Goal: Task Accomplishment & Management: Complete application form

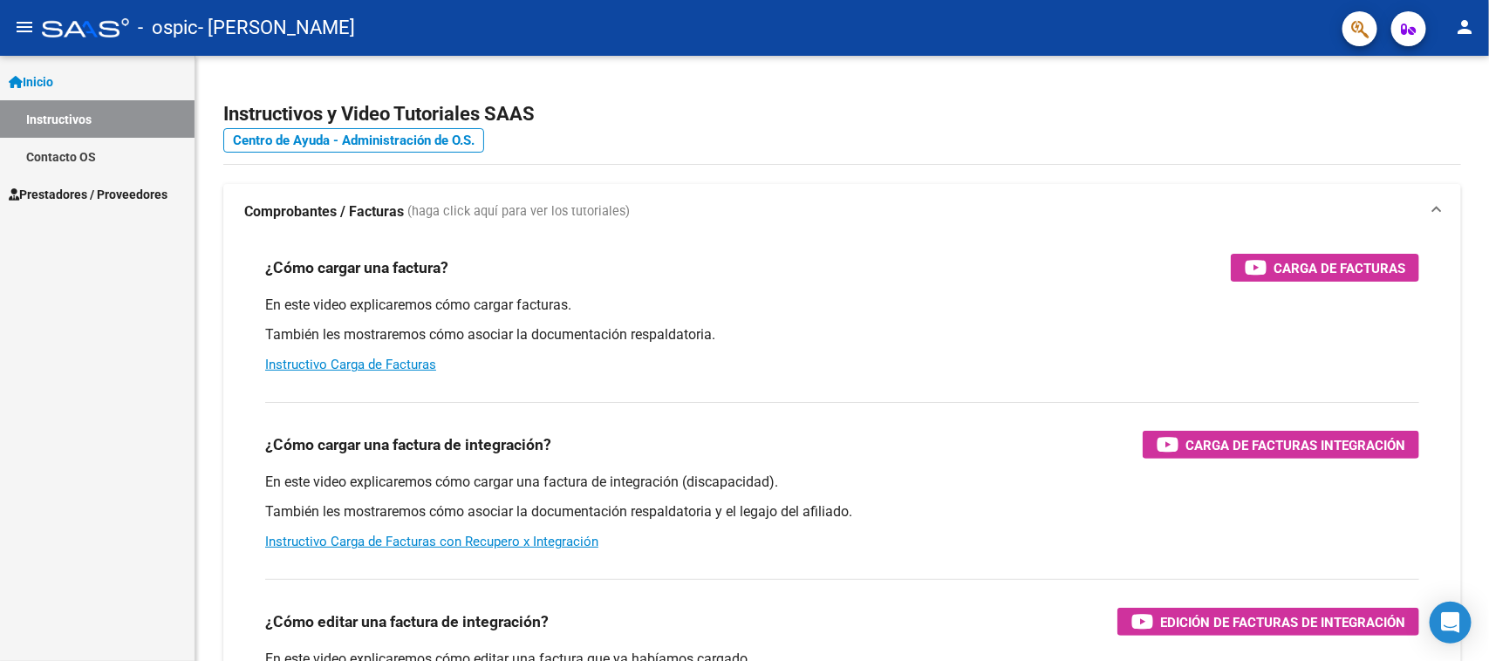
click at [88, 177] on link "Prestadores / Proveedores" at bounding box center [97, 194] width 195 height 38
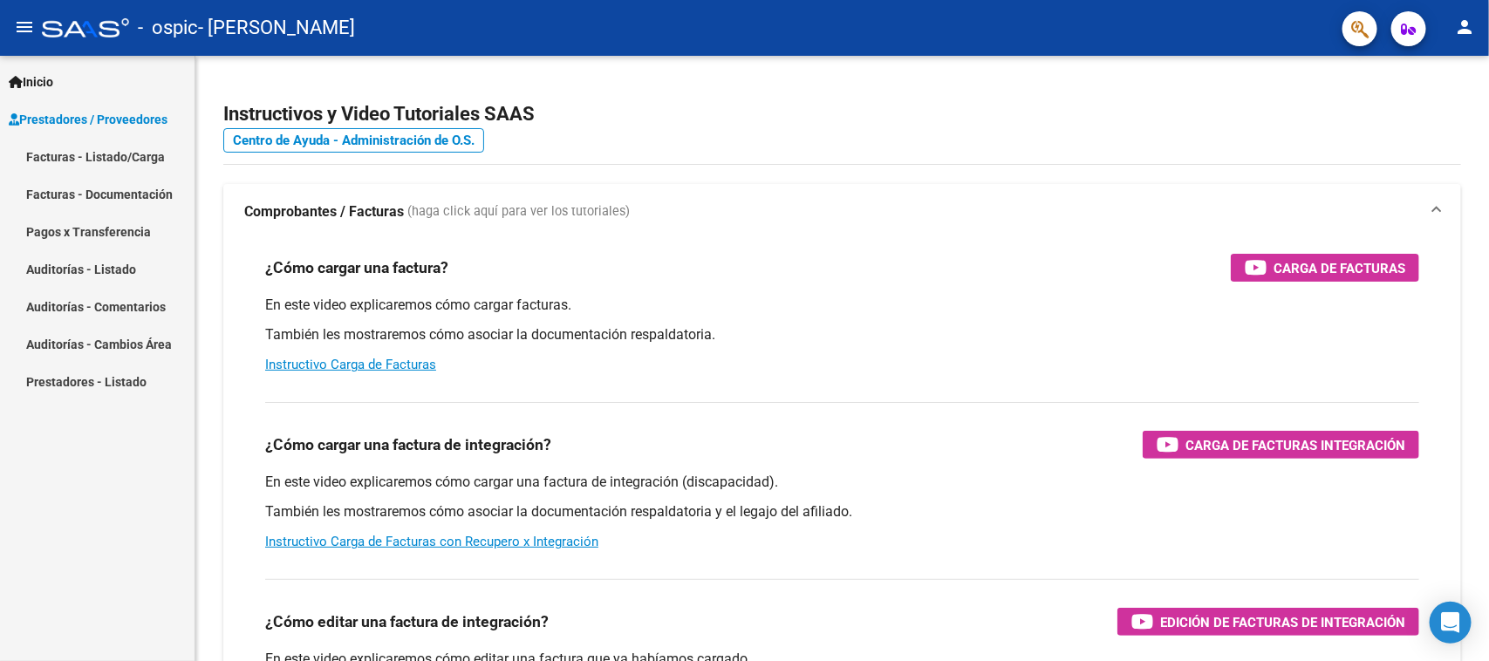
click at [132, 154] on link "Facturas - Listado/Carga" at bounding box center [97, 157] width 195 height 38
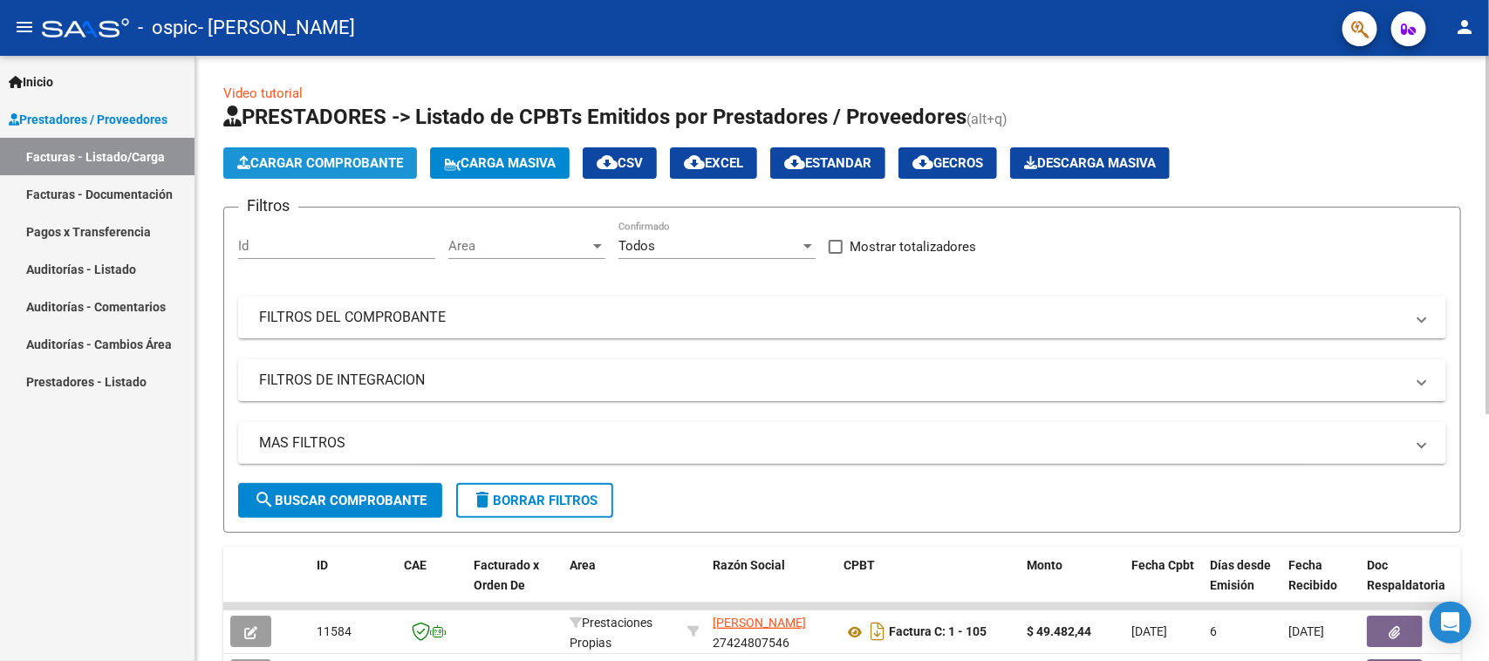
click at [297, 162] on span "Cargar Comprobante" at bounding box center [320, 163] width 166 height 16
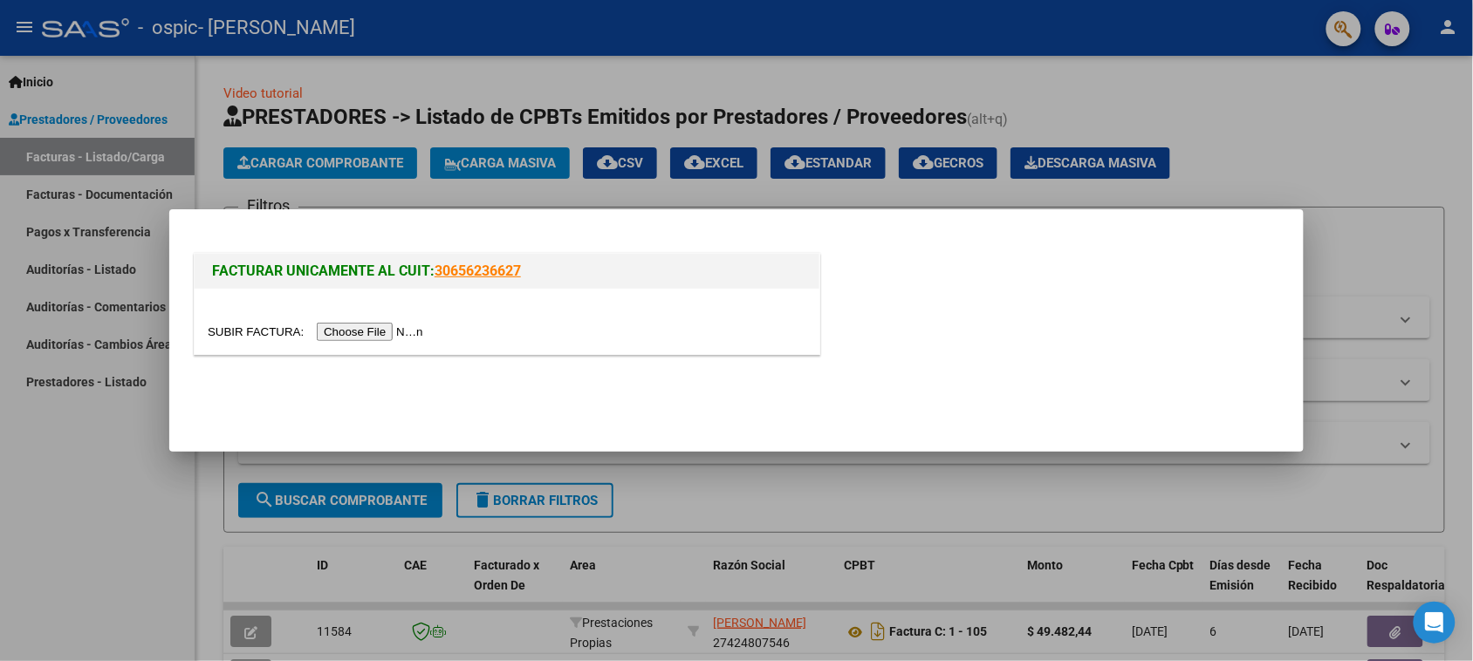
click at [420, 327] on input "file" at bounding box center [318, 332] width 221 height 18
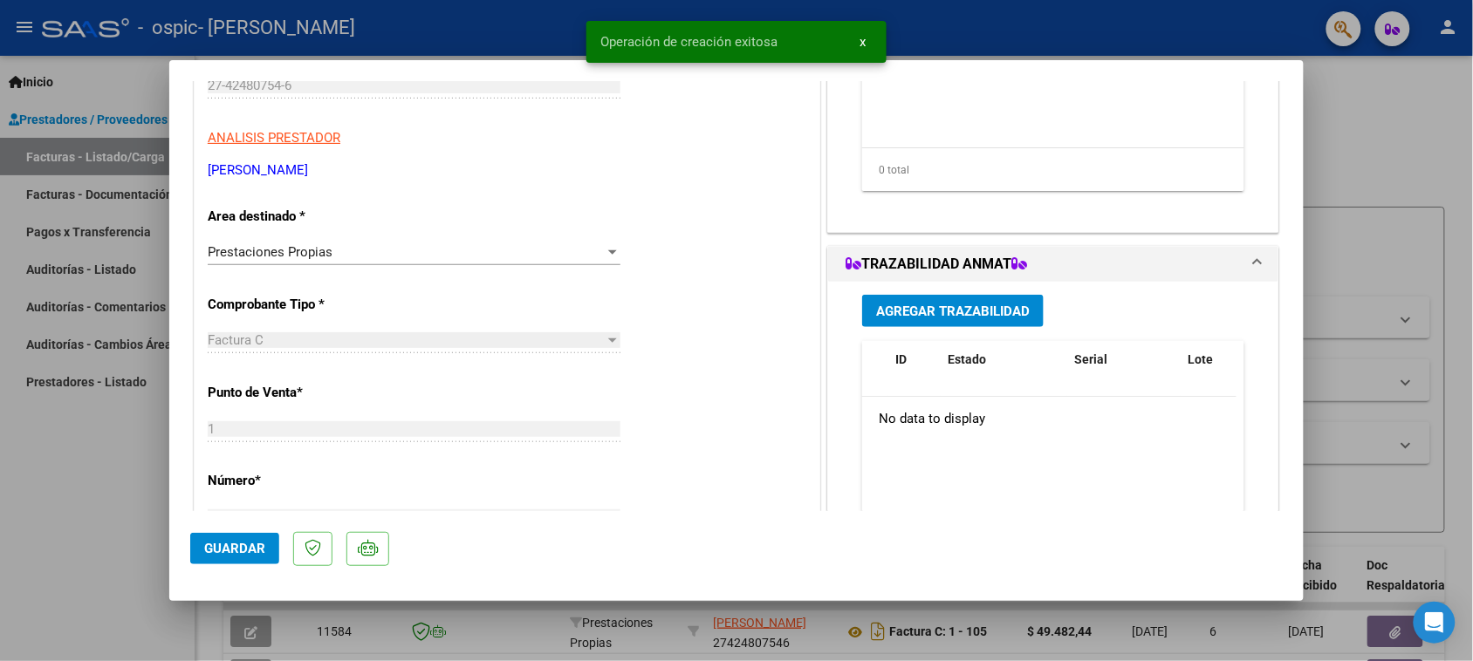
scroll to position [218, 0]
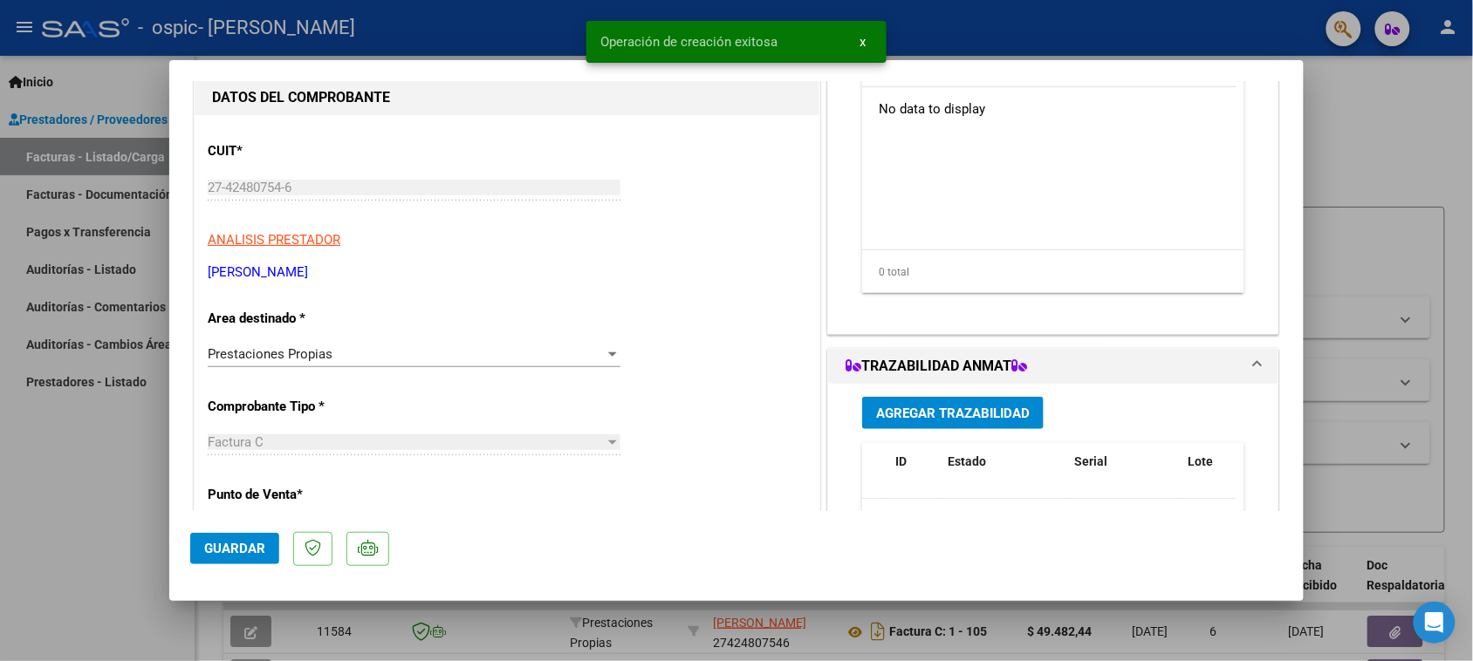
click at [338, 349] on div "Prestaciones Propias" at bounding box center [406, 354] width 397 height 16
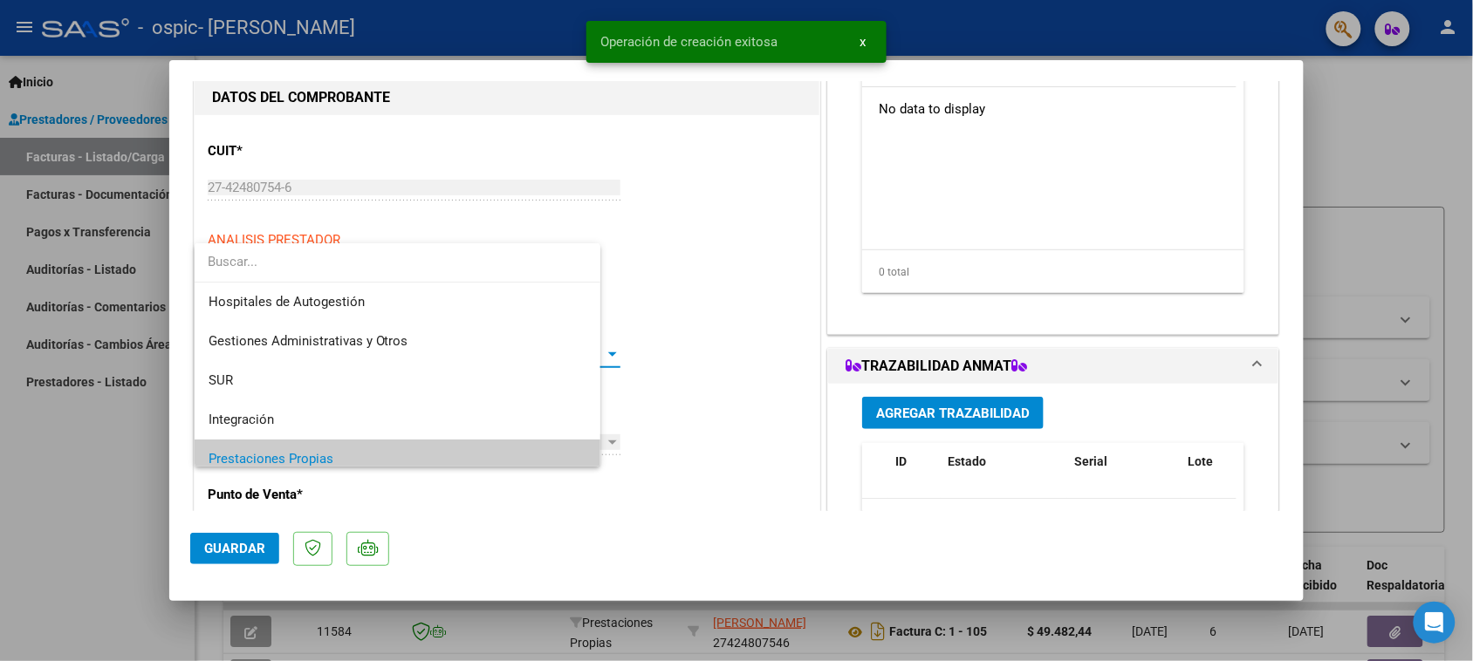
scroll to position [105, 0]
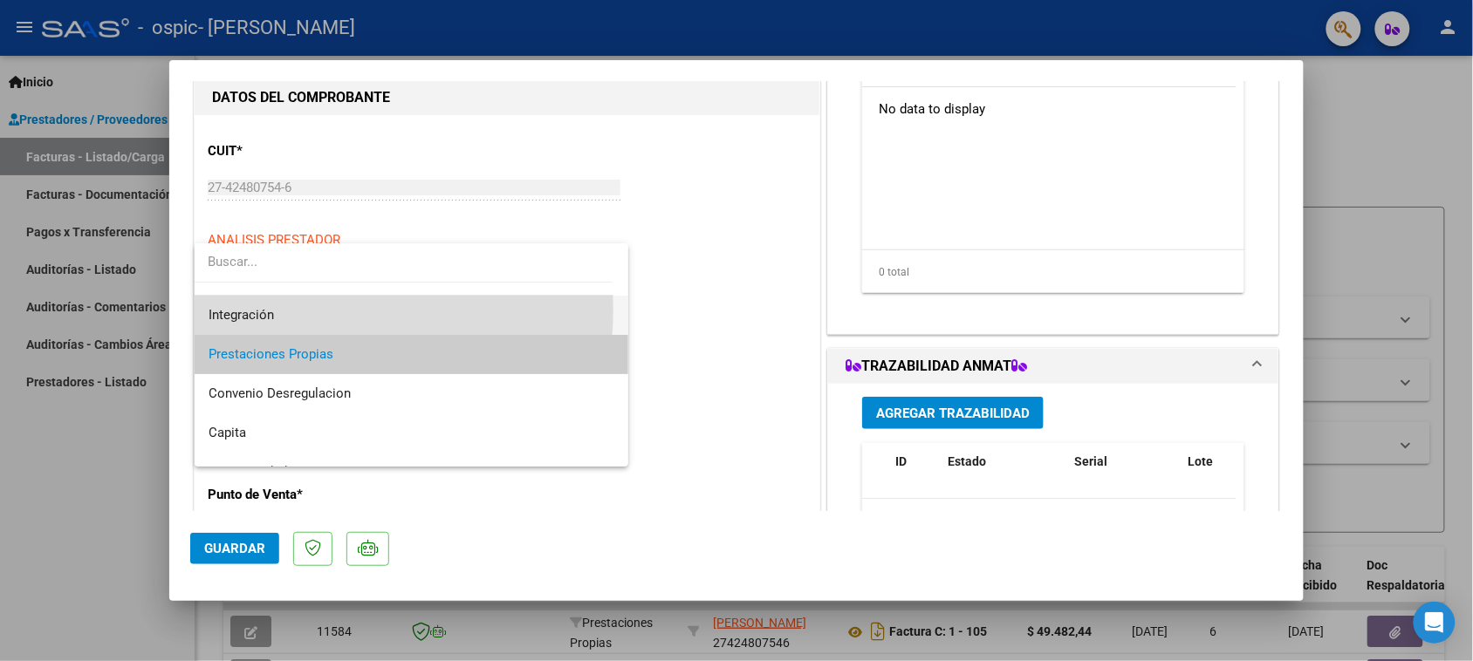
click at [311, 310] on span "Integración" at bounding box center [411, 315] width 407 height 39
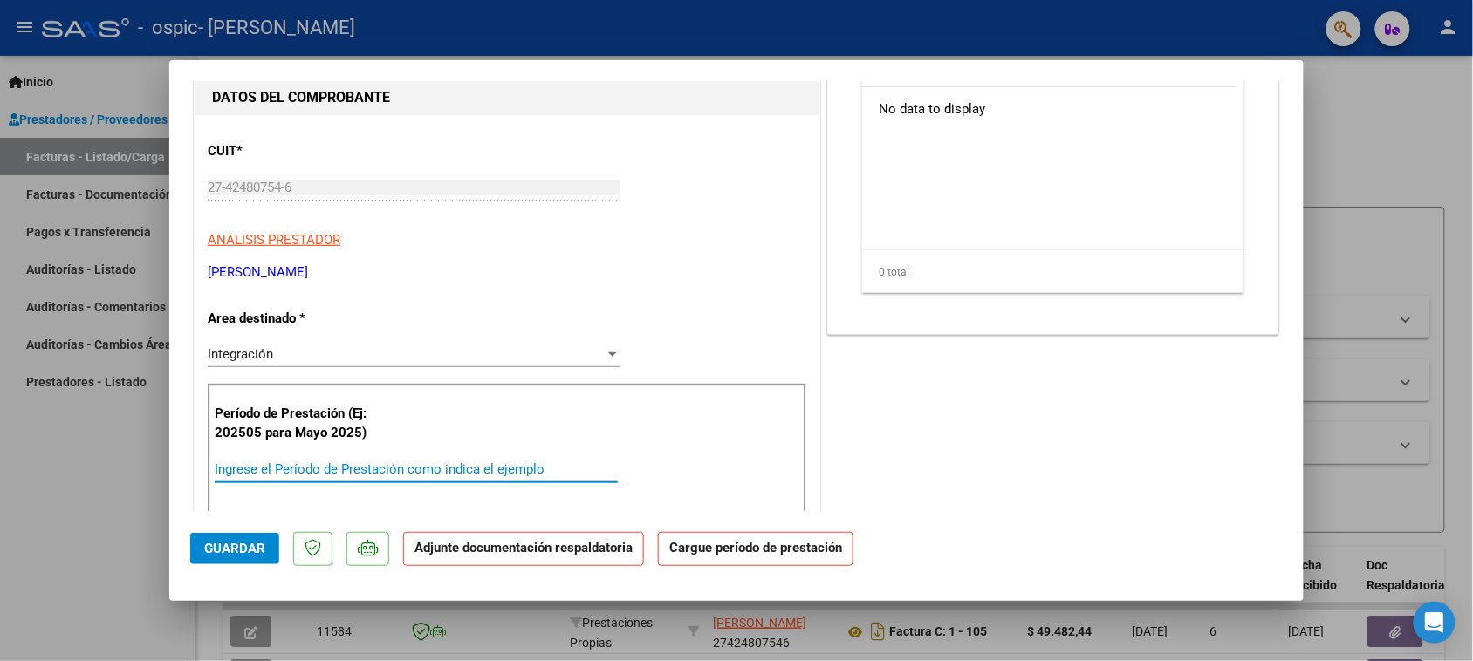
click at [325, 473] on input "Ingrese el Período de Prestación como indica el ejemplo" at bounding box center [416, 469] width 403 height 16
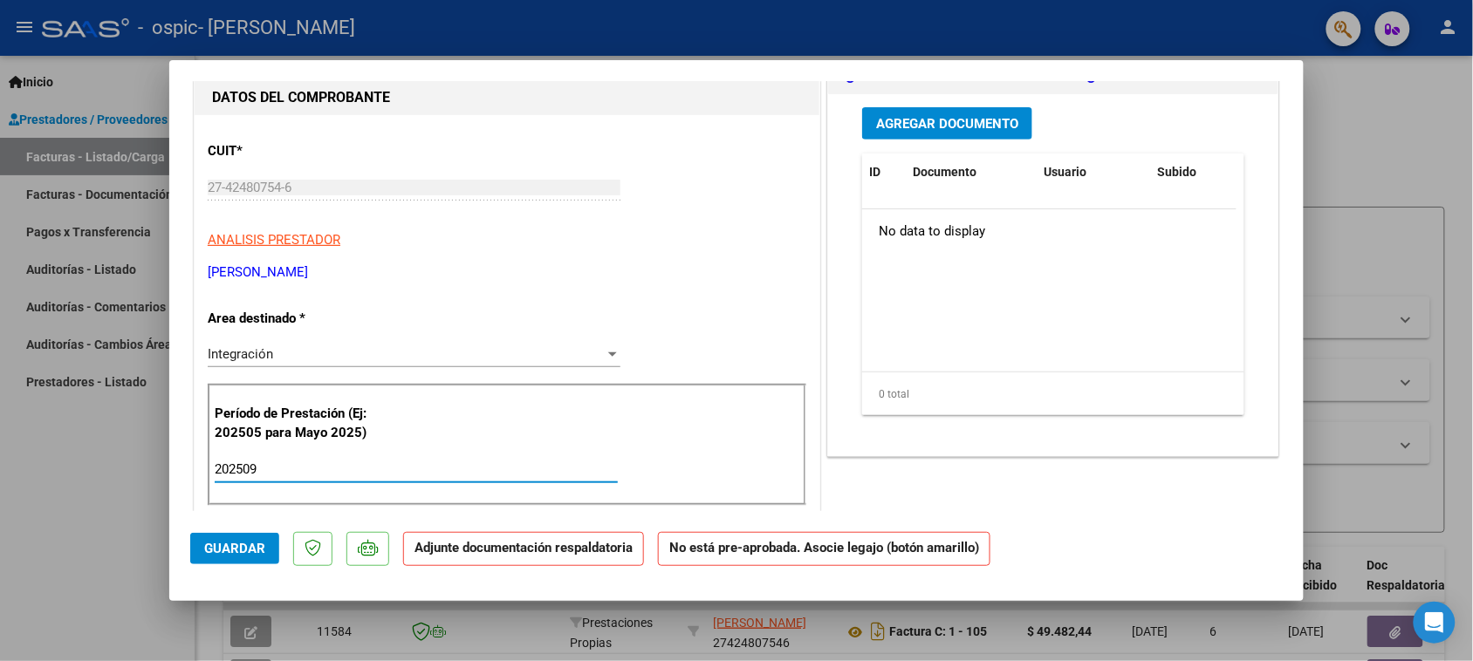
drag, startPoint x: 312, startPoint y: 464, endPoint x: 154, endPoint y: 459, distance: 158.0
click at [160, 459] on div "COMPROBANTE VER COMPROBANTE ESTADO: Recibida. En proceso de confirmacion/acepta…" at bounding box center [736, 330] width 1473 height 661
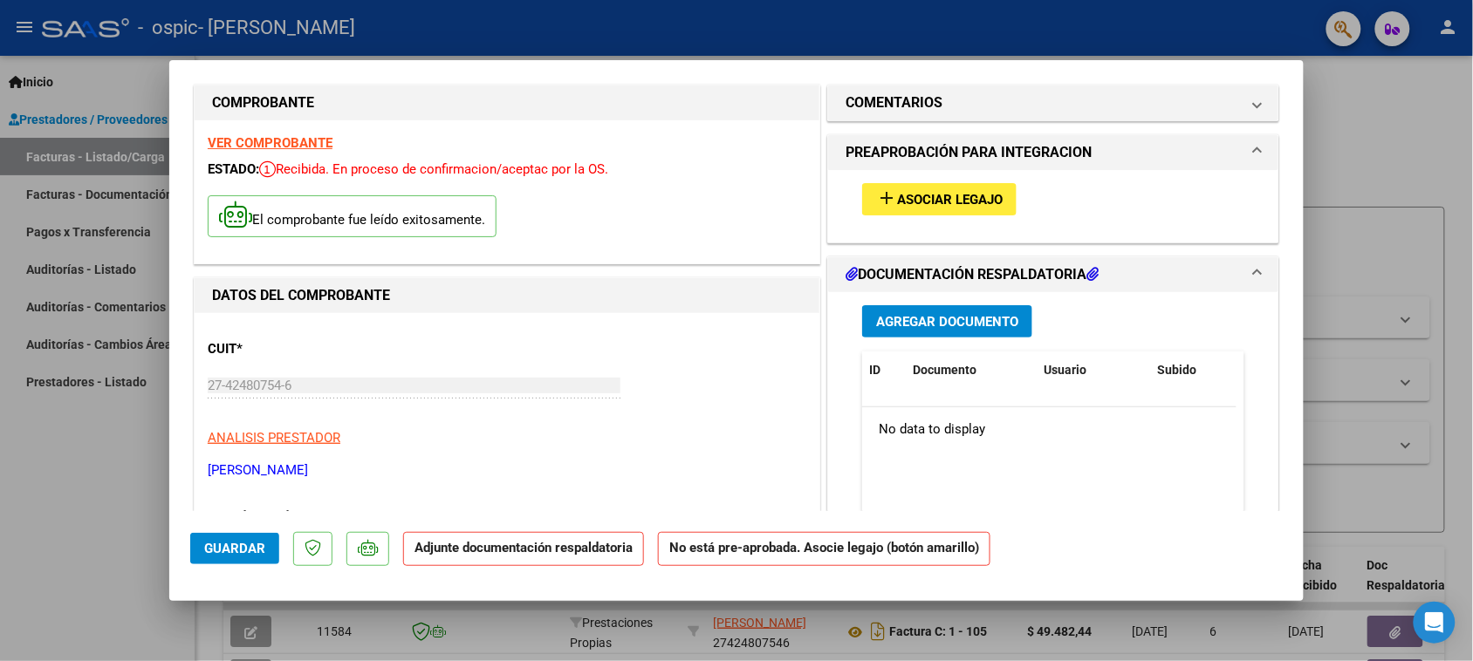
scroll to position [0, 0]
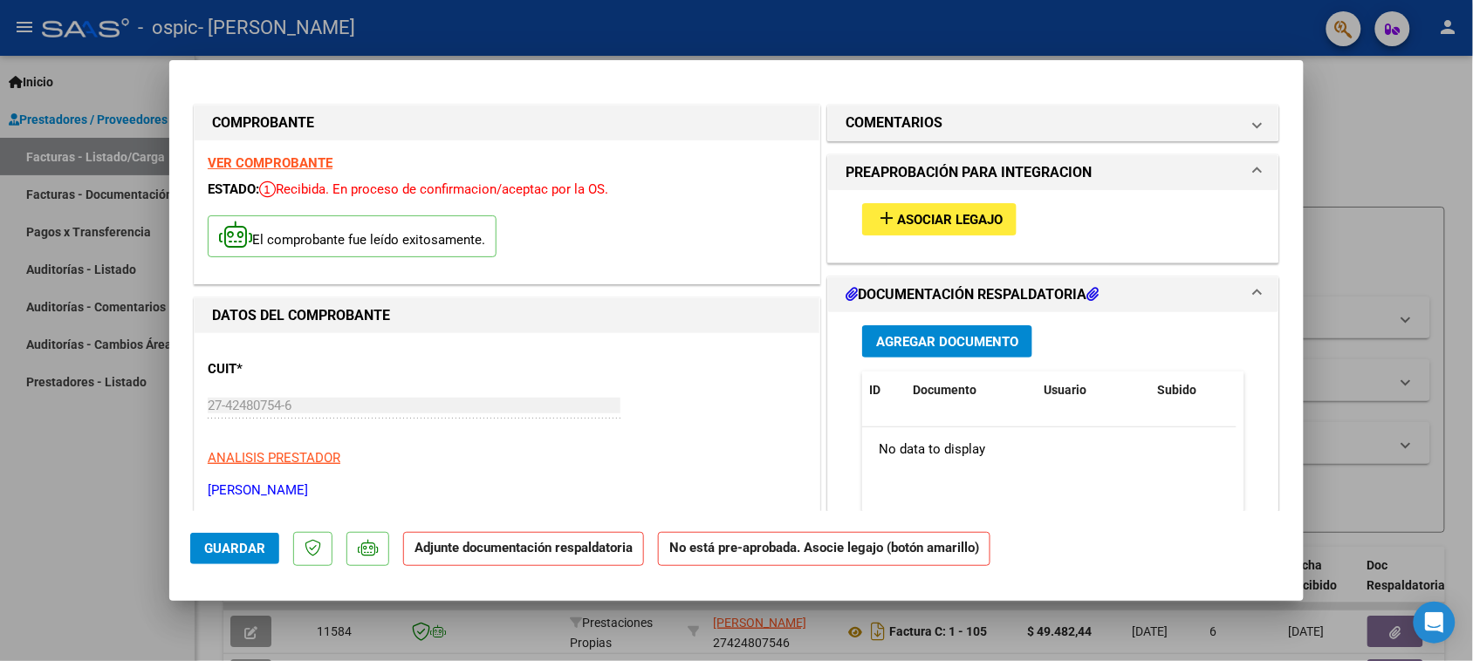
type input "202509"
click at [885, 228] on mat-icon "add" at bounding box center [886, 218] width 21 height 21
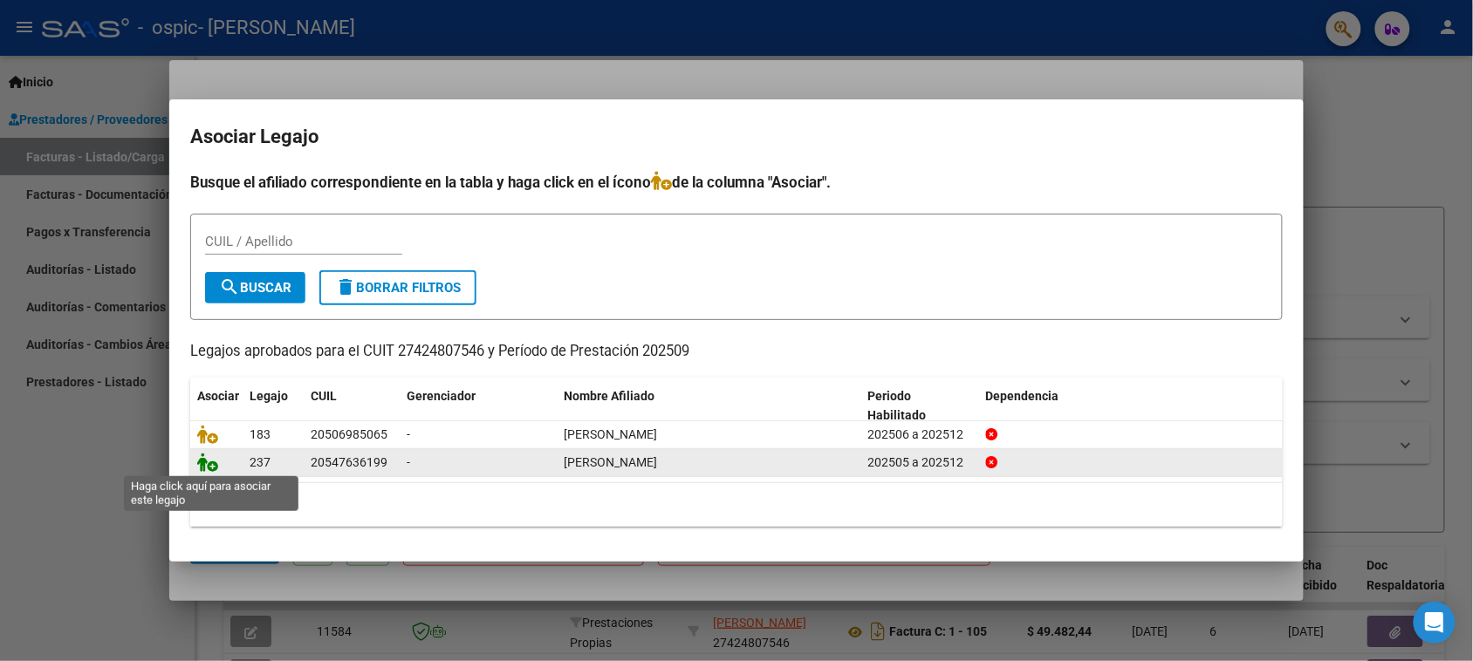
click at [205, 463] on icon at bounding box center [207, 462] width 21 height 19
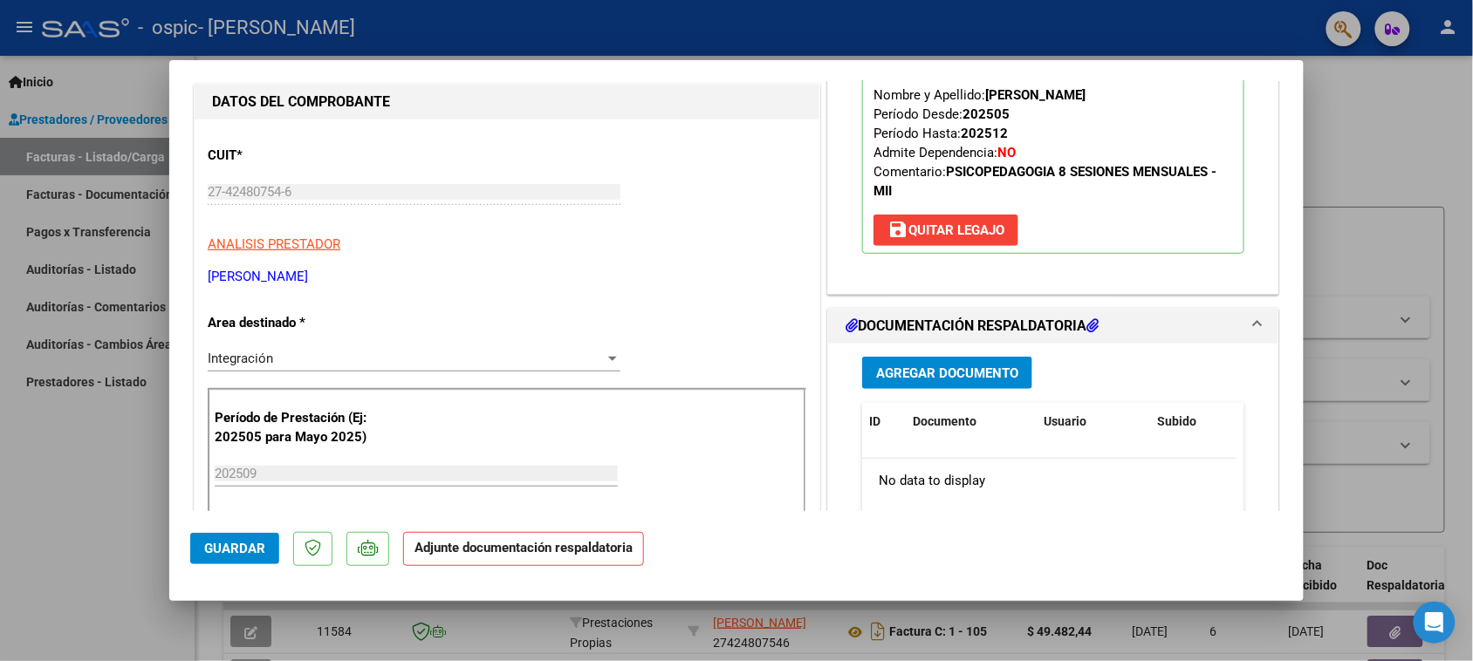
scroll to position [218, 0]
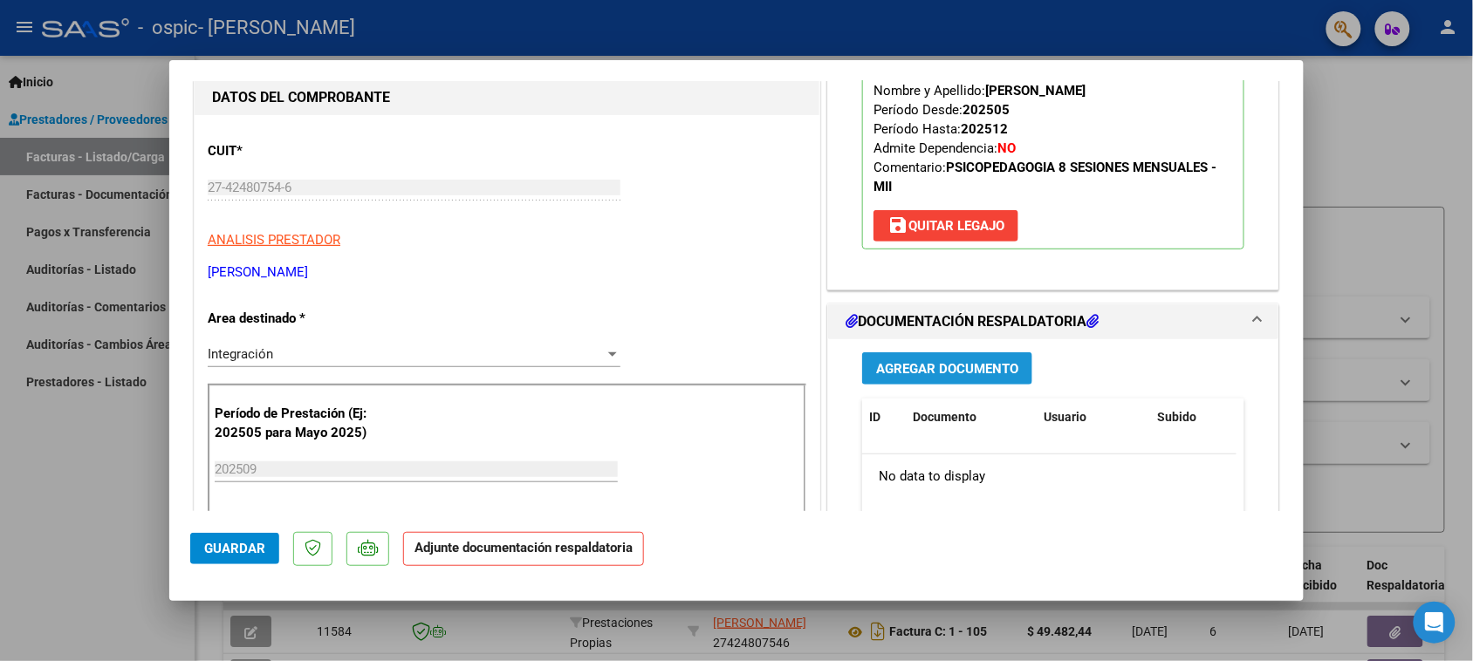
click at [960, 385] on button "Agregar Documento" at bounding box center [947, 368] width 170 height 32
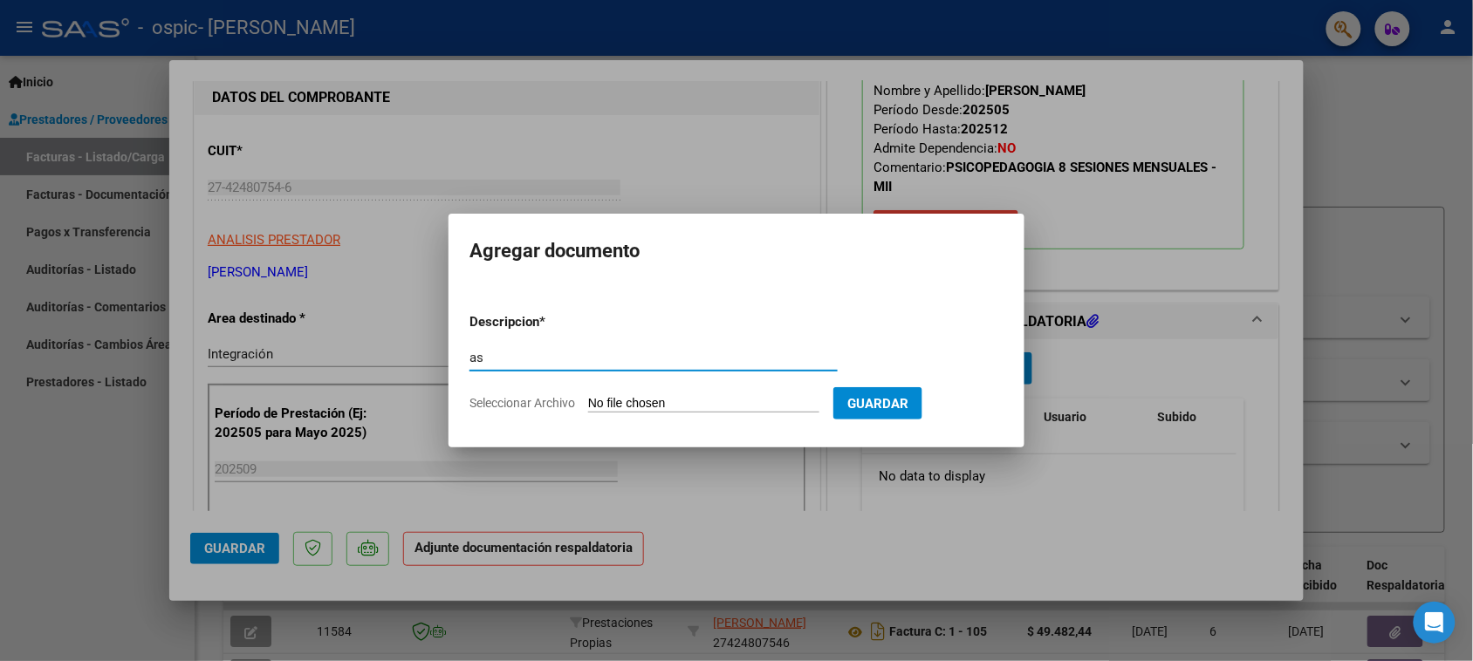
type input "as"
click at [783, 410] on input "Seleccionar Archivo" at bounding box center [703, 404] width 231 height 17
type input "C:\fakepath\IMG_2025_9_23_16_46_8_93343.jpeg"
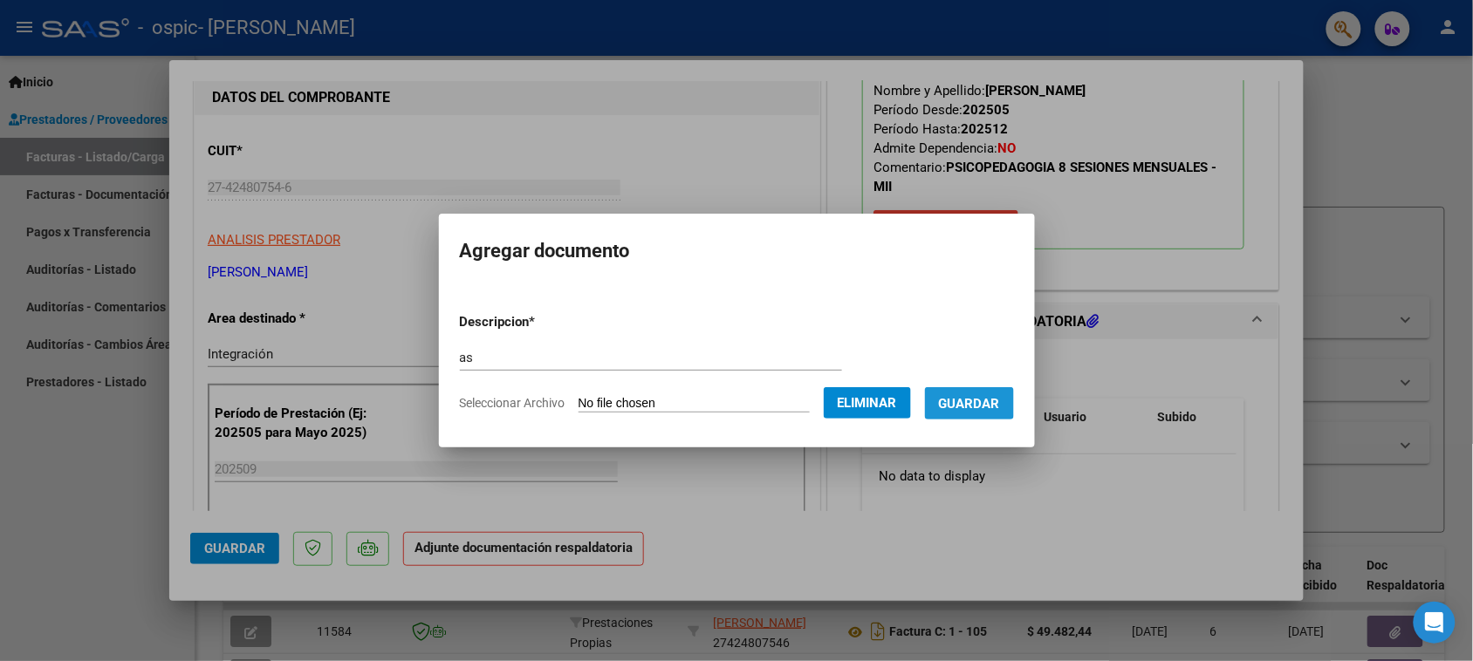
drag, startPoint x: 974, startPoint y: 402, endPoint x: 992, endPoint y: 417, distance: 23.6
click at [983, 410] on span "Guardar" at bounding box center [969, 404] width 61 height 16
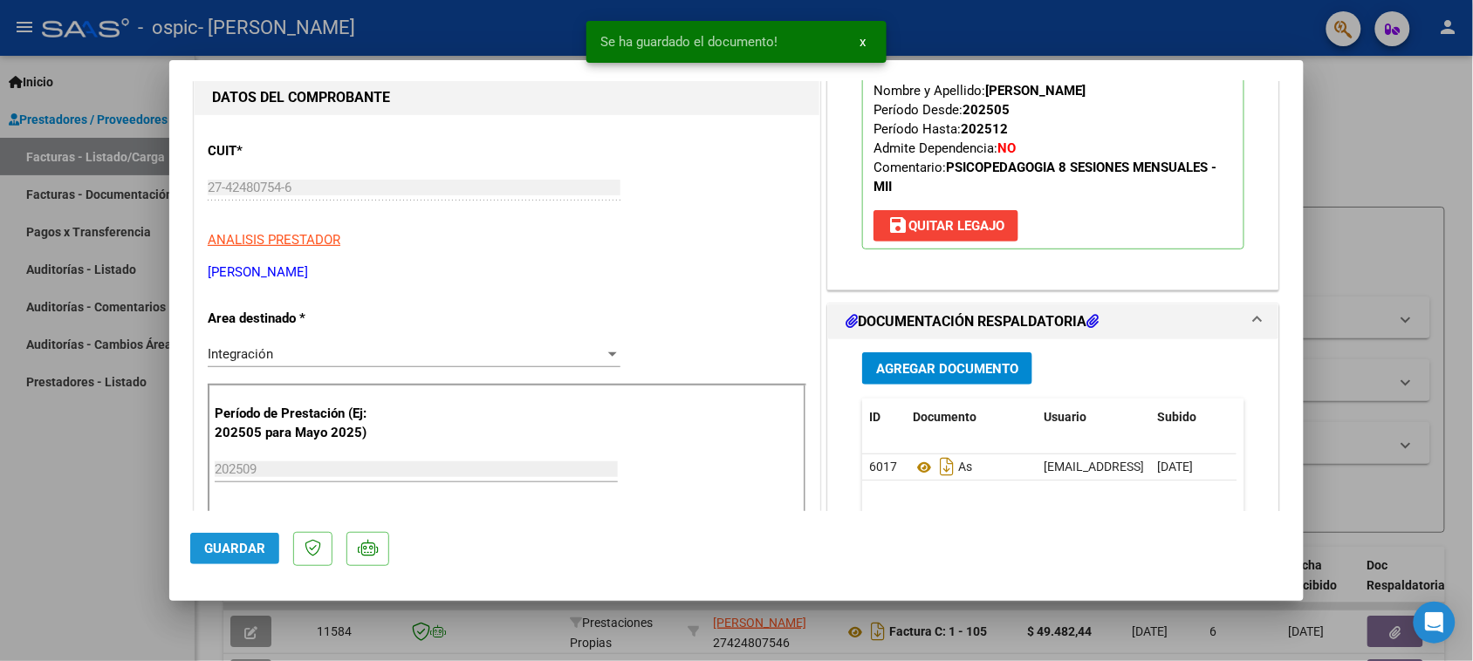
click at [247, 556] on span "Guardar" at bounding box center [234, 549] width 61 height 16
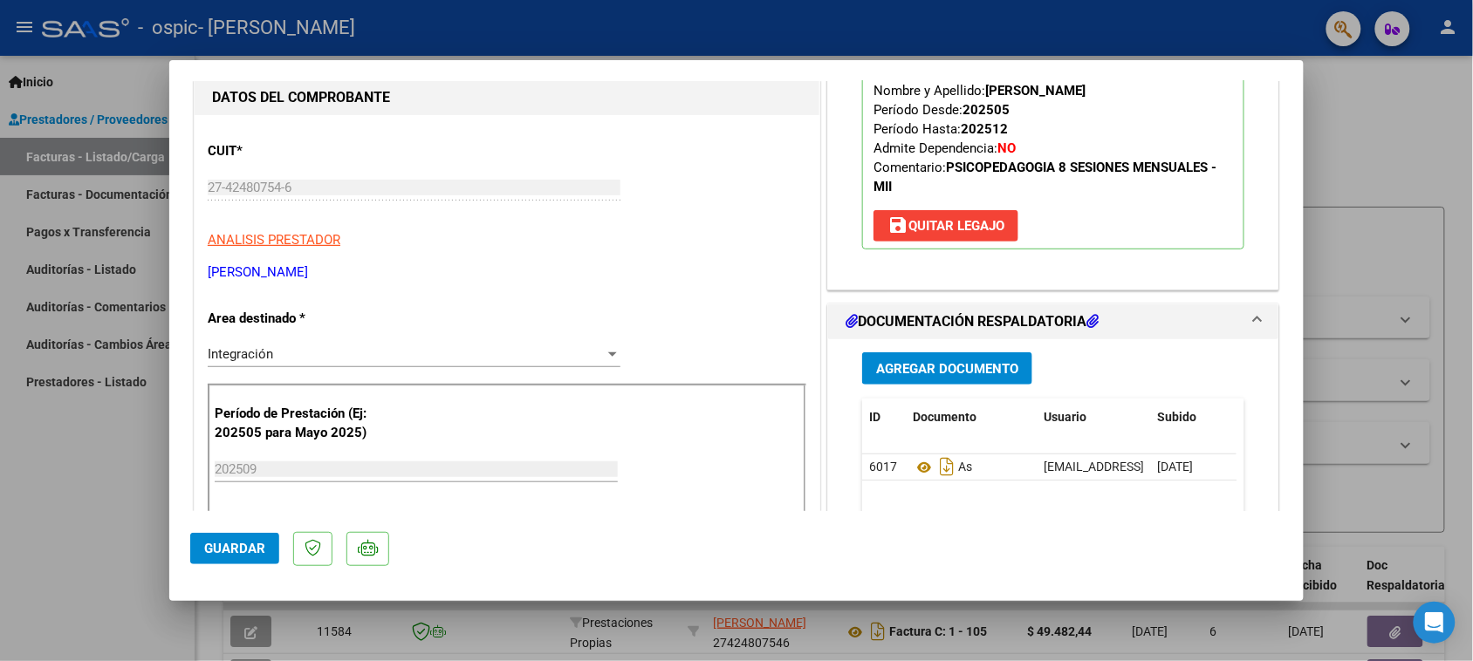
drag, startPoint x: 0, startPoint y: 456, endPoint x: 31, endPoint y: 452, distance: 30.8
click at [1, 455] on div at bounding box center [736, 330] width 1473 height 661
type input "$ 0,00"
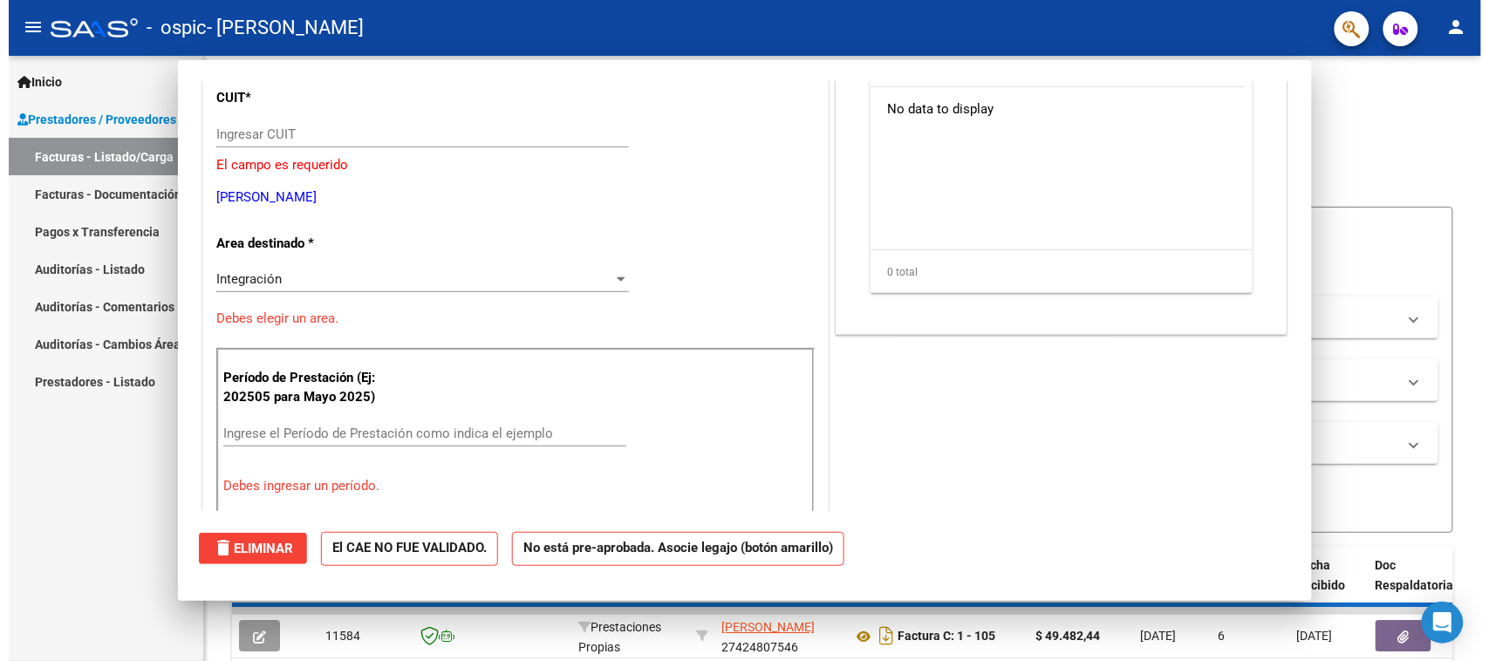
scroll to position [164, 0]
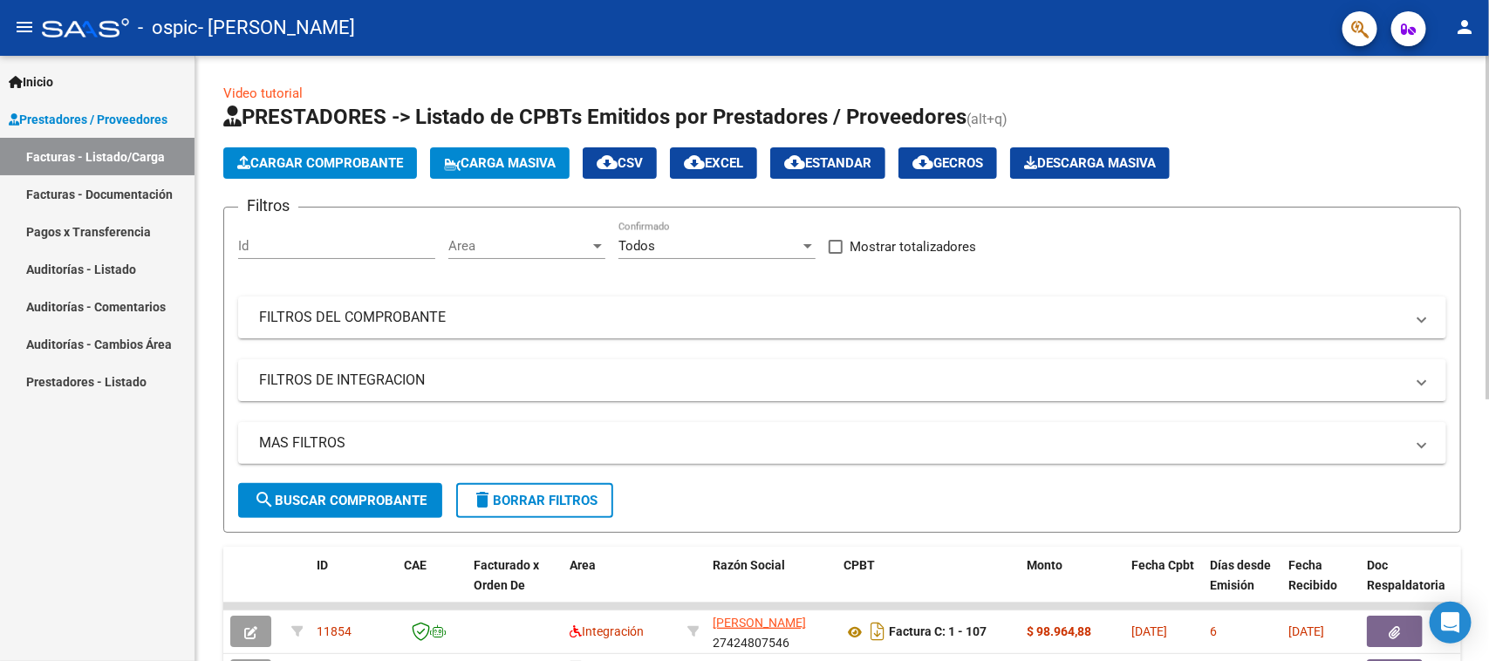
click at [324, 158] on span "Cargar Comprobante" at bounding box center [320, 163] width 166 height 16
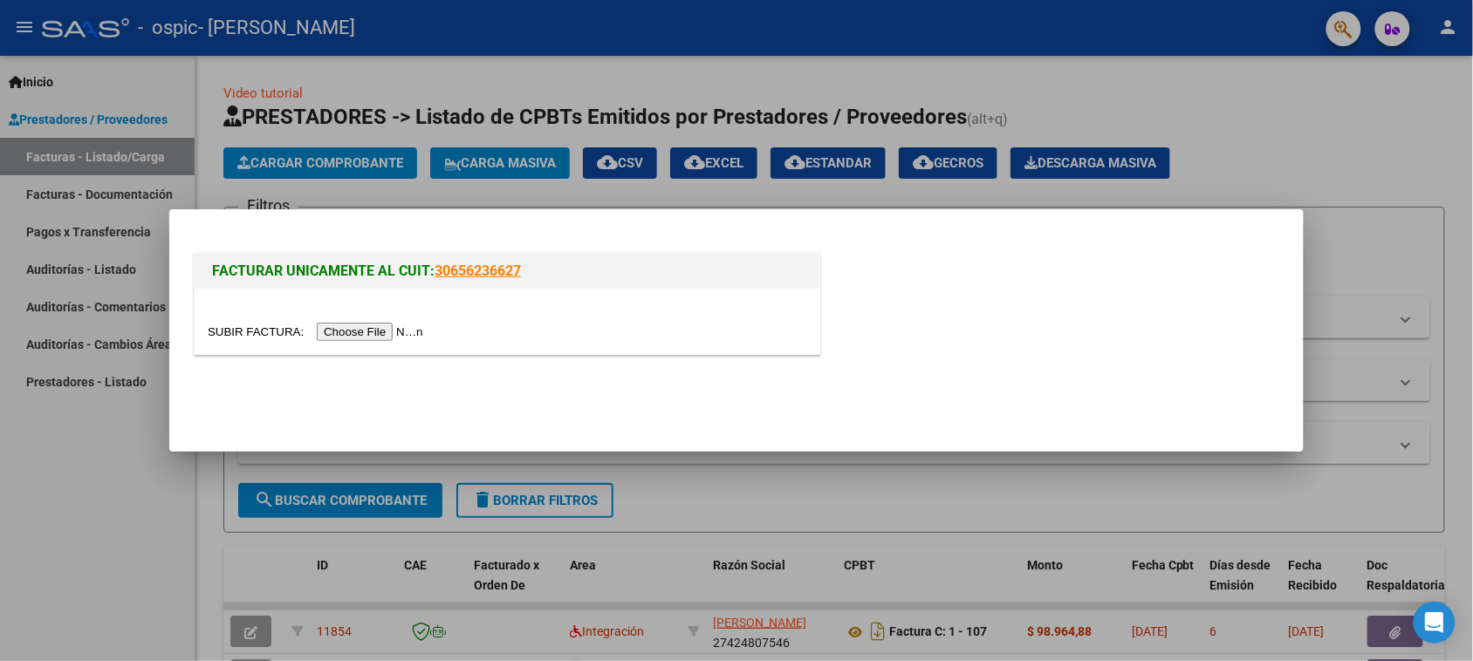
click at [372, 337] on input "file" at bounding box center [318, 332] width 221 height 18
click at [102, 467] on div at bounding box center [736, 330] width 1473 height 661
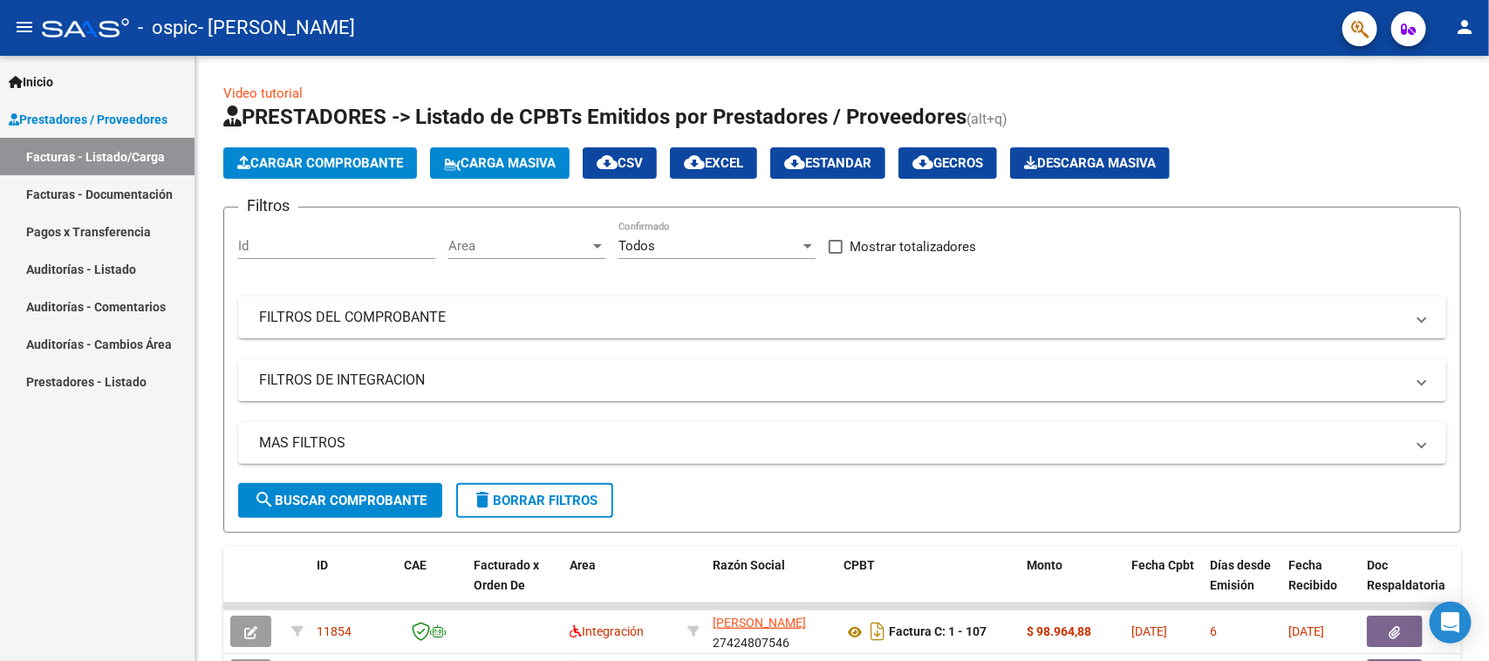
click at [1471, 24] on mat-icon "person" at bounding box center [1464, 27] width 21 height 21
click at [1431, 105] on button "exit_to_app Salir" at bounding box center [1430, 115] width 106 height 42
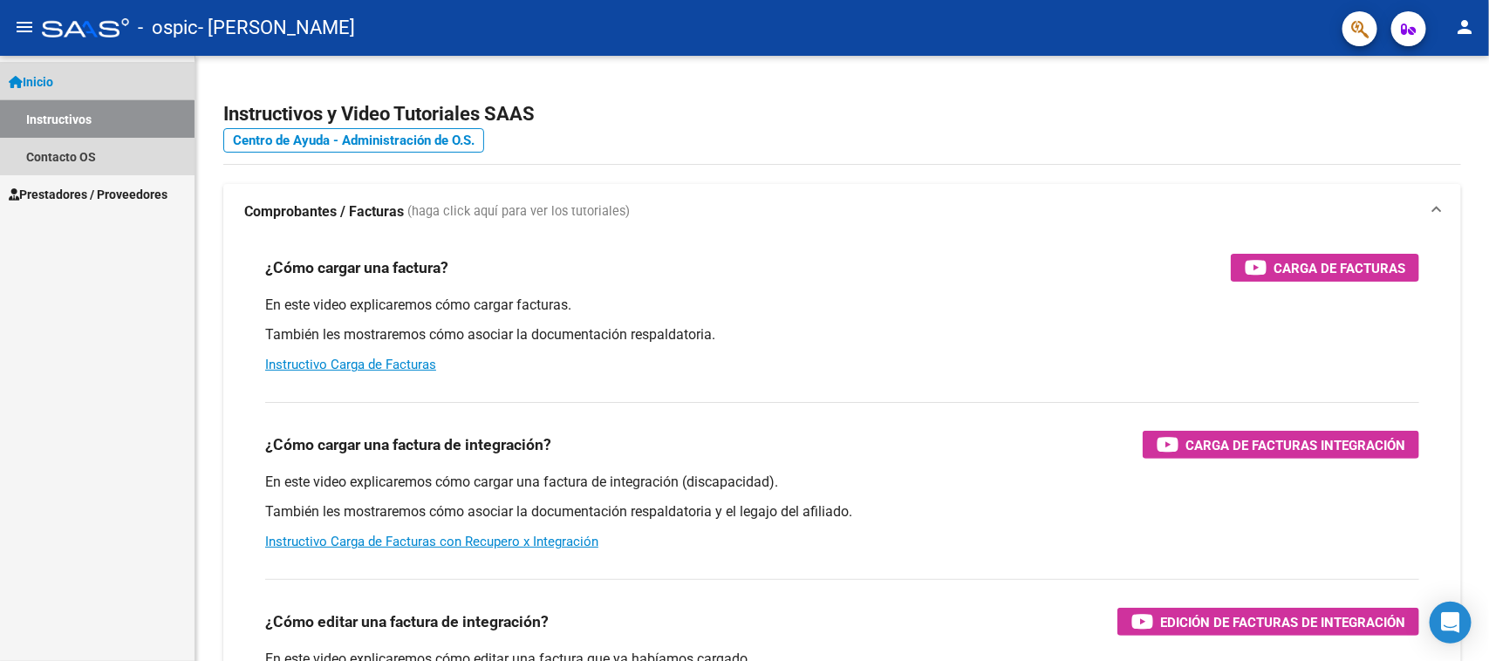
click at [83, 120] on link "Instructivos" at bounding box center [97, 119] width 195 height 38
click at [102, 160] on link "Contacto OS" at bounding box center [97, 157] width 195 height 38
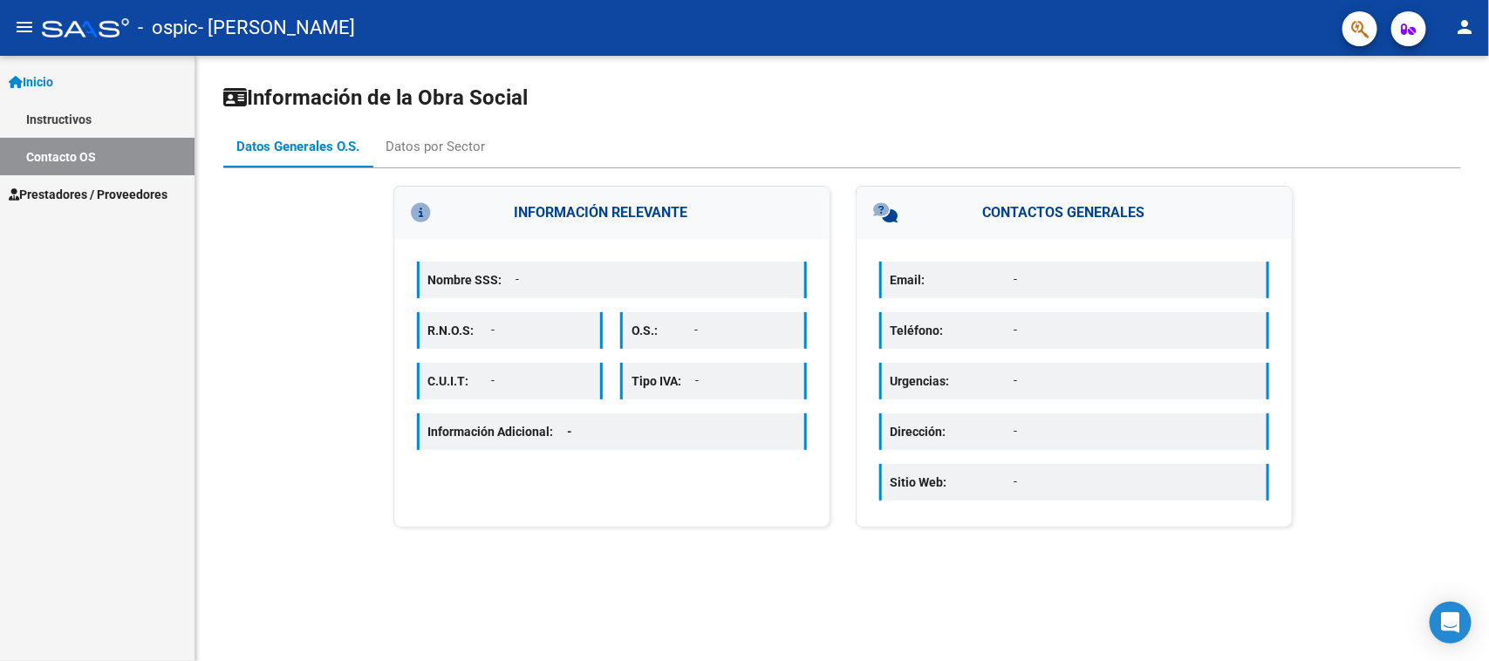
click at [76, 118] on link "Instructivos" at bounding box center [97, 119] width 195 height 38
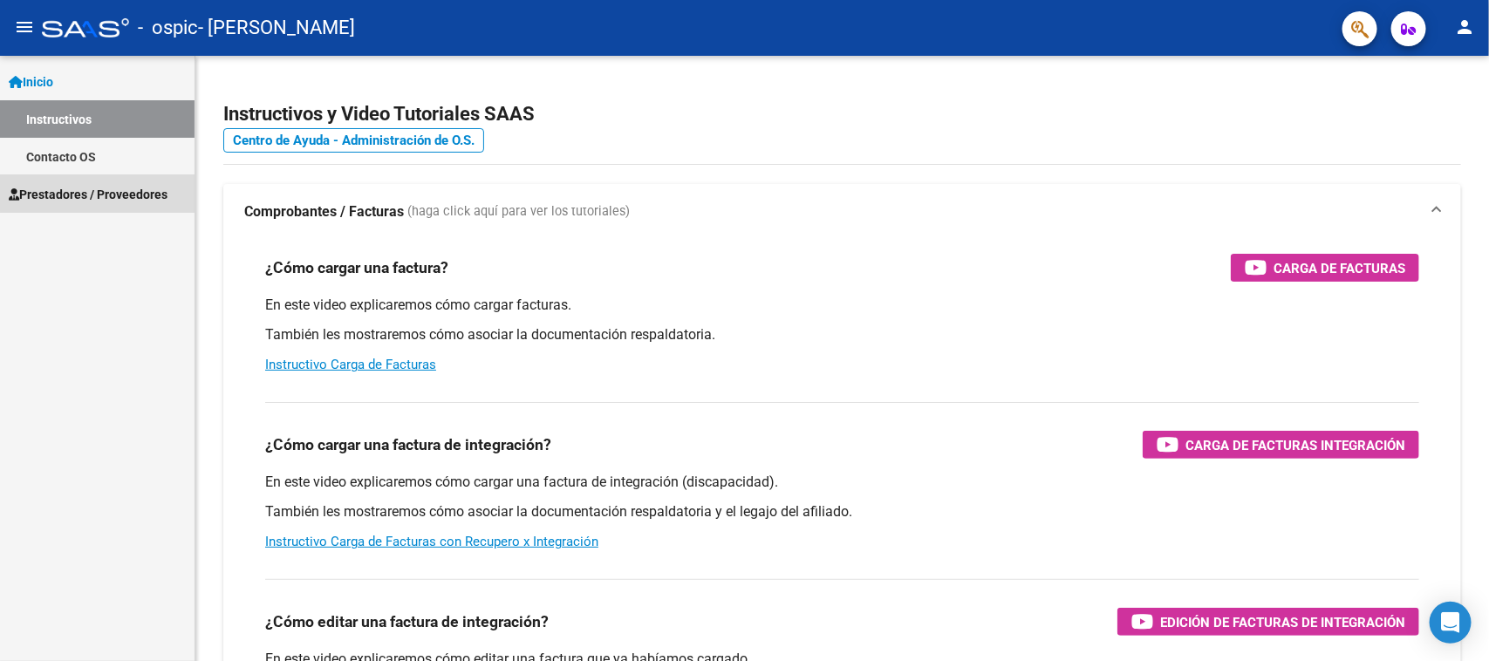
click at [102, 185] on span "Prestadores / Proveedores" at bounding box center [88, 194] width 159 height 19
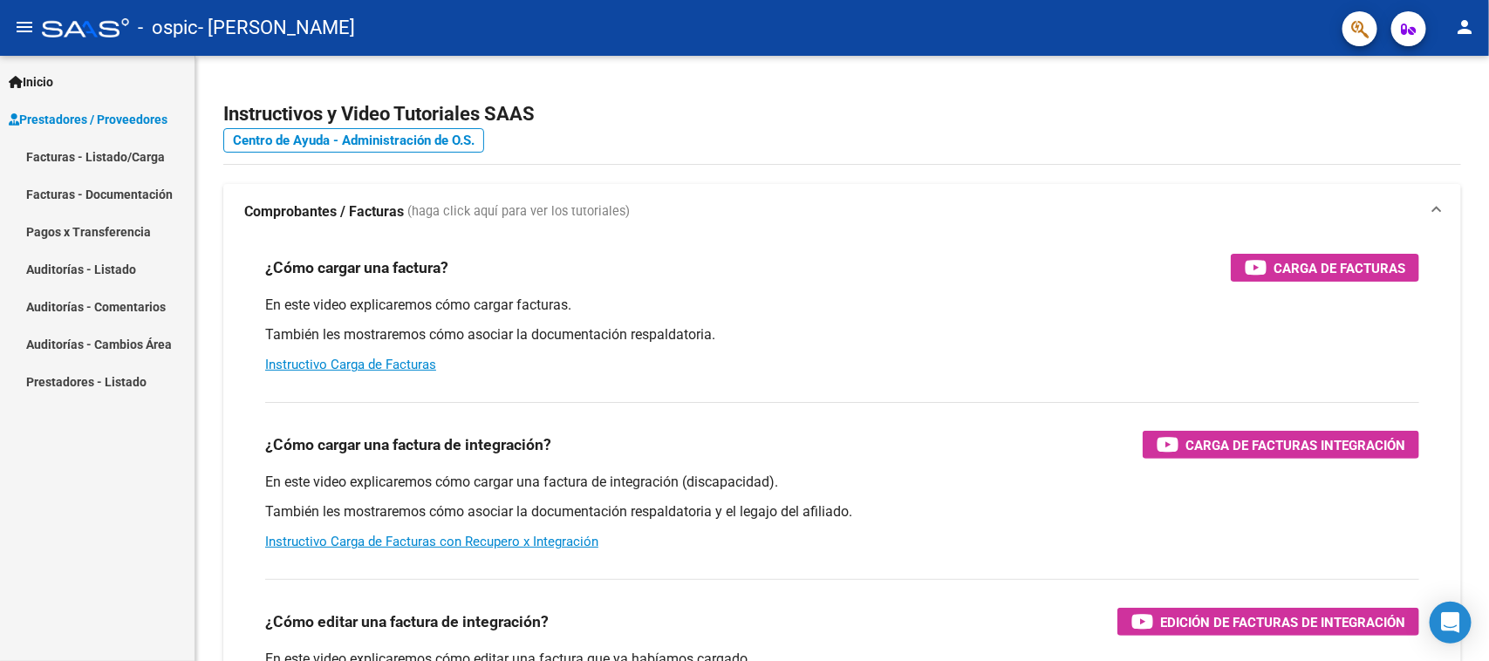
click at [133, 162] on link "Facturas - Listado/Carga" at bounding box center [97, 157] width 195 height 38
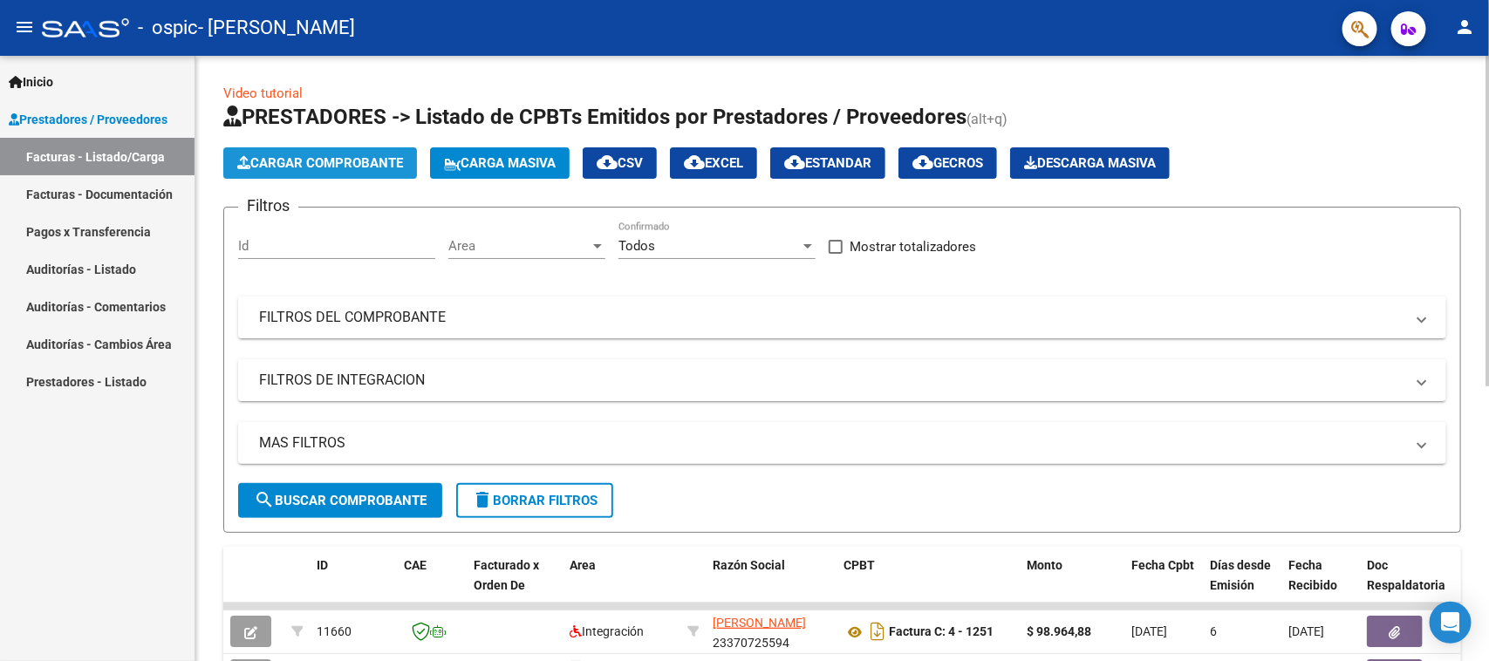
click at [255, 155] on span "Cargar Comprobante" at bounding box center [320, 163] width 166 height 16
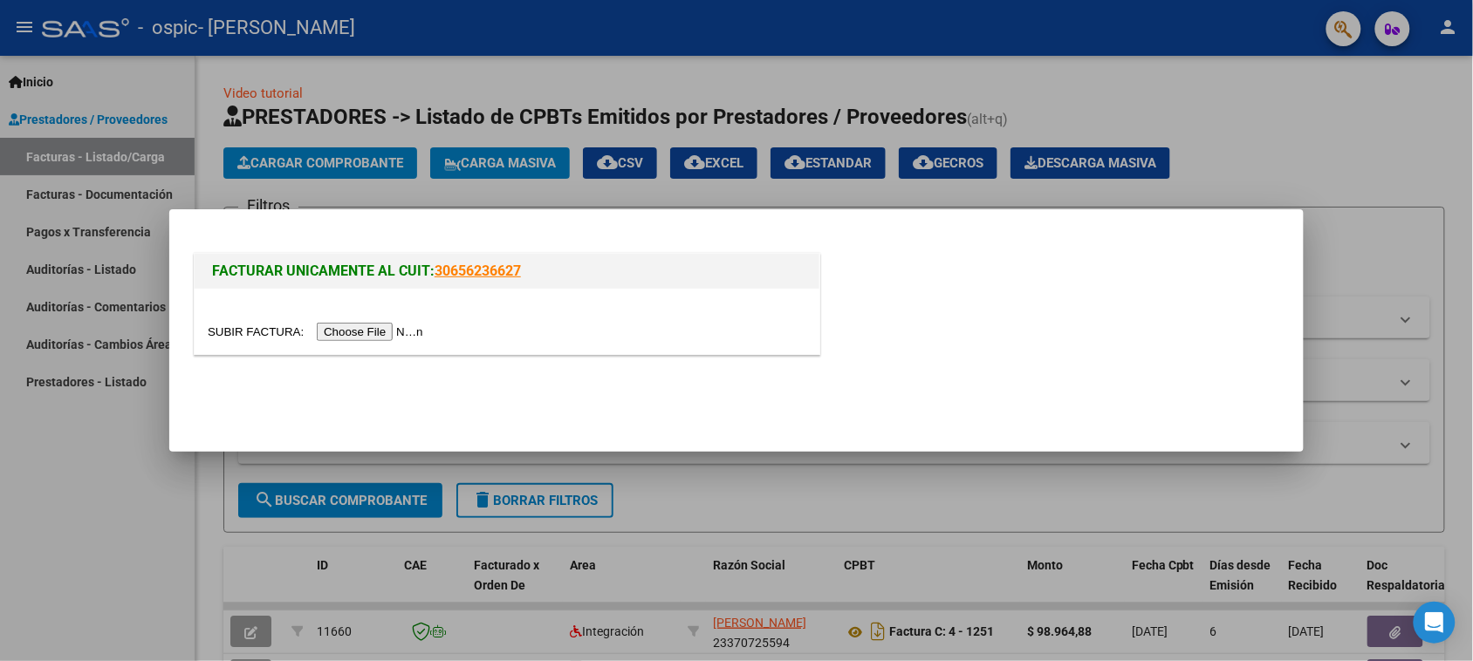
click at [398, 337] on input "file" at bounding box center [318, 332] width 221 height 18
click at [399, 327] on input "file" at bounding box center [318, 332] width 221 height 18
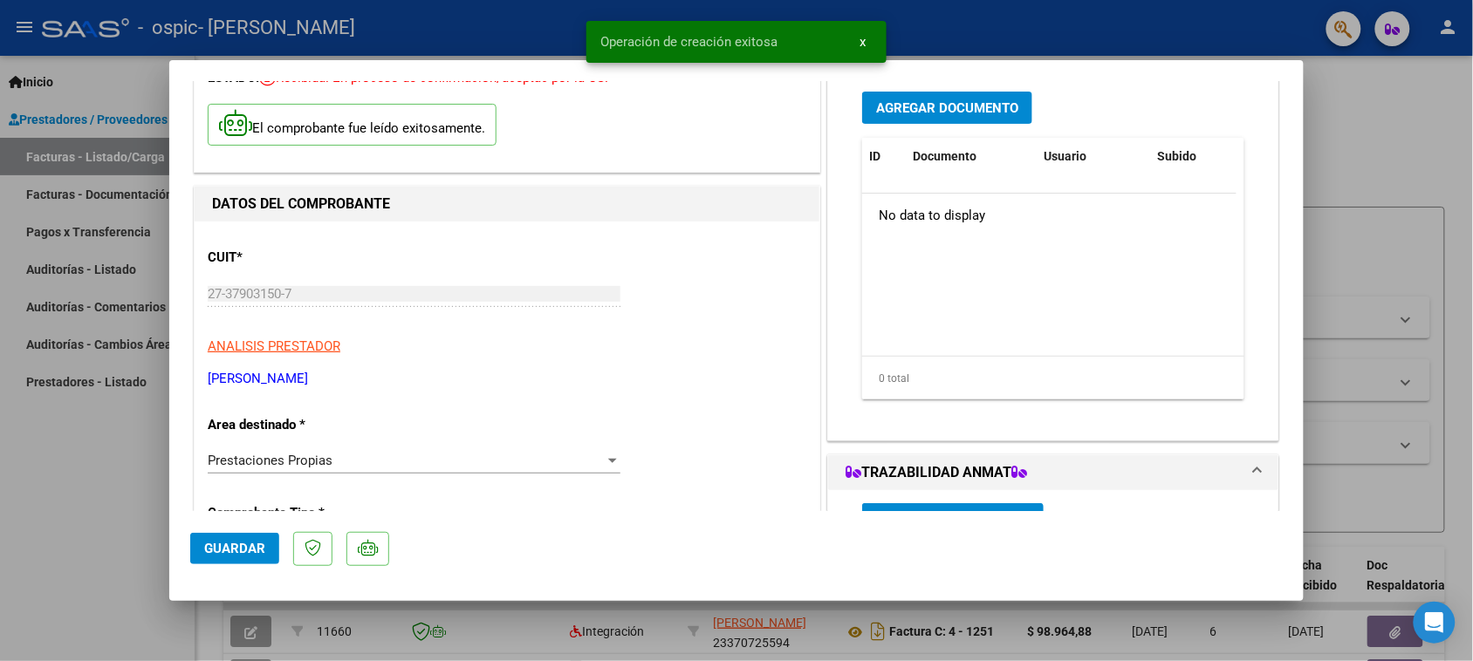
scroll to position [218, 0]
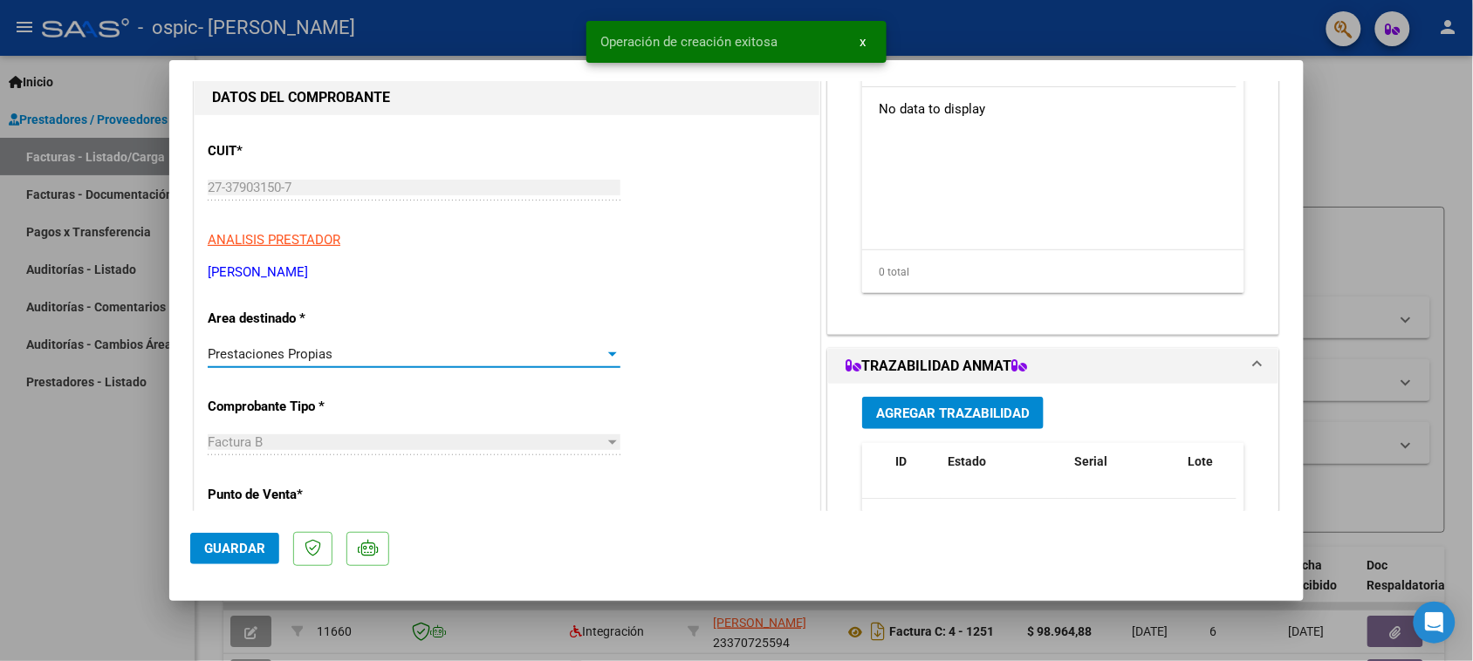
click at [333, 352] on div "Prestaciones Propias" at bounding box center [406, 354] width 397 height 16
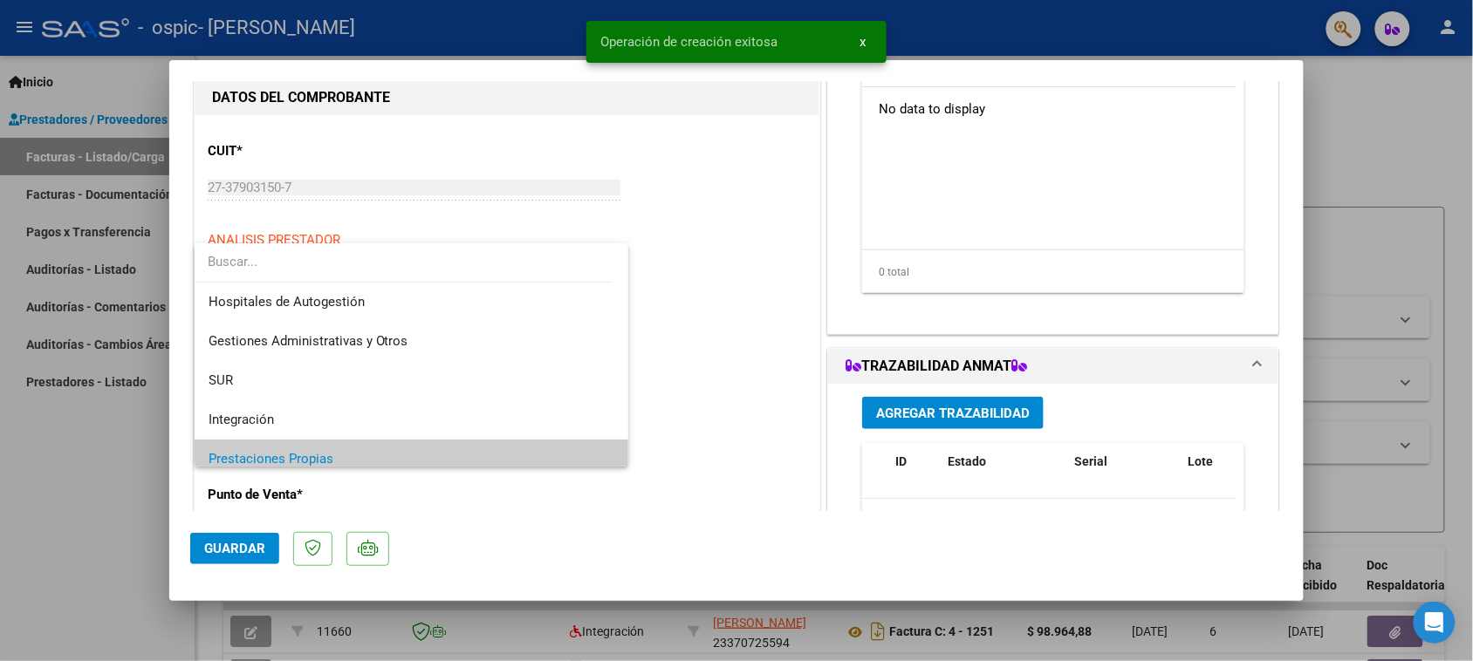
scroll to position [105, 0]
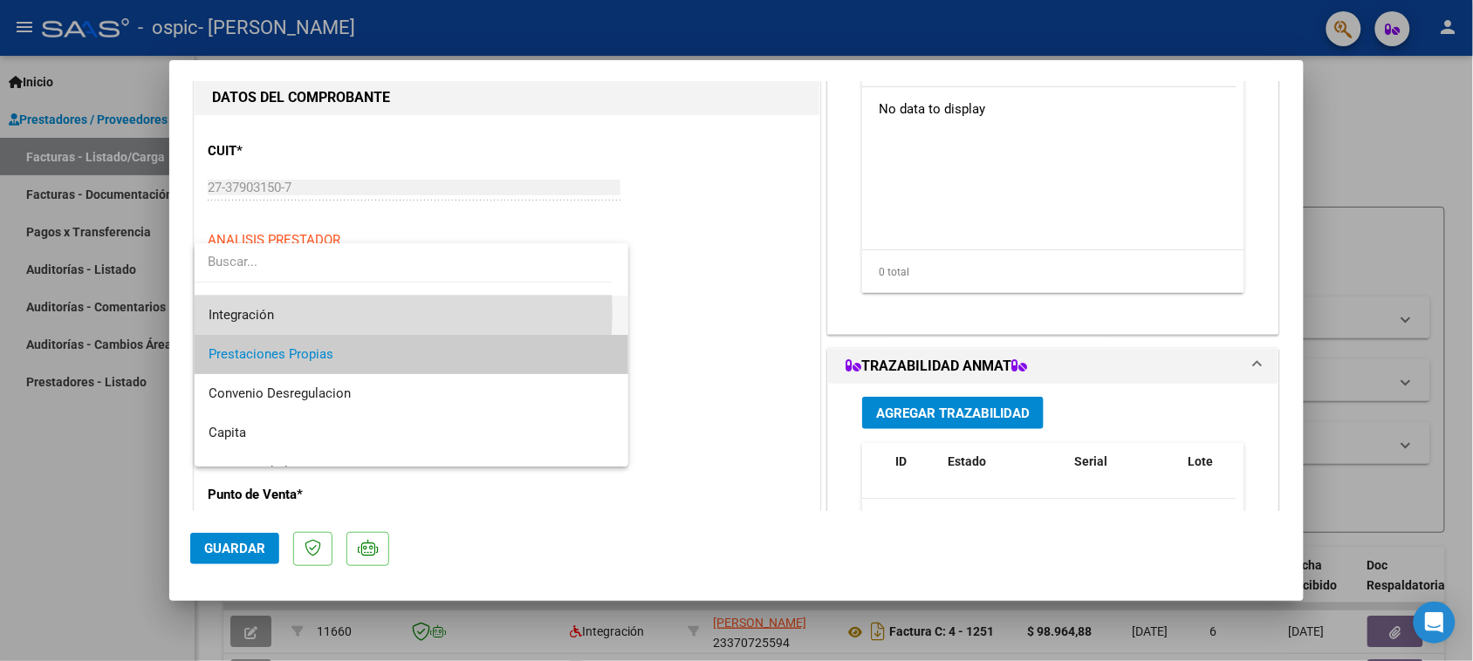
click at [298, 312] on span "Integración" at bounding box center [411, 315] width 407 height 39
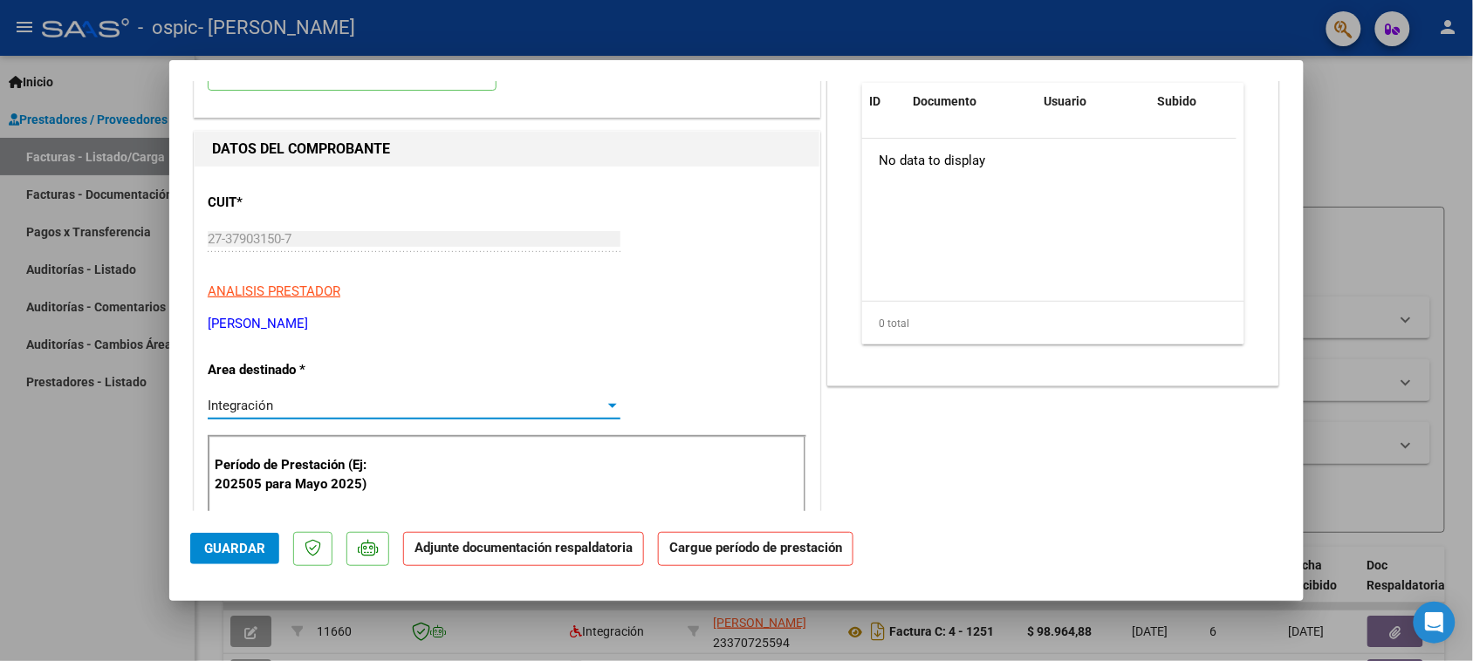
scroll to position [218, 0]
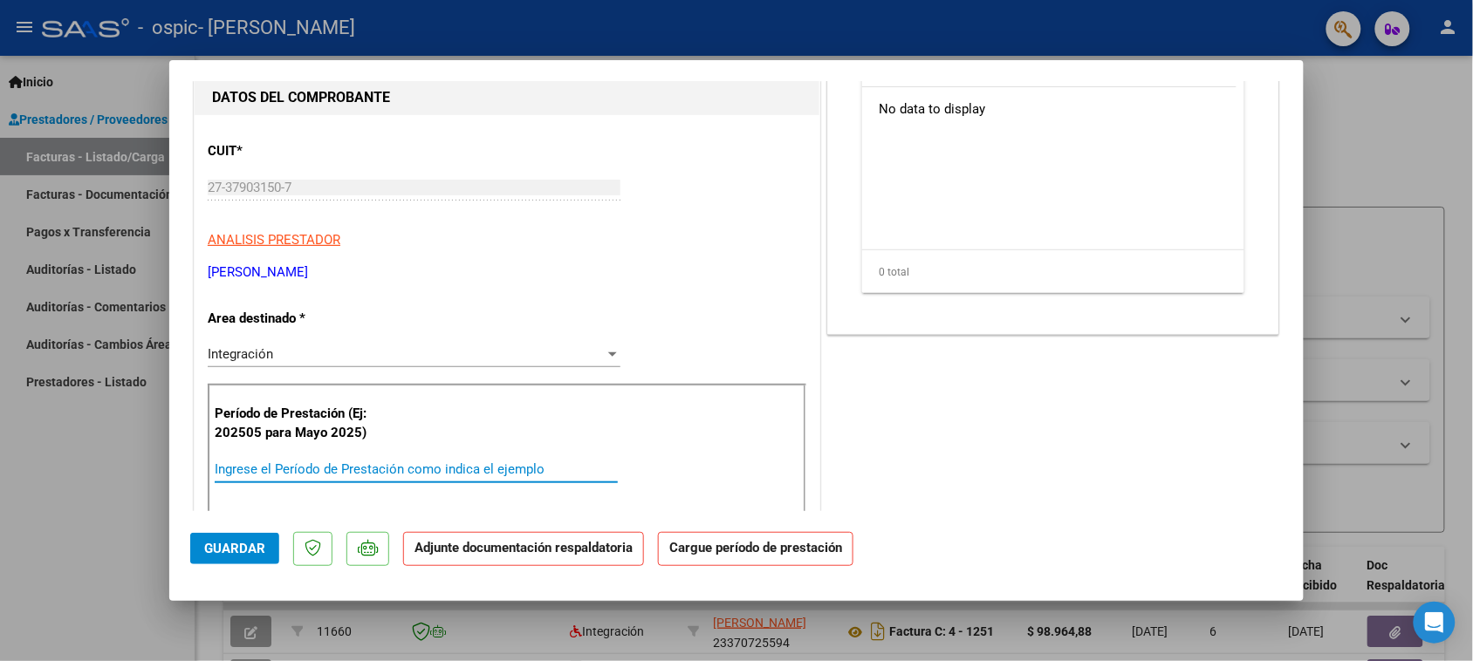
click at [269, 474] on input "Ingrese el Período de Prestación como indica el ejemplo" at bounding box center [416, 469] width 403 height 16
paste input "202509"
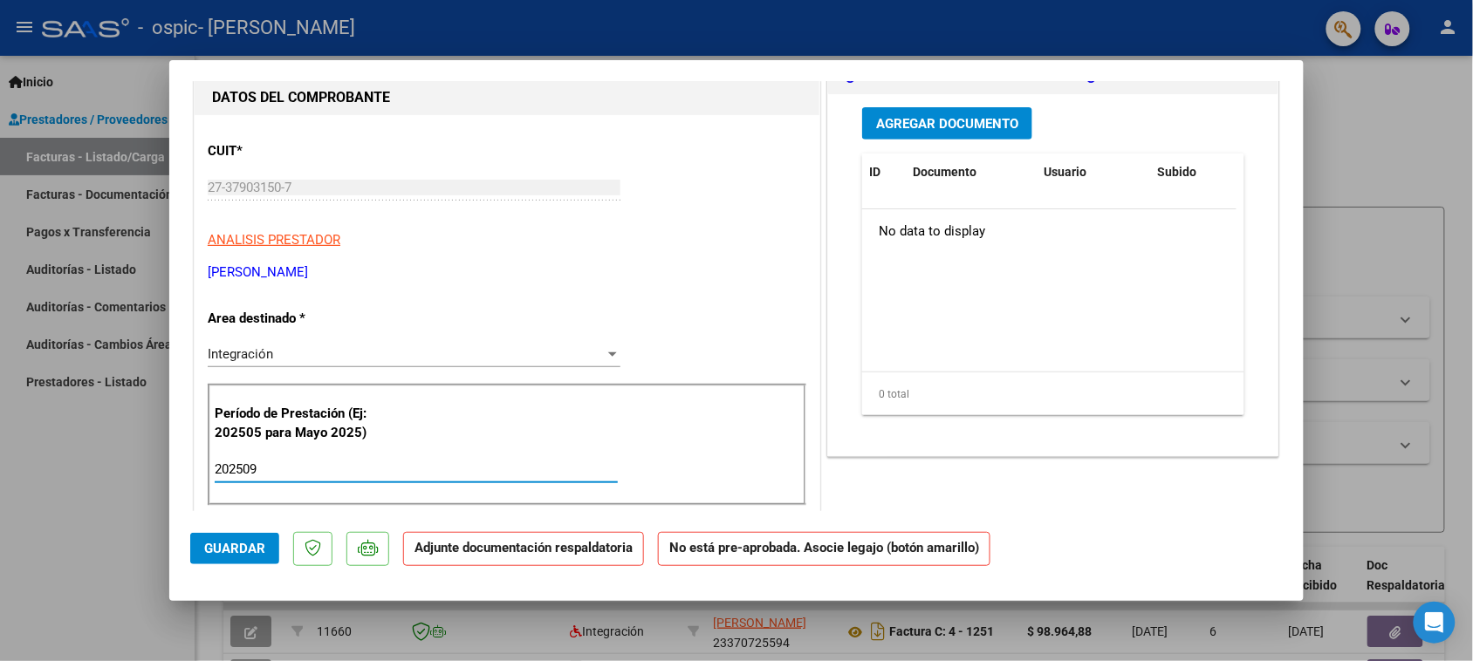
scroll to position [0, 0]
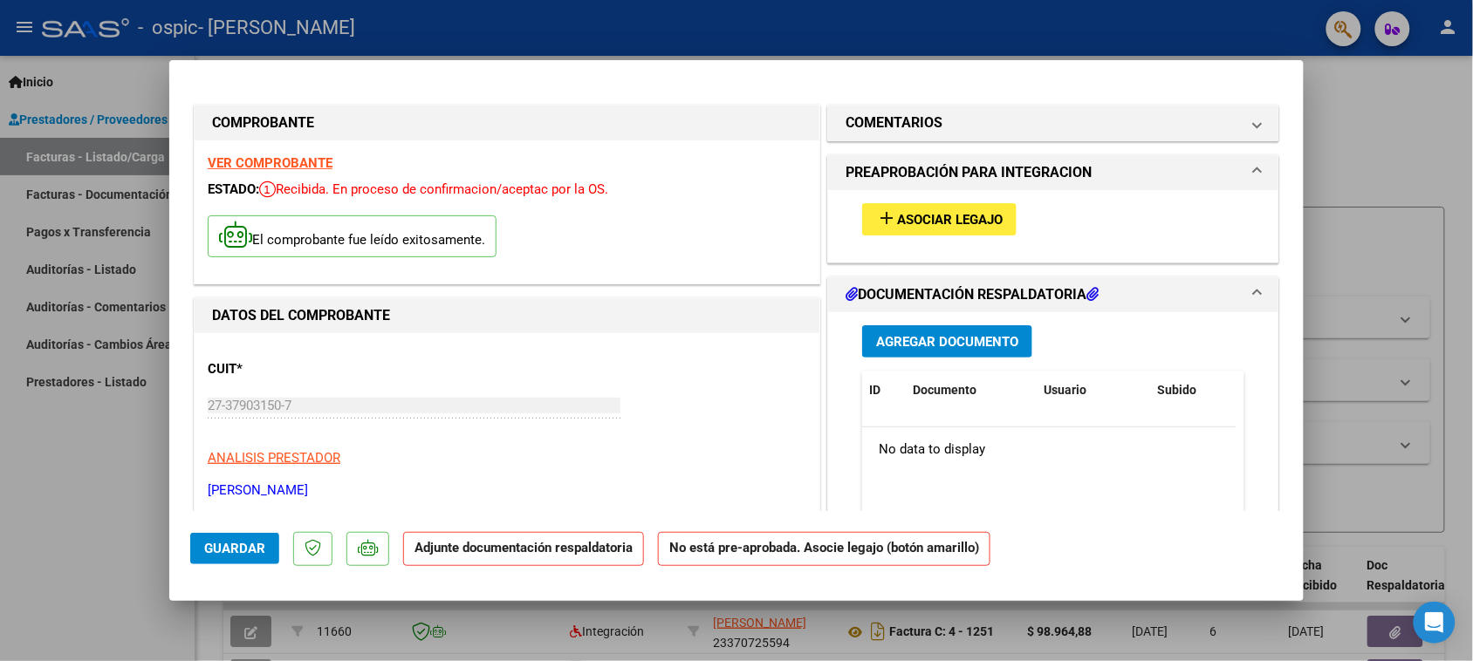
type input "202509"
click at [932, 215] on span "Asociar Legajo" at bounding box center [950, 220] width 106 height 16
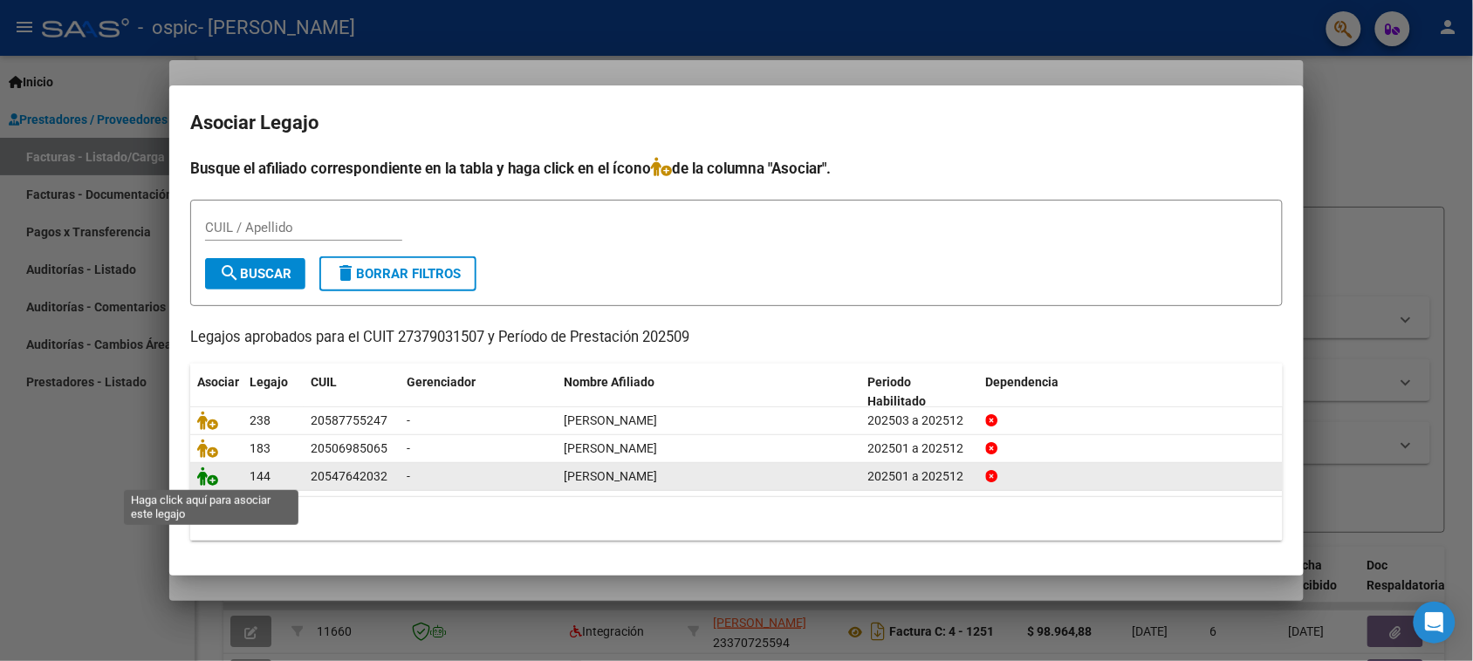
click at [210, 474] on icon at bounding box center [207, 476] width 21 height 19
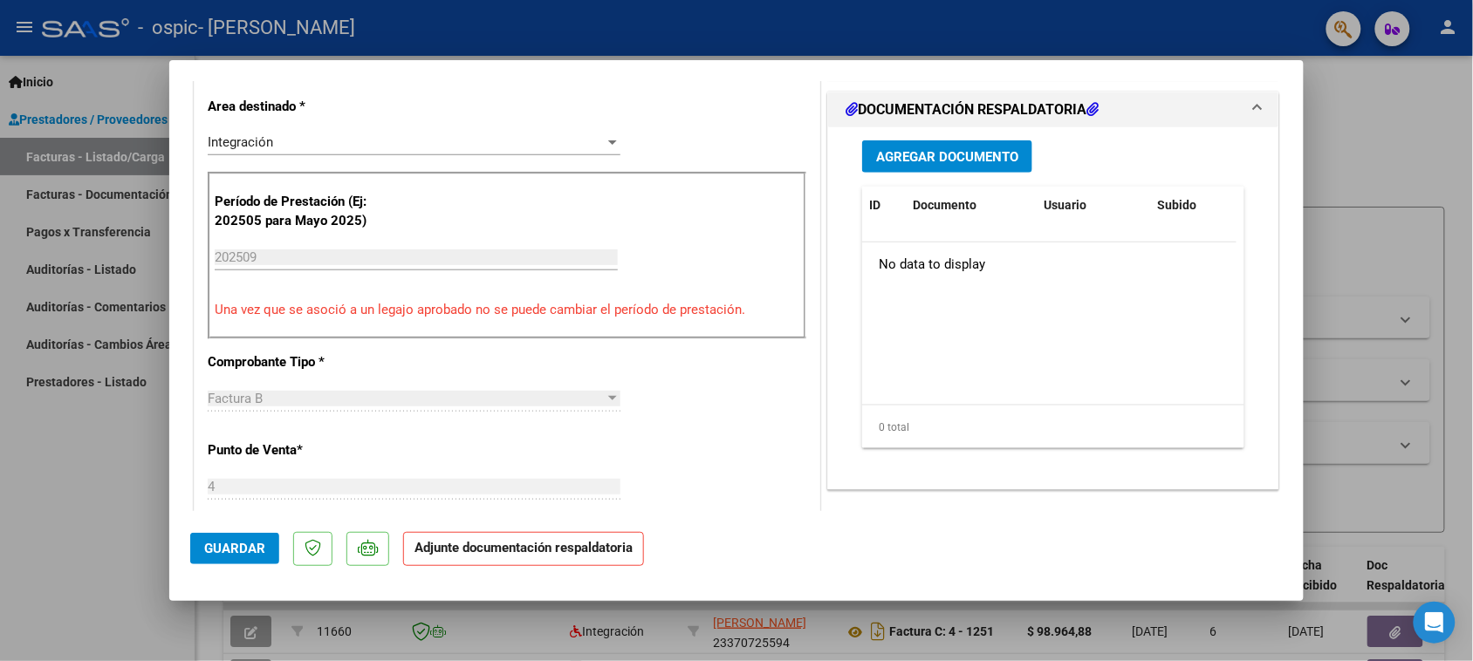
scroll to position [436, 0]
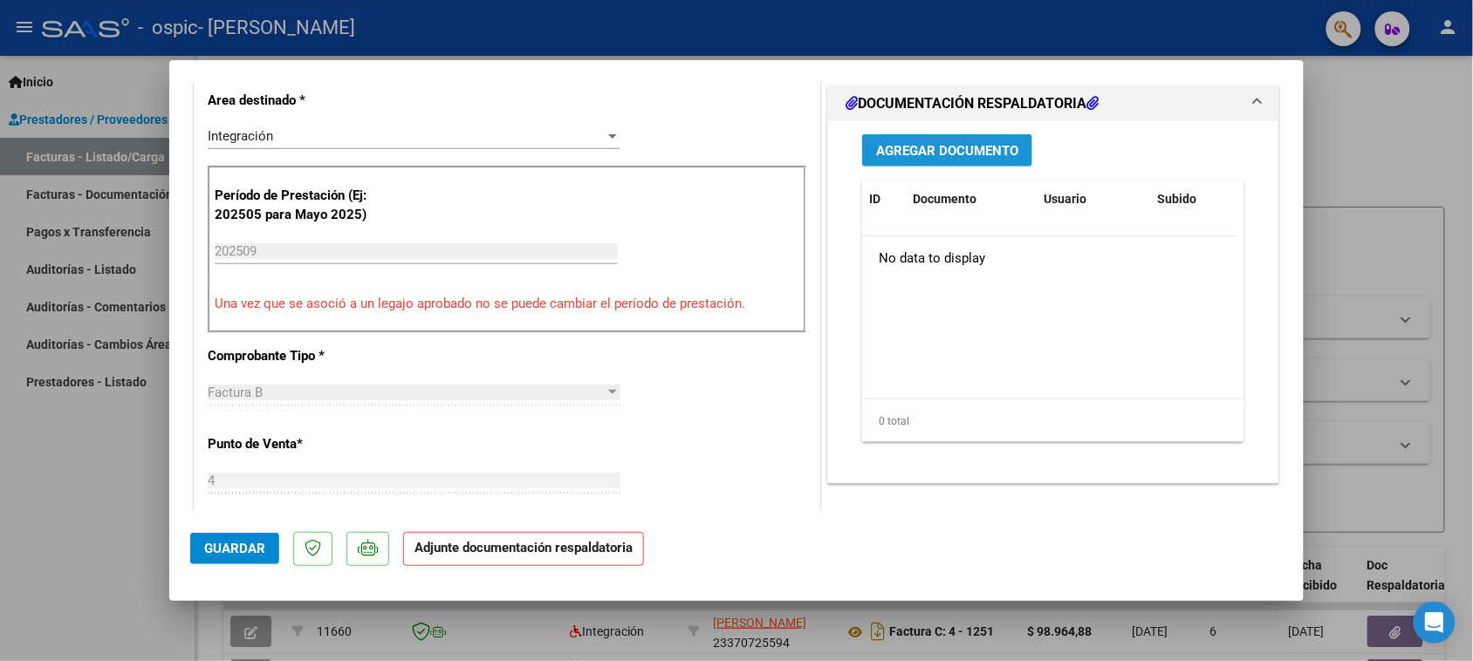
click at [961, 145] on span "Agregar Documento" at bounding box center [947, 151] width 142 height 16
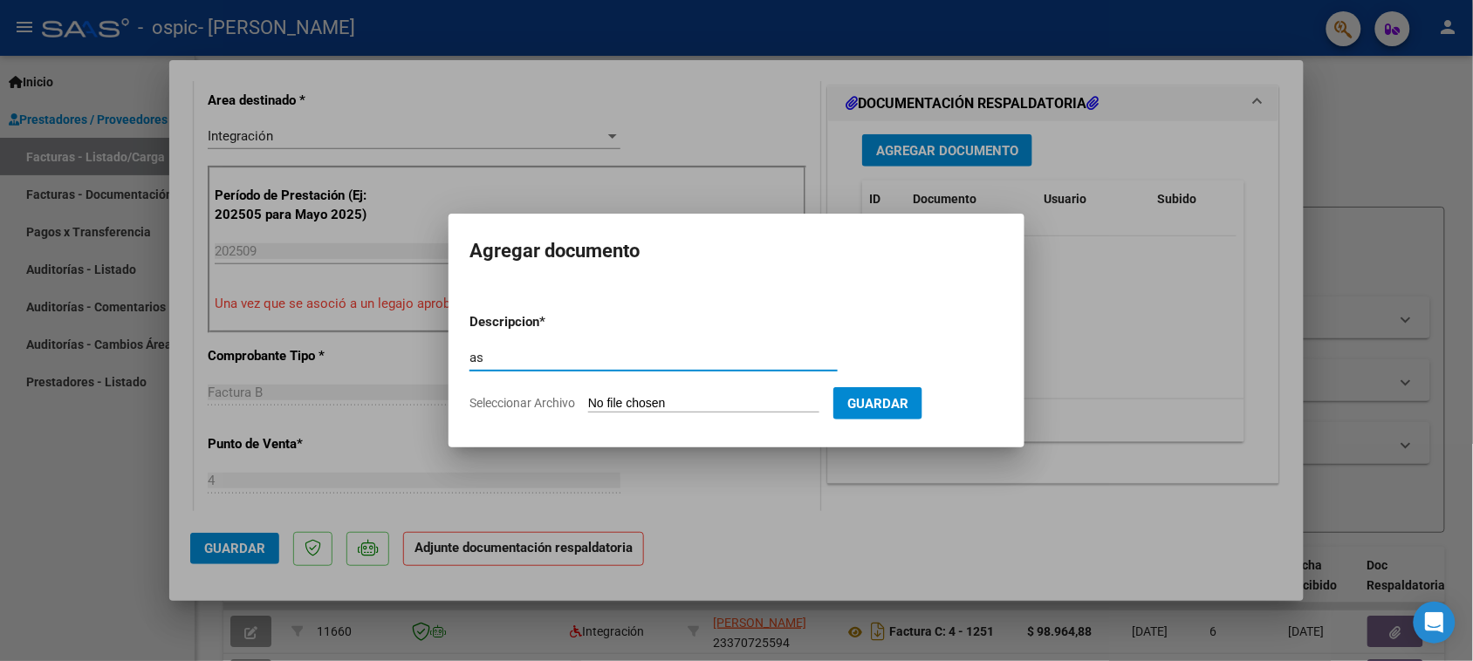
type input "as"
click at [729, 425] on form "Descripcion * as Escriba aquí una descripcion Seleccionar Archivo Guardar" at bounding box center [736, 362] width 534 height 127
click at [738, 393] on form "Descripcion * as Escriba aquí una descripcion Seleccionar Archivo Guardar" at bounding box center [736, 362] width 534 height 127
click at [713, 399] on input "Seleccionar Archivo" at bounding box center [703, 404] width 231 height 17
type input "C:\fakepath\IMG_2025_9_25_18_57_27_871.jpeg"
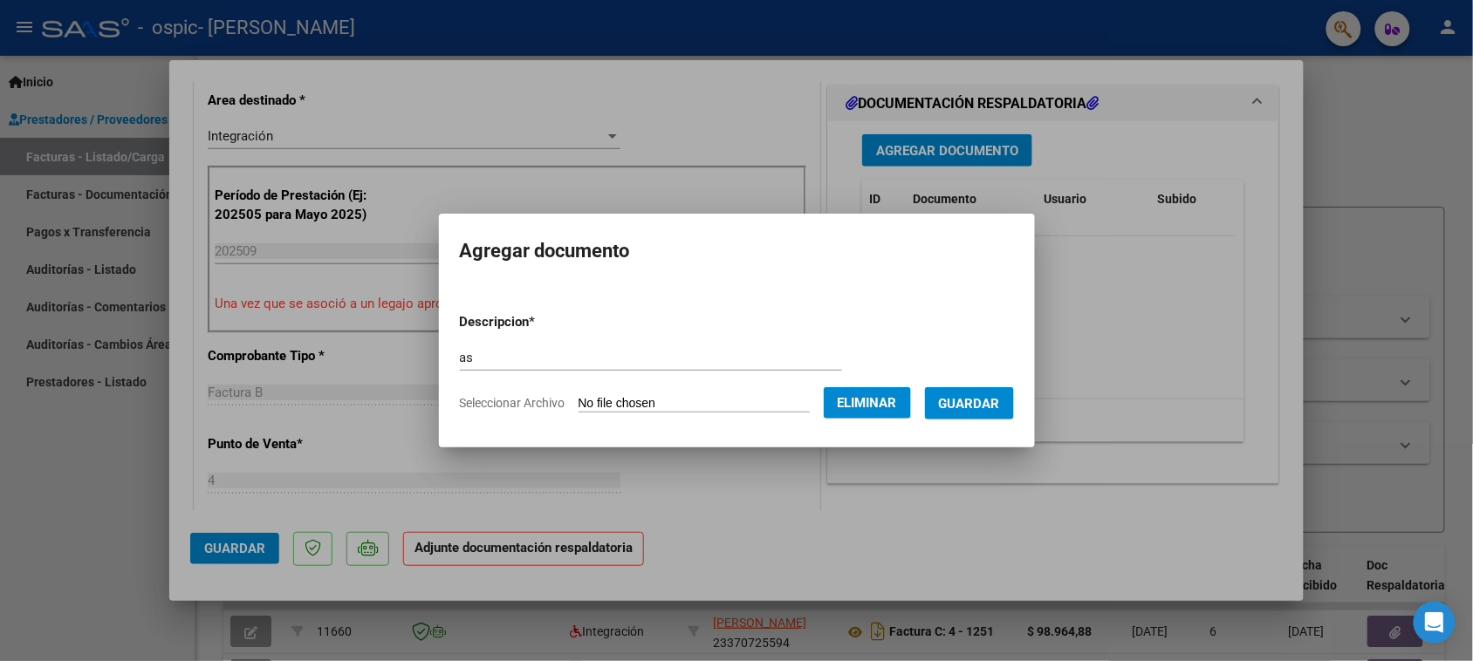
click at [983, 416] on button "Guardar" at bounding box center [969, 403] width 89 height 32
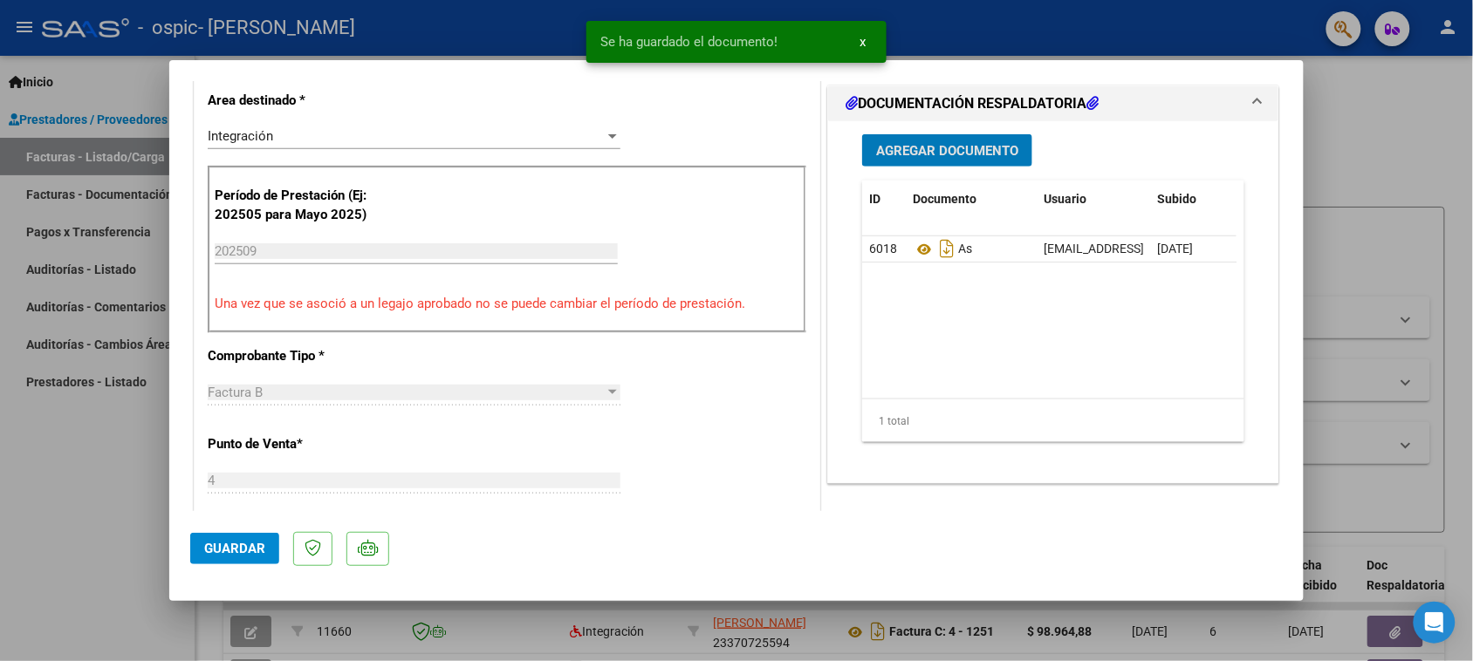
click at [262, 546] on span "Guardar" at bounding box center [234, 549] width 61 height 16
click at [99, 523] on div at bounding box center [736, 330] width 1473 height 661
type input "$ 0,00"
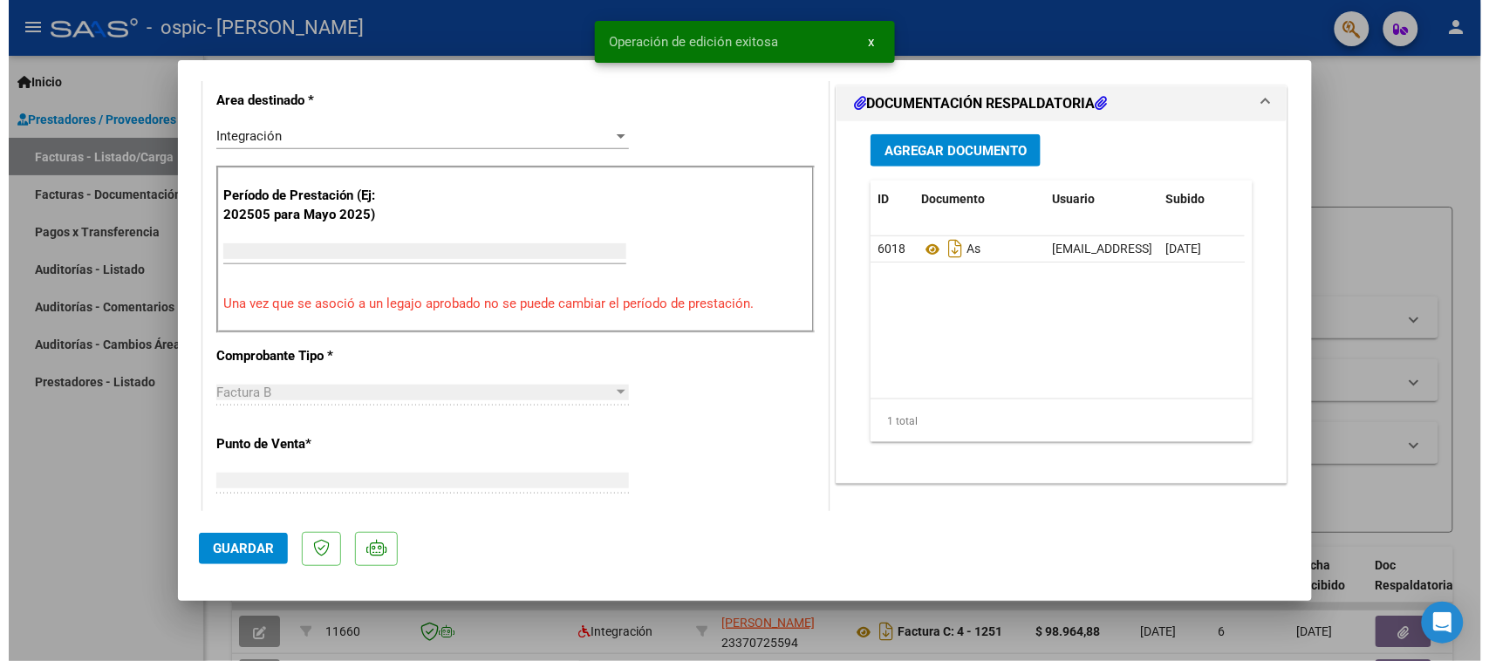
scroll to position [360, 0]
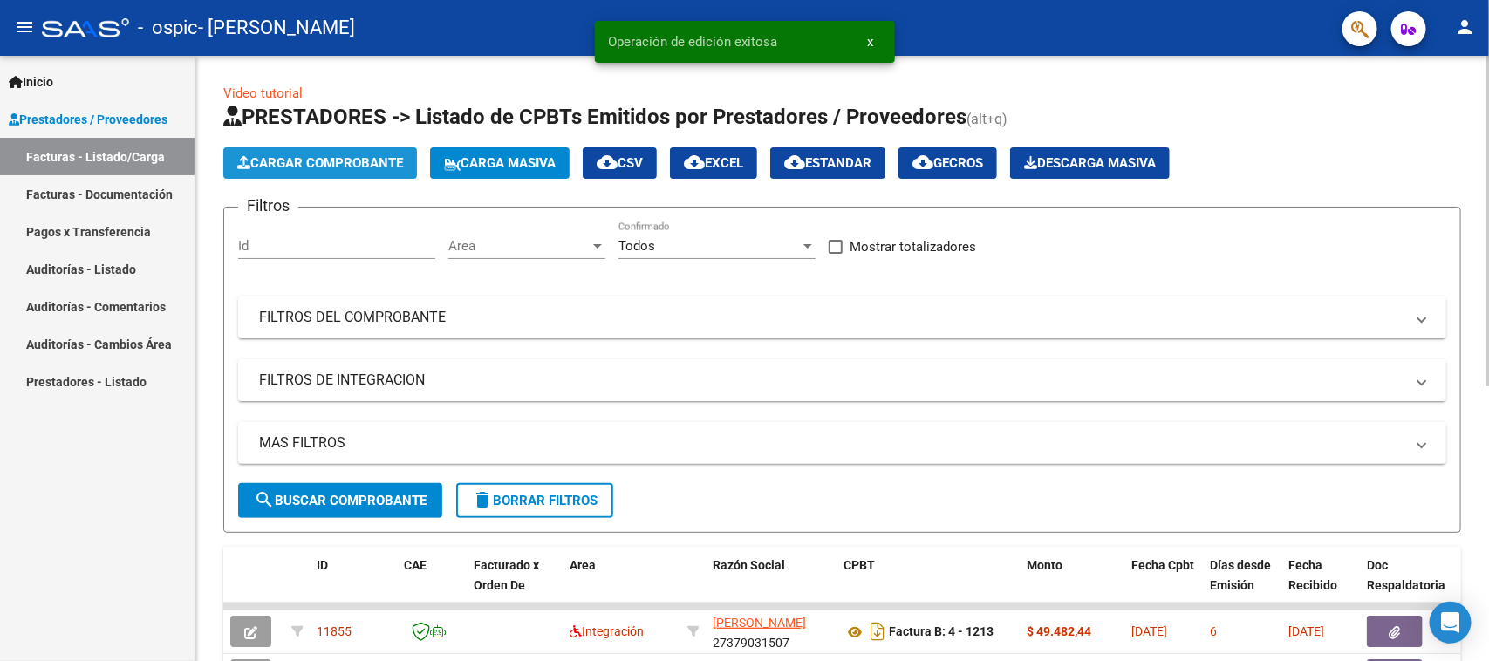
click at [316, 160] on span "Cargar Comprobante" at bounding box center [320, 163] width 166 height 16
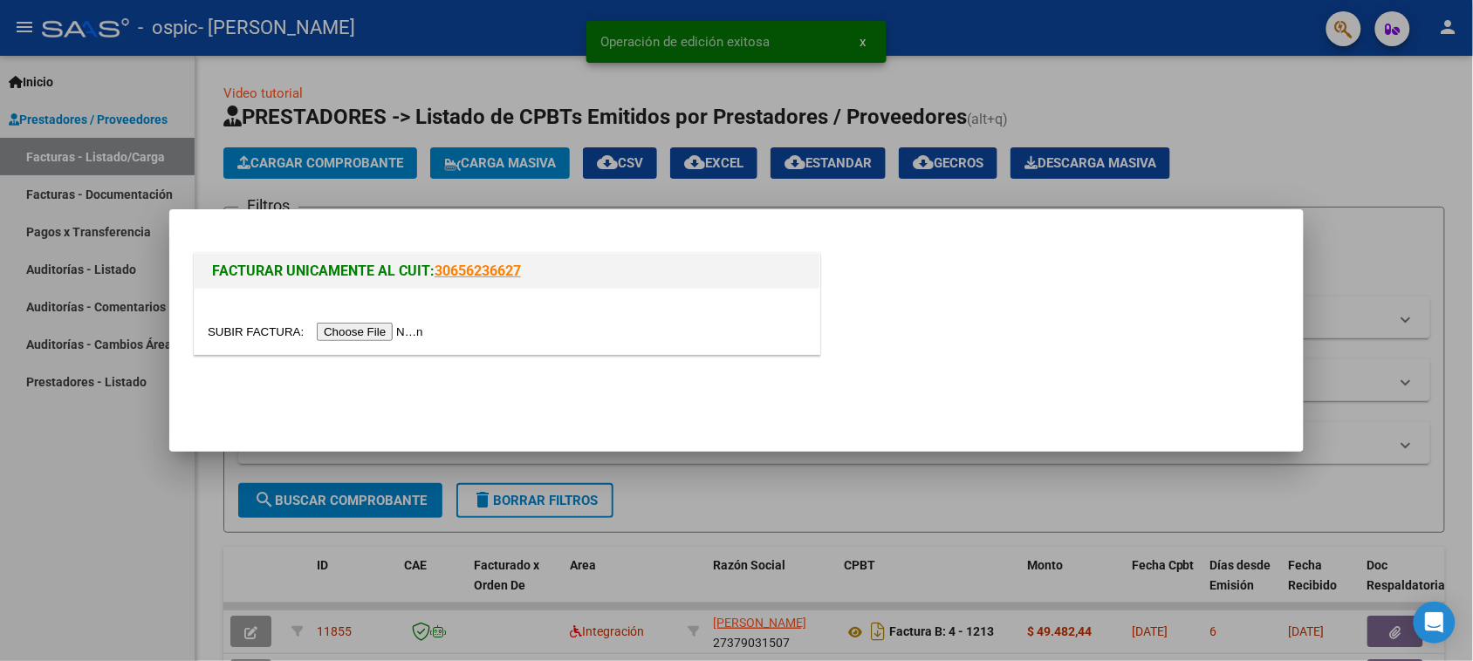
click at [368, 322] on div at bounding box center [507, 332] width 598 height 20
click at [373, 323] on input "file" at bounding box center [318, 332] width 221 height 18
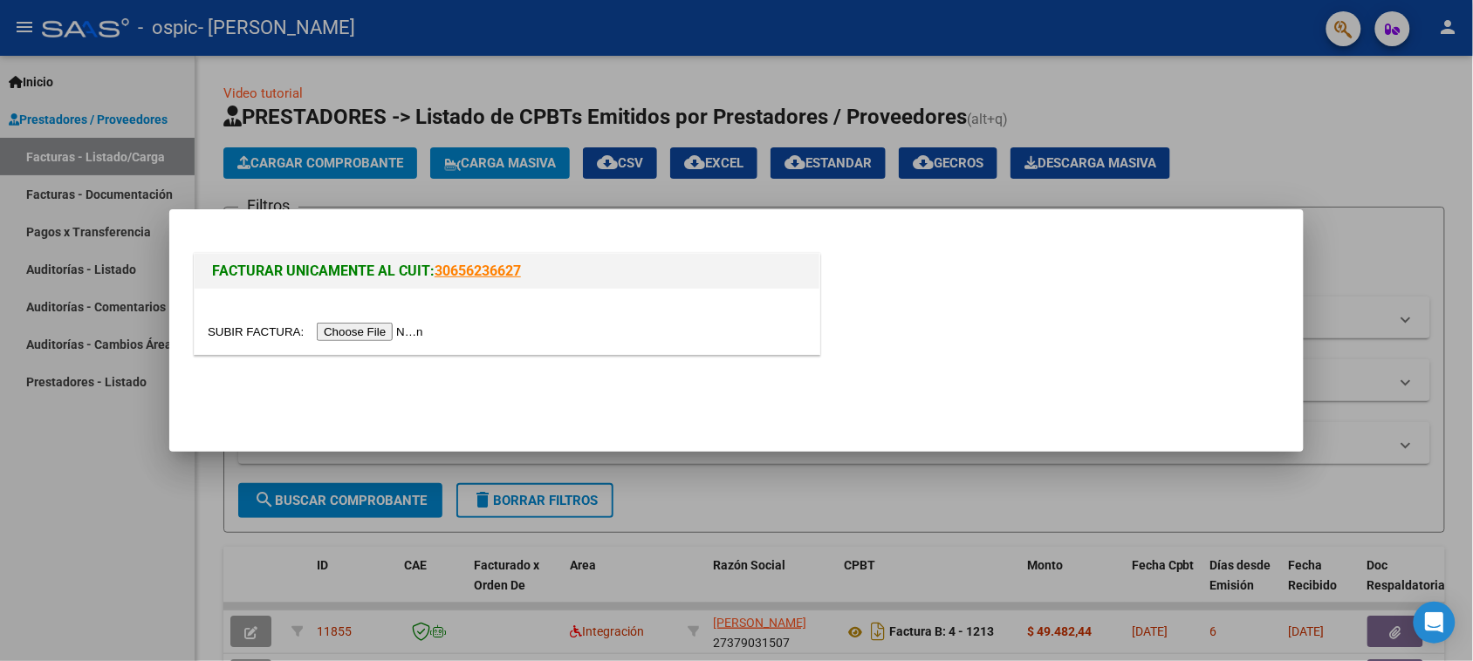
click at [402, 329] on input "file" at bounding box center [318, 332] width 221 height 18
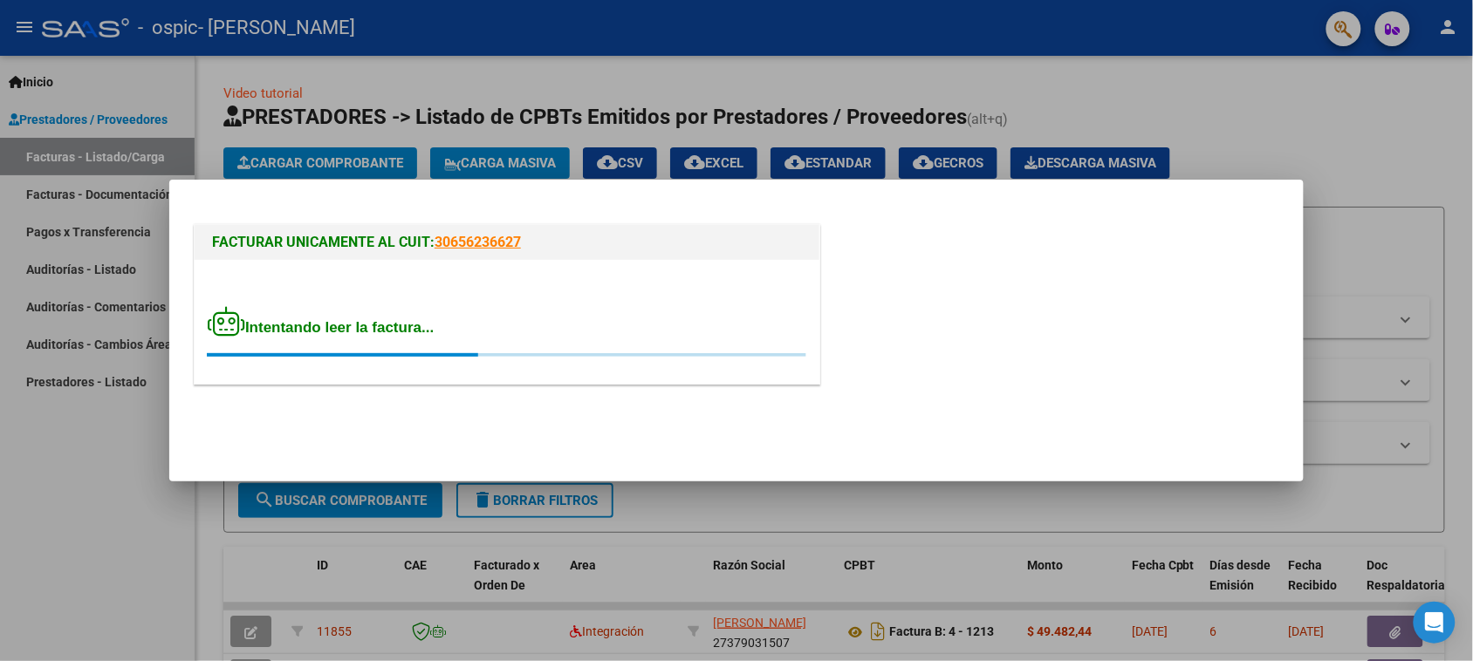
click at [430, 70] on div at bounding box center [736, 330] width 1473 height 661
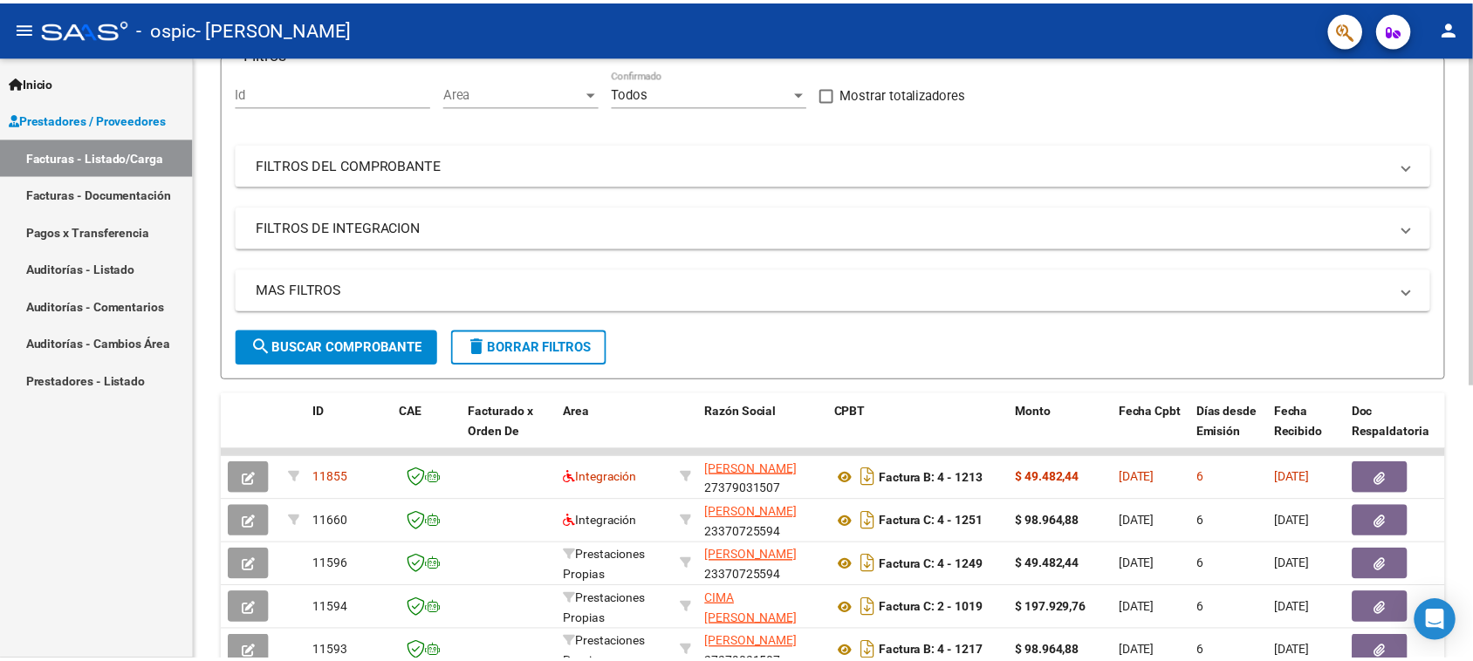
scroll to position [436, 0]
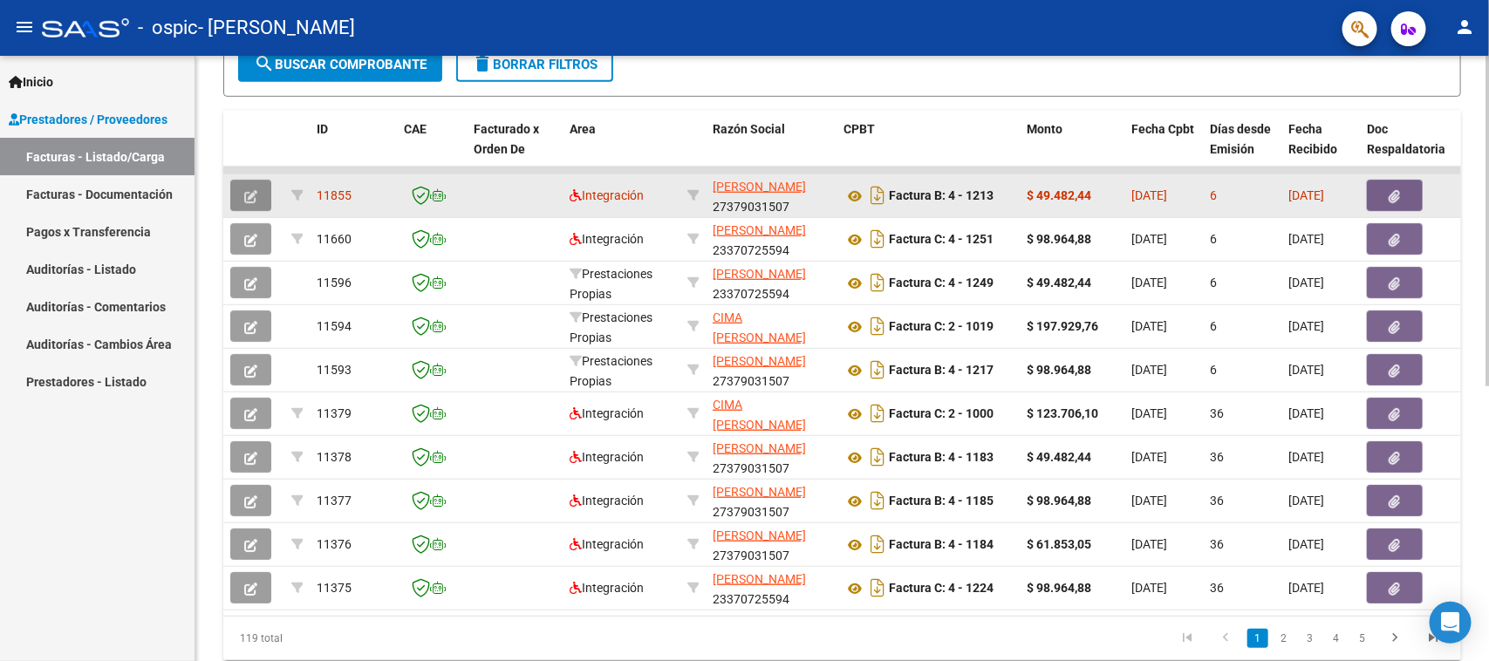
click at [251, 190] on icon "button" at bounding box center [250, 196] width 13 height 13
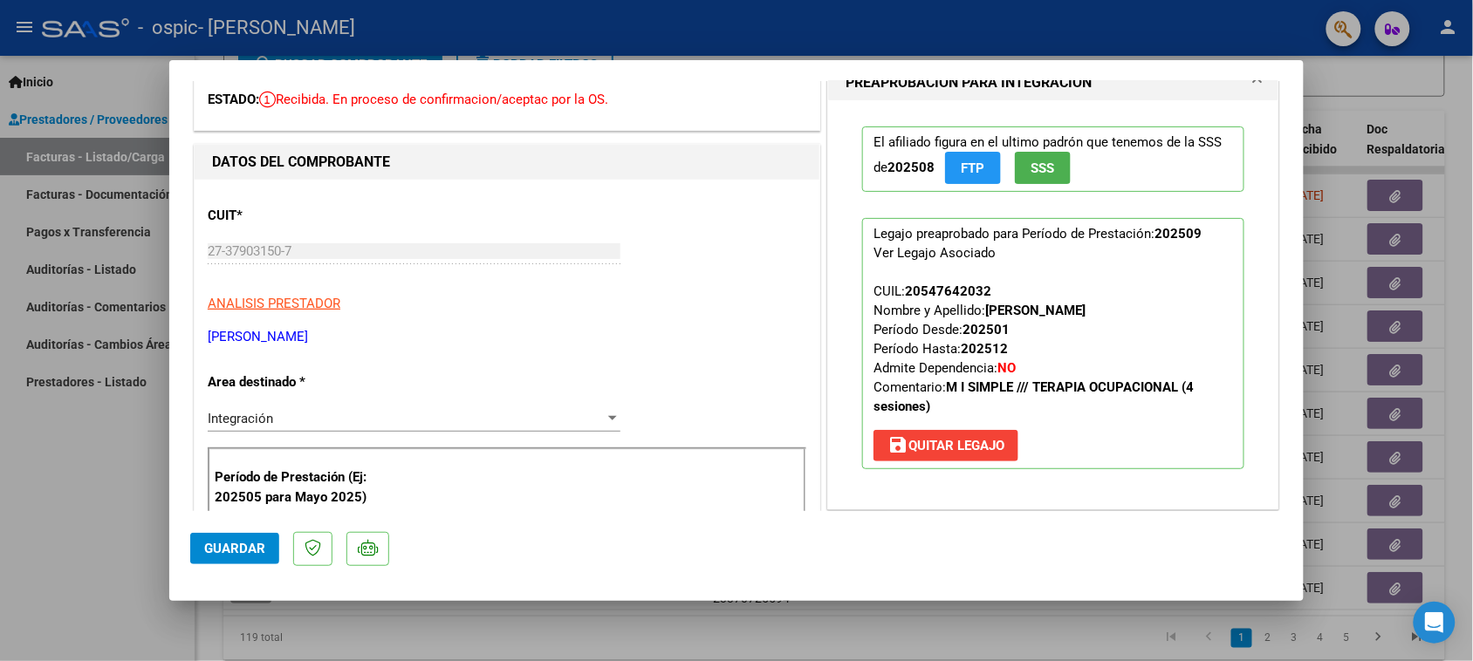
scroll to position [218, 0]
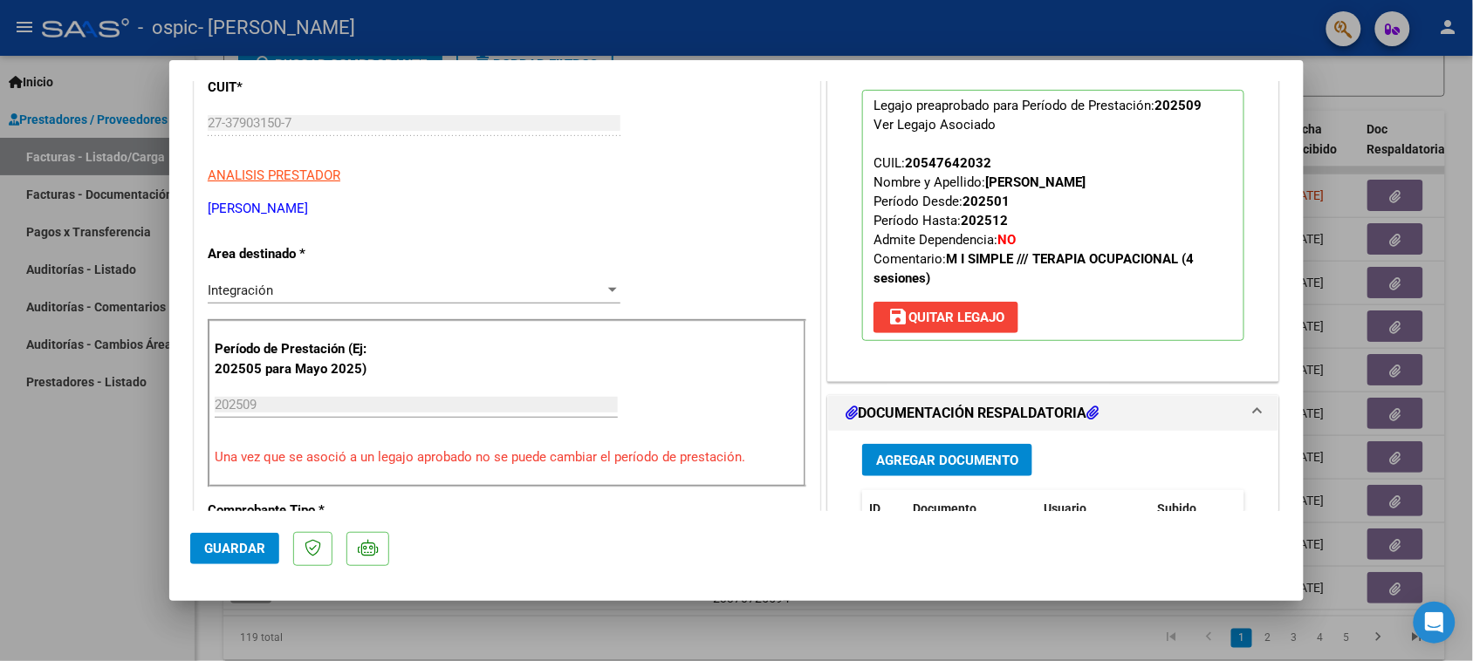
click at [284, 402] on input "202509" at bounding box center [416, 405] width 403 height 16
click at [308, 400] on input "202509" at bounding box center [416, 405] width 403 height 16
click at [306, 404] on input "202509" at bounding box center [416, 405] width 403 height 16
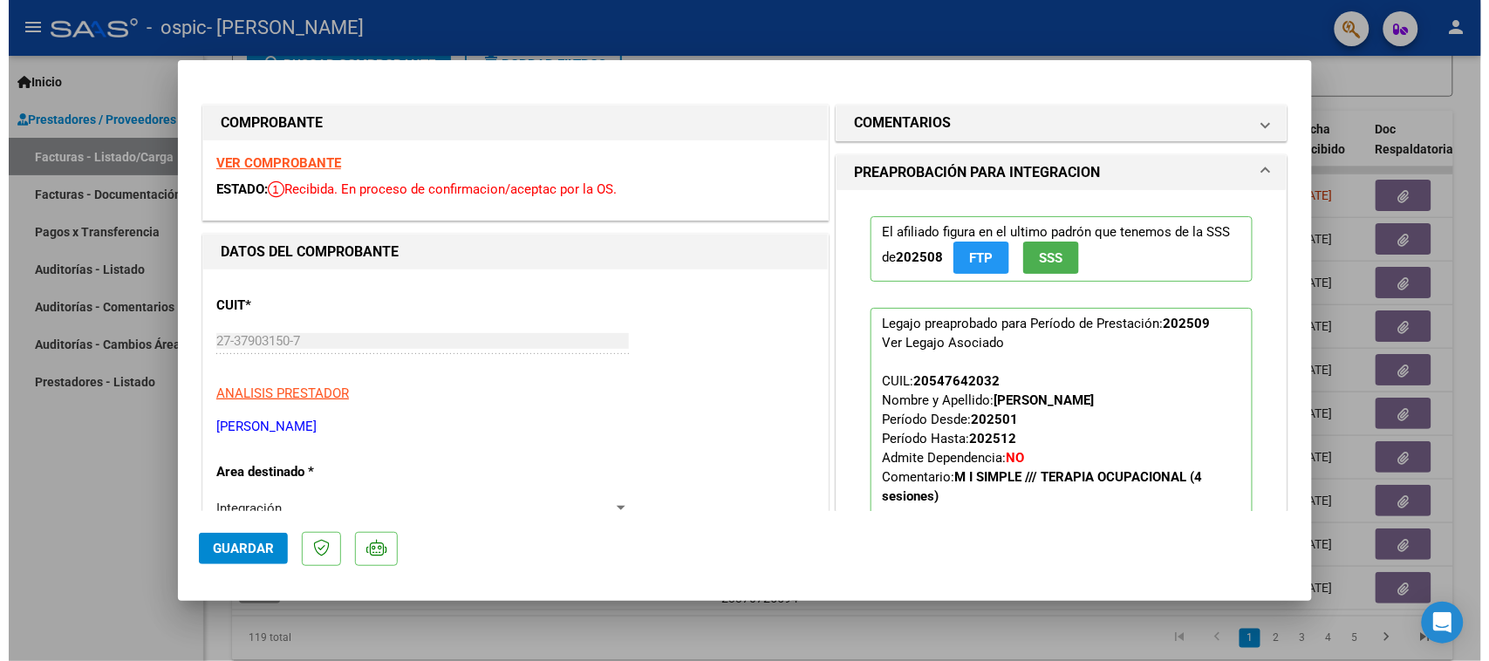
scroll to position [109, 0]
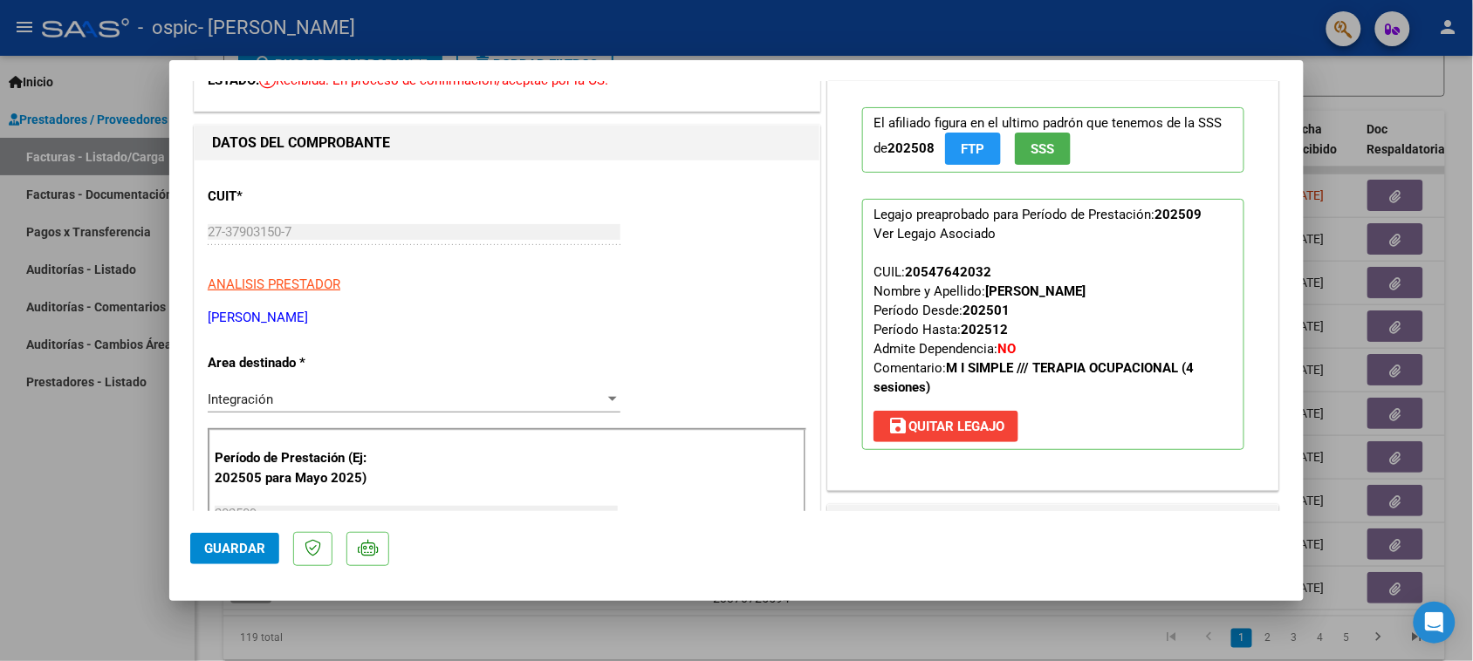
click at [61, 532] on div at bounding box center [736, 330] width 1473 height 661
type input "$ 0,00"
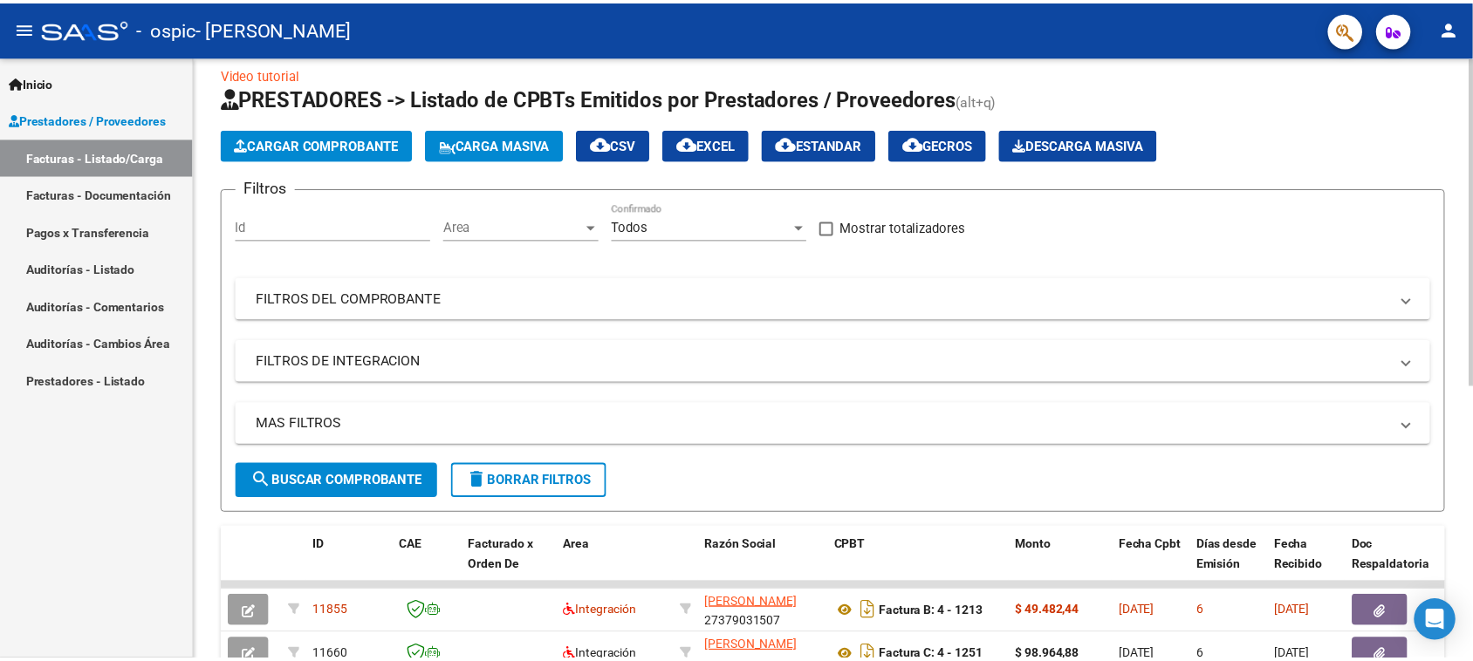
scroll to position [0, 0]
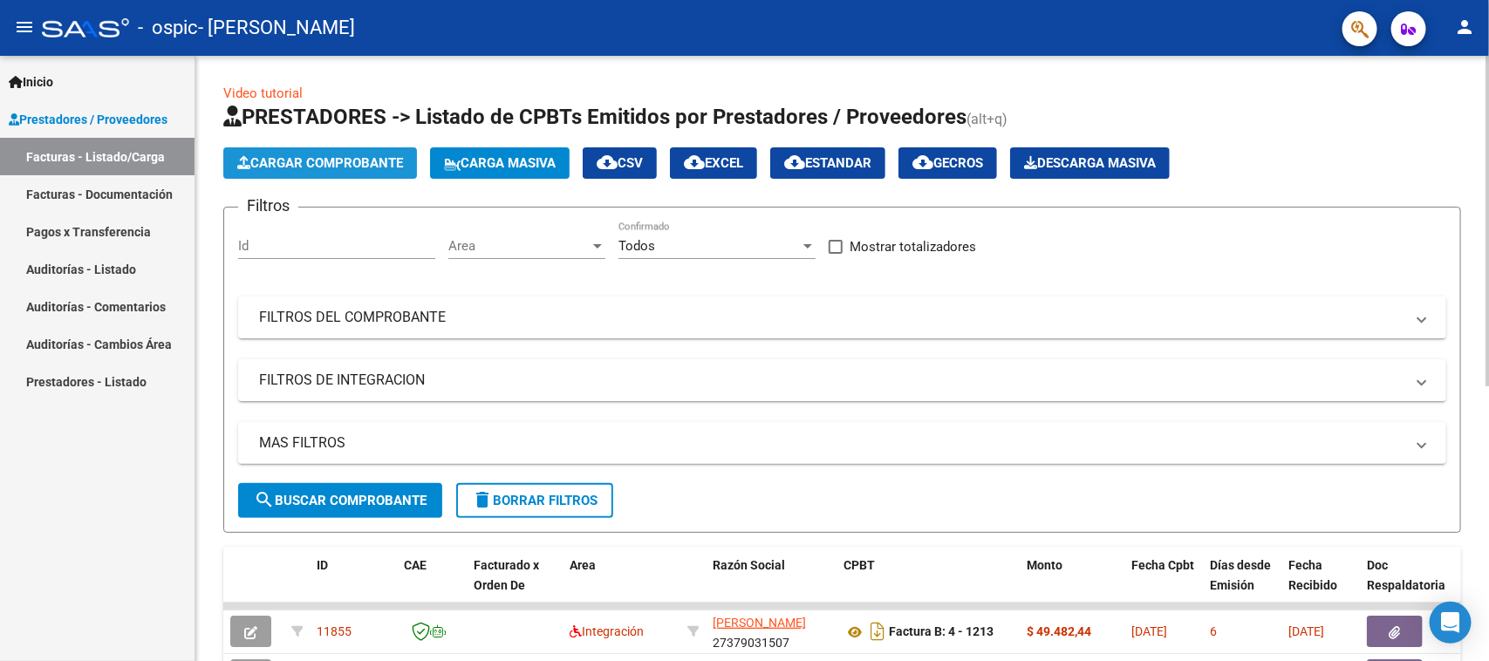
click at [318, 147] on button "Cargar Comprobante" at bounding box center [320, 162] width 194 height 31
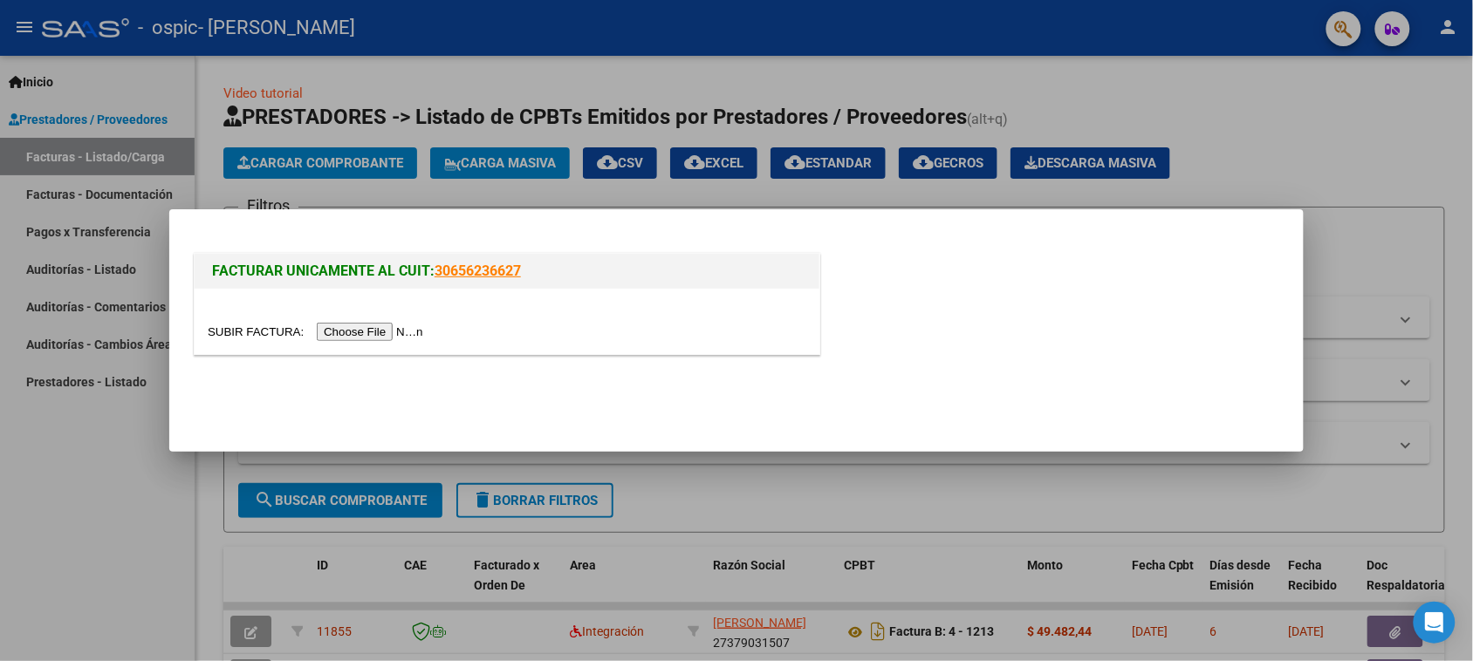
click at [376, 336] on input "file" at bounding box center [318, 332] width 221 height 18
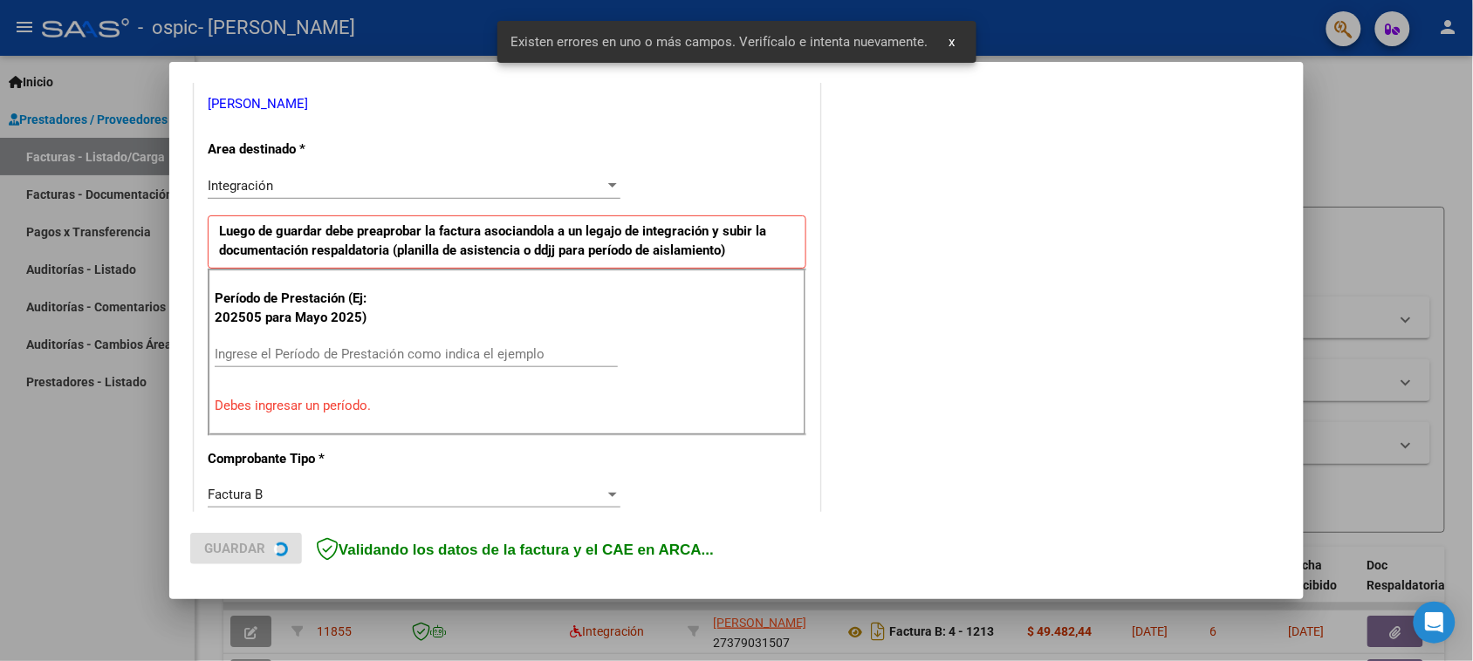
scroll to position [362, 0]
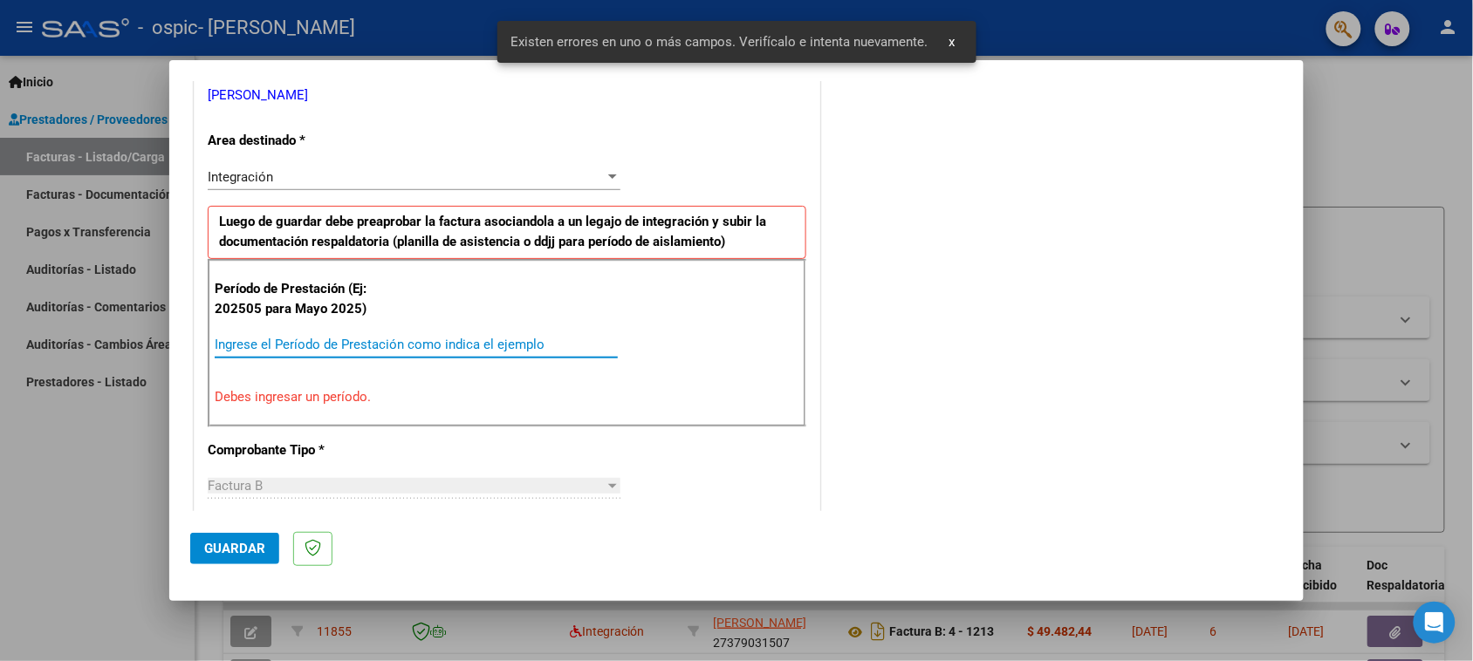
click at [376, 345] on input "Ingrese el Período de Prestación como indica el ejemplo" at bounding box center [416, 345] width 403 height 16
paste input "202509"
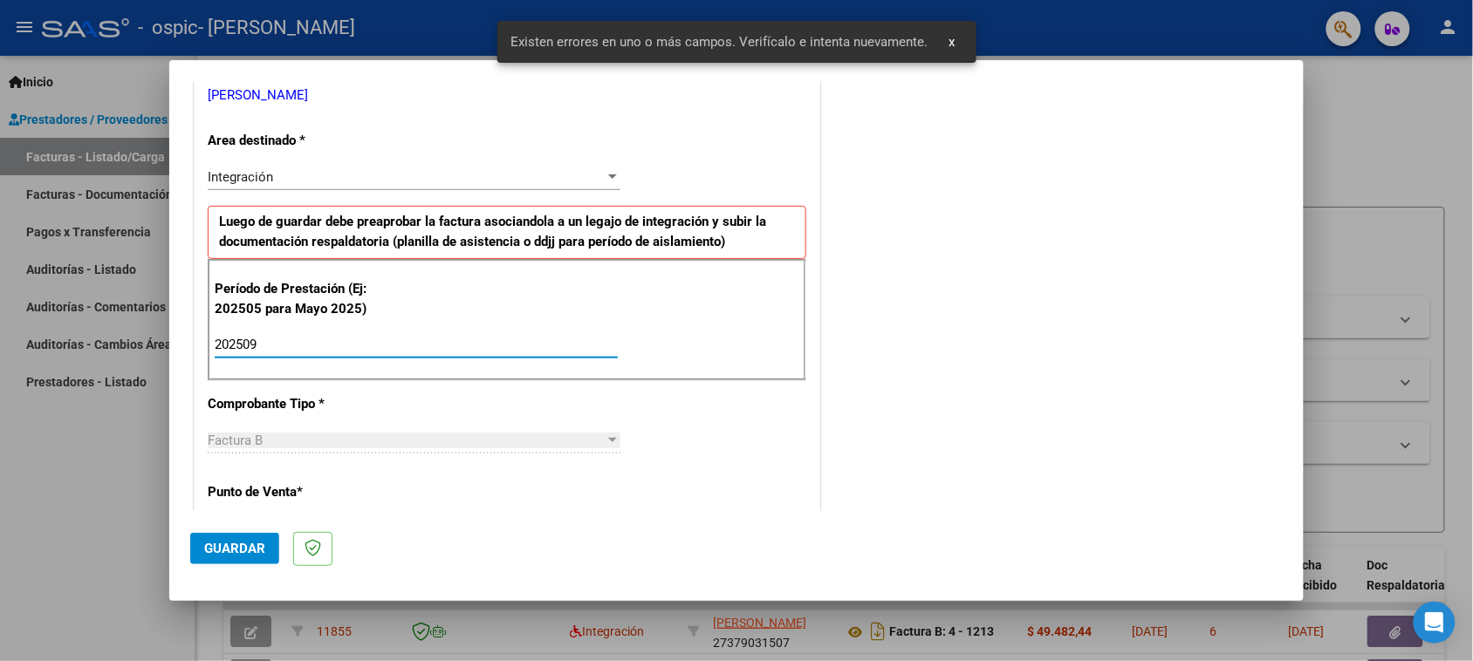
type input "202509"
click at [773, 359] on div "Período de Prestación (Ej: 202505 para Mayo 2025) 202509 Ingrese el Período de …" at bounding box center [507, 320] width 598 height 122
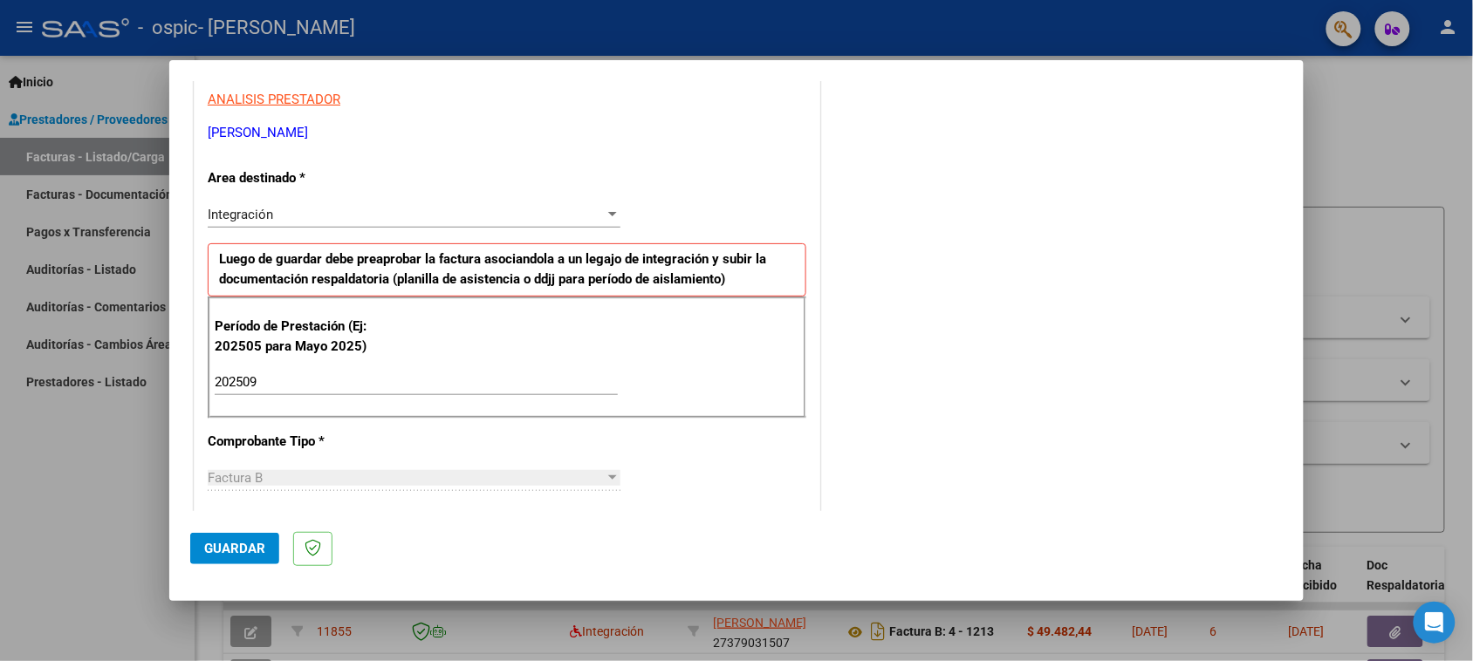
scroll to position [327, 0]
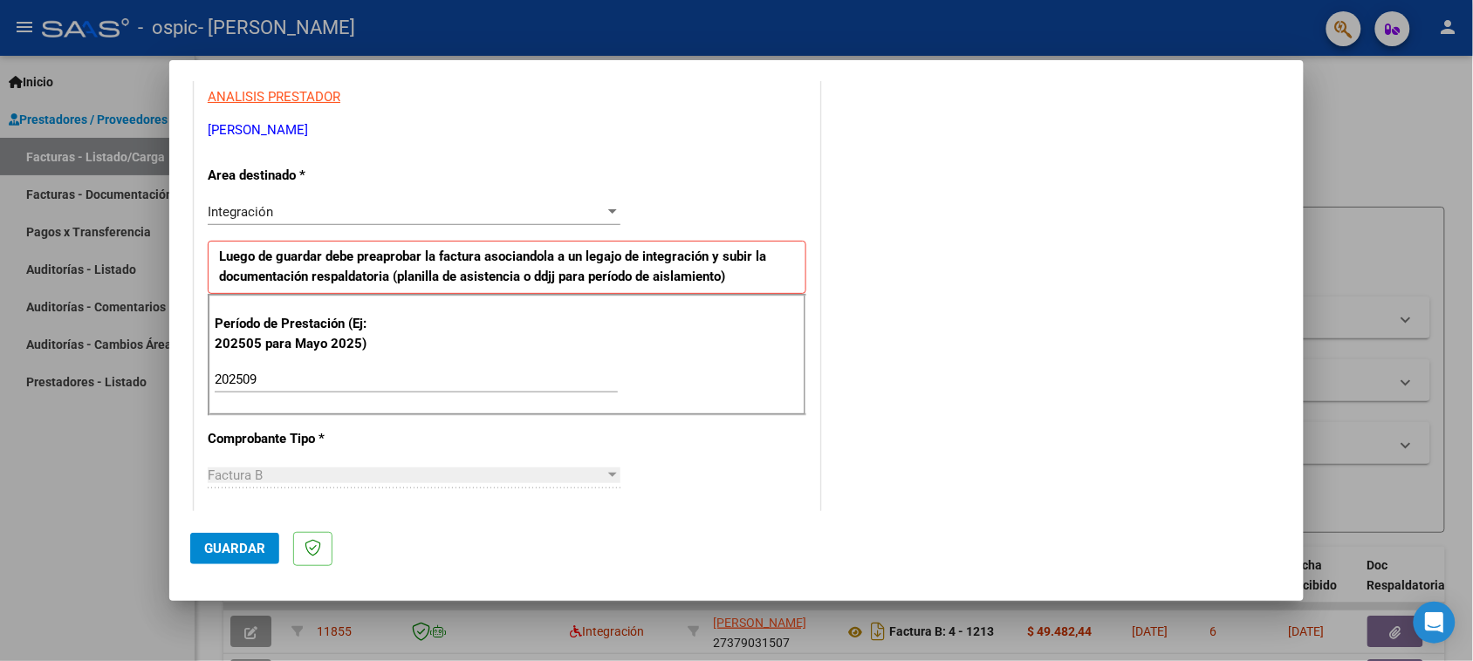
click at [236, 543] on span "Guardar" at bounding box center [234, 549] width 61 height 16
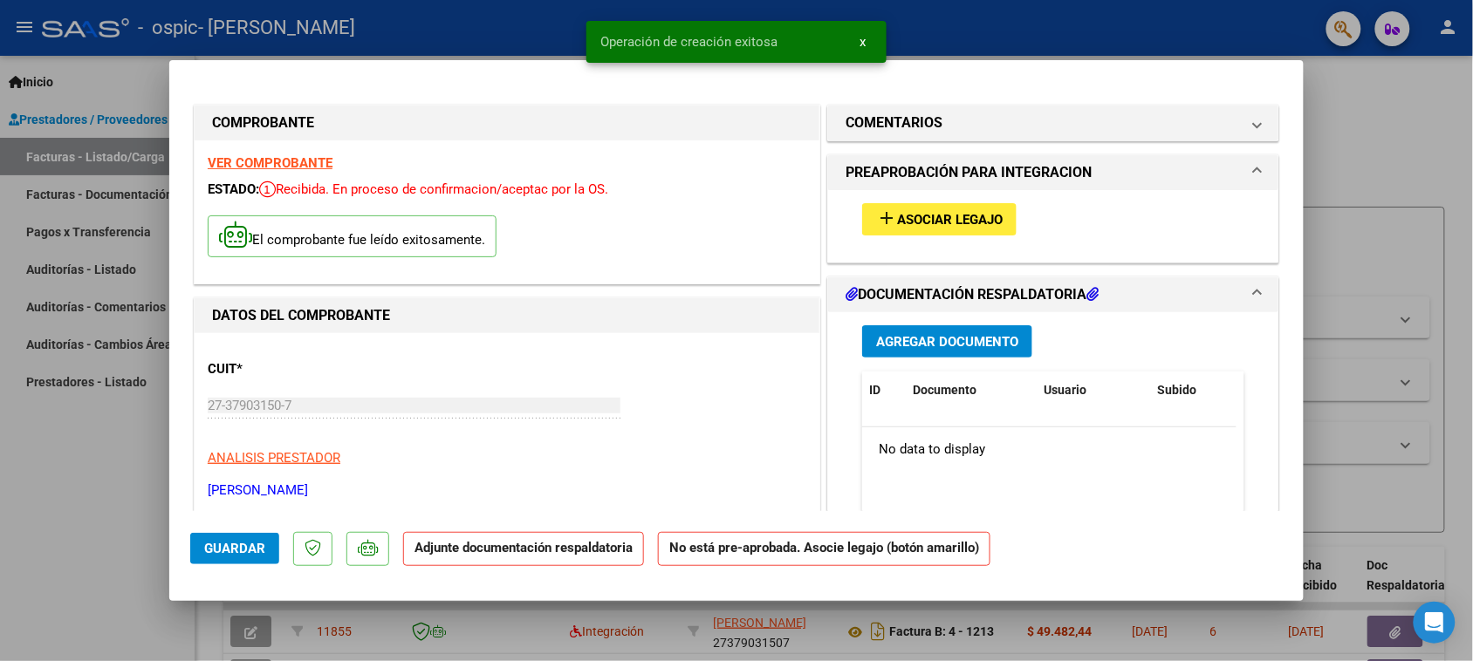
click at [983, 215] on span "Asociar Legajo" at bounding box center [950, 220] width 106 height 16
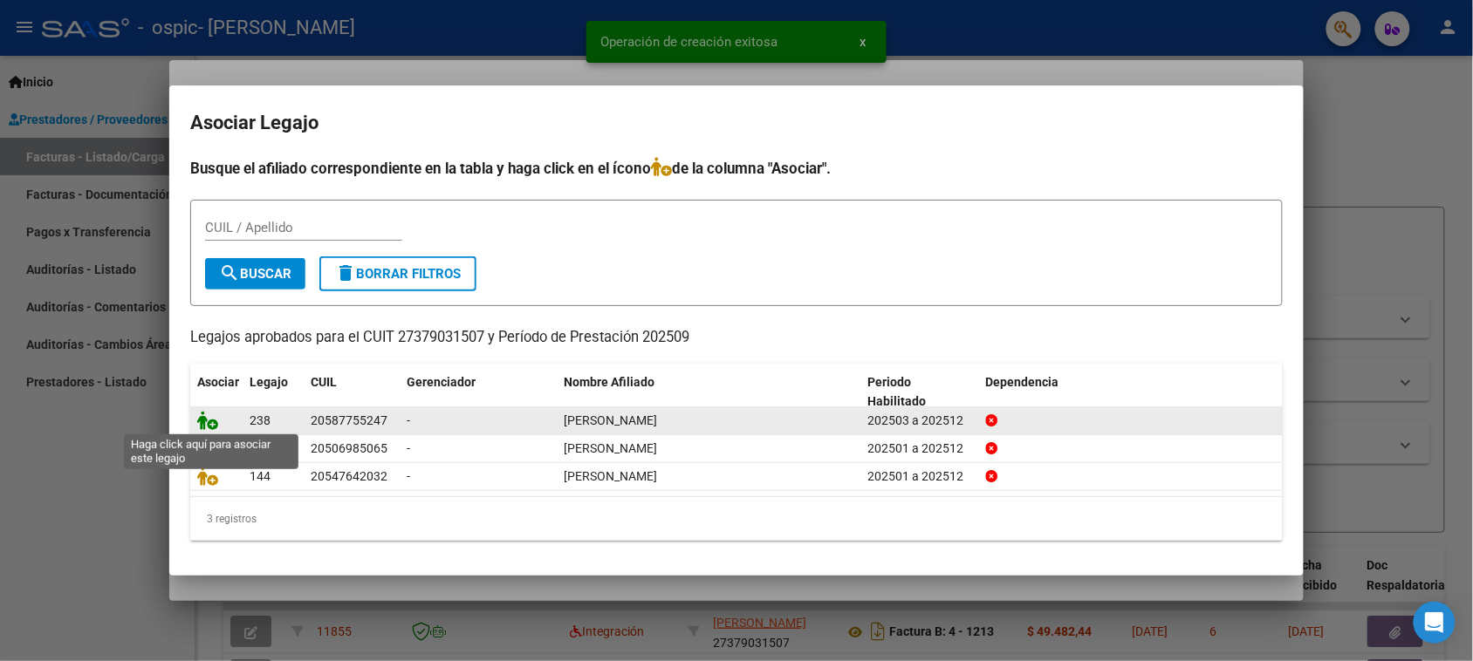
click at [208, 423] on icon at bounding box center [207, 420] width 21 height 19
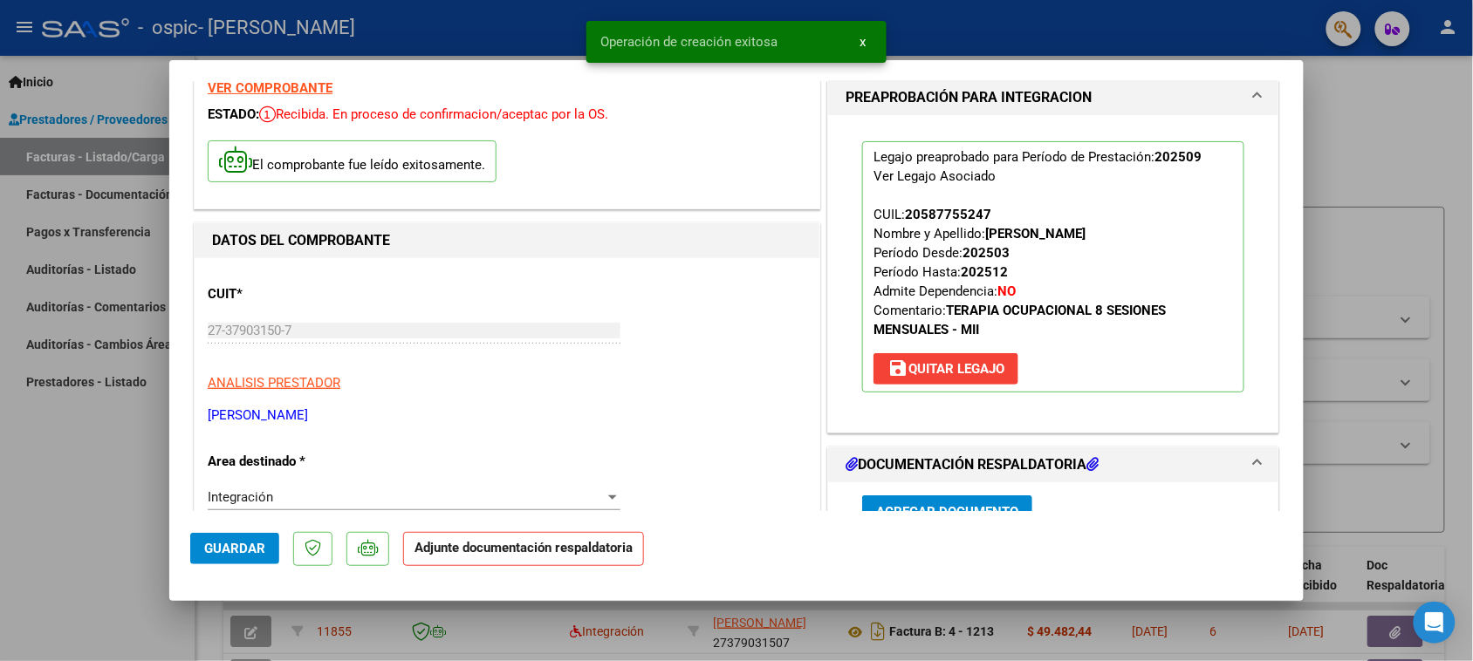
scroll to position [327, 0]
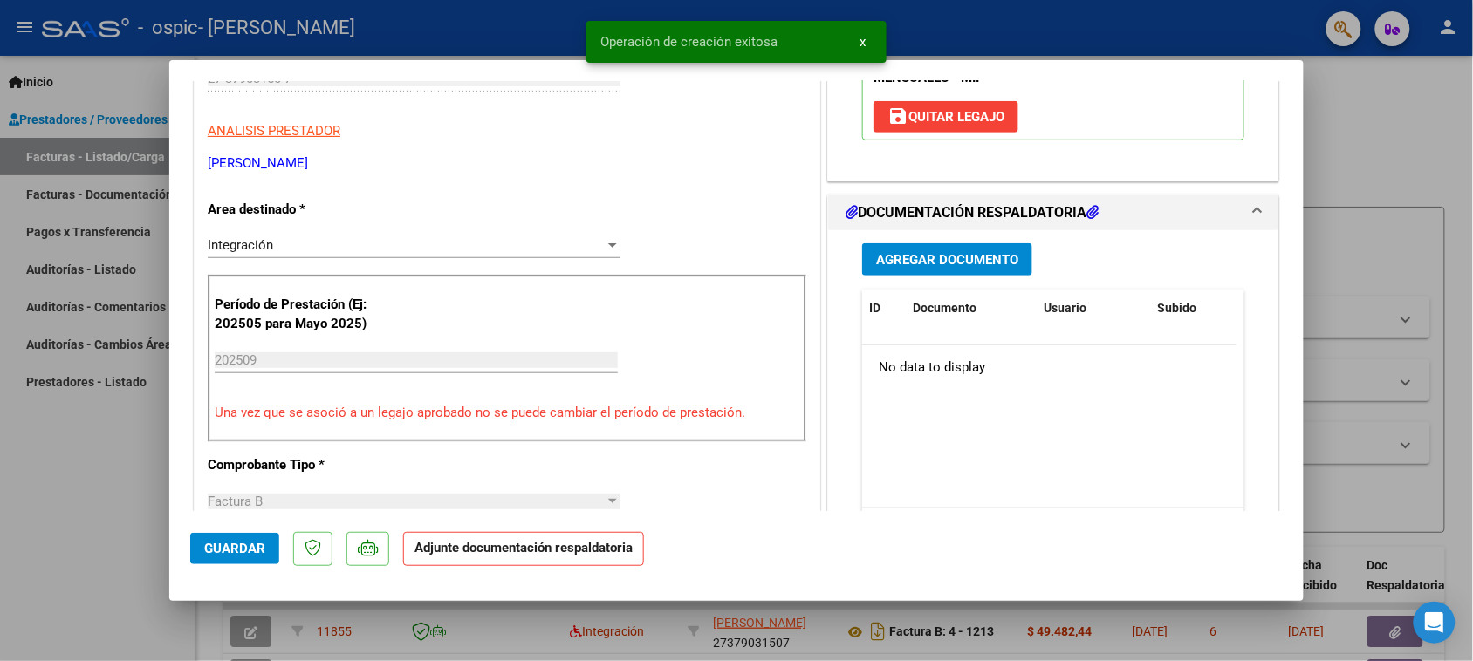
click at [940, 242] on div "Agregar Documento ID Documento Usuario Subido Acción No data to display 0 total…" at bounding box center [1053, 404] width 408 height 348
click at [940, 247] on button "Agregar Documento" at bounding box center [947, 259] width 170 height 32
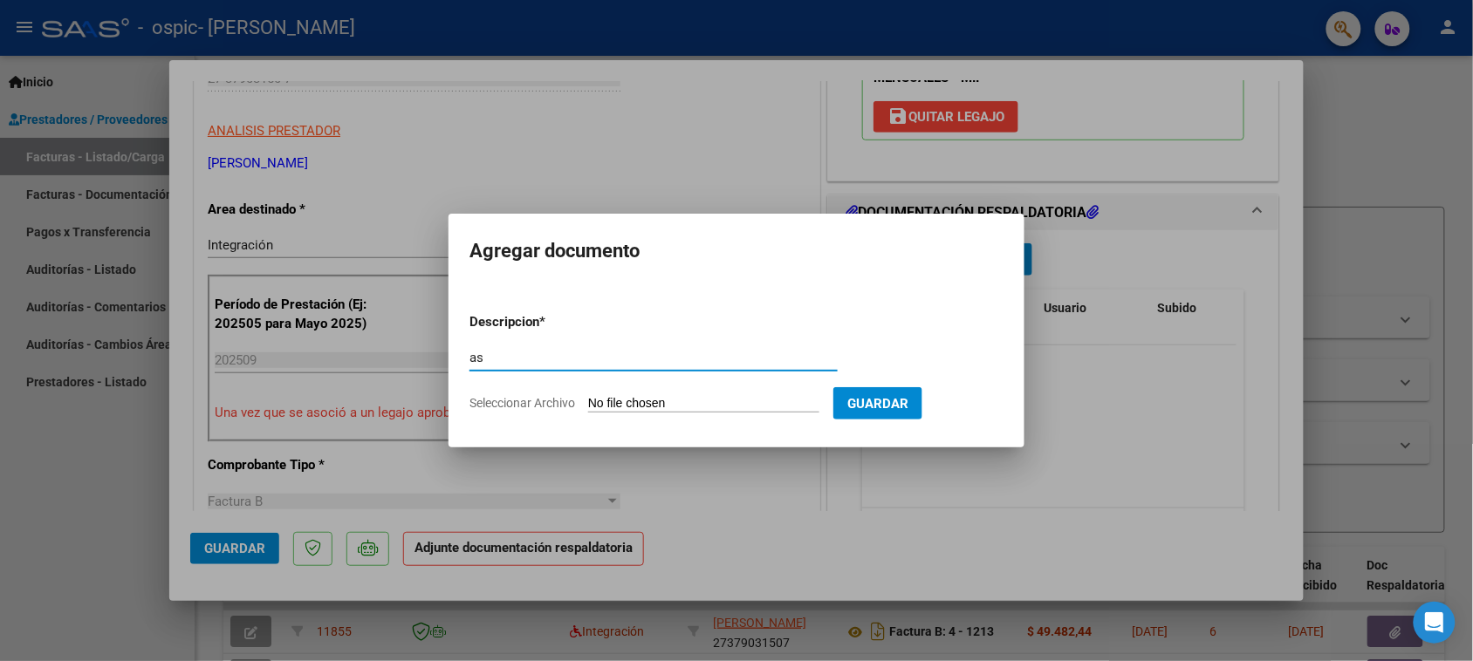
type input "as"
click at [673, 389] on form "Descripcion * as Escriba aquí una descripcion Seleccionar Archivo Guardar" at bounding box center [736, 362] width 534 height 127
click at [639, 402] on input "Seleccionar Archivo" at bounding box center [703, 404] width 231 height 17
type input "C:\fakepath\IMG_2025_9_26_17_12_59_29170.jpeg"
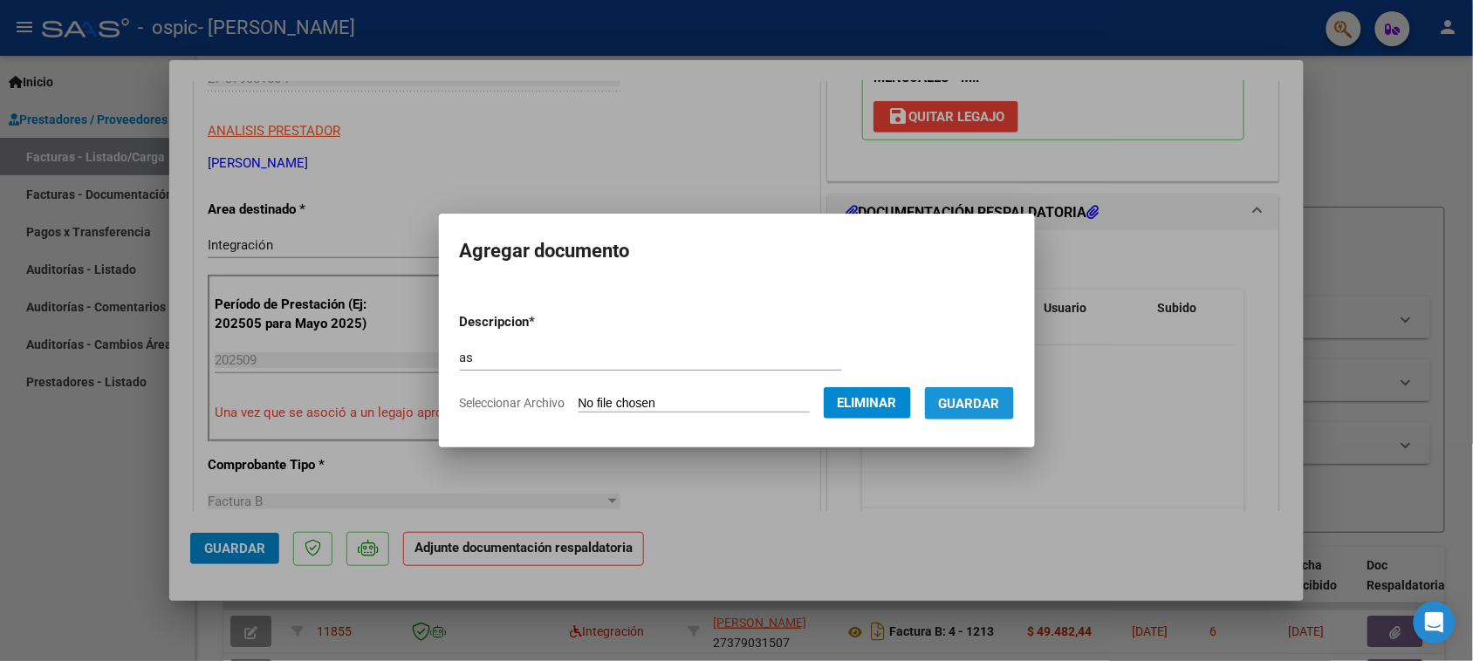
click at [982, 411] on button "Guardar" at bounding box center [969, 403] width 89 height 32
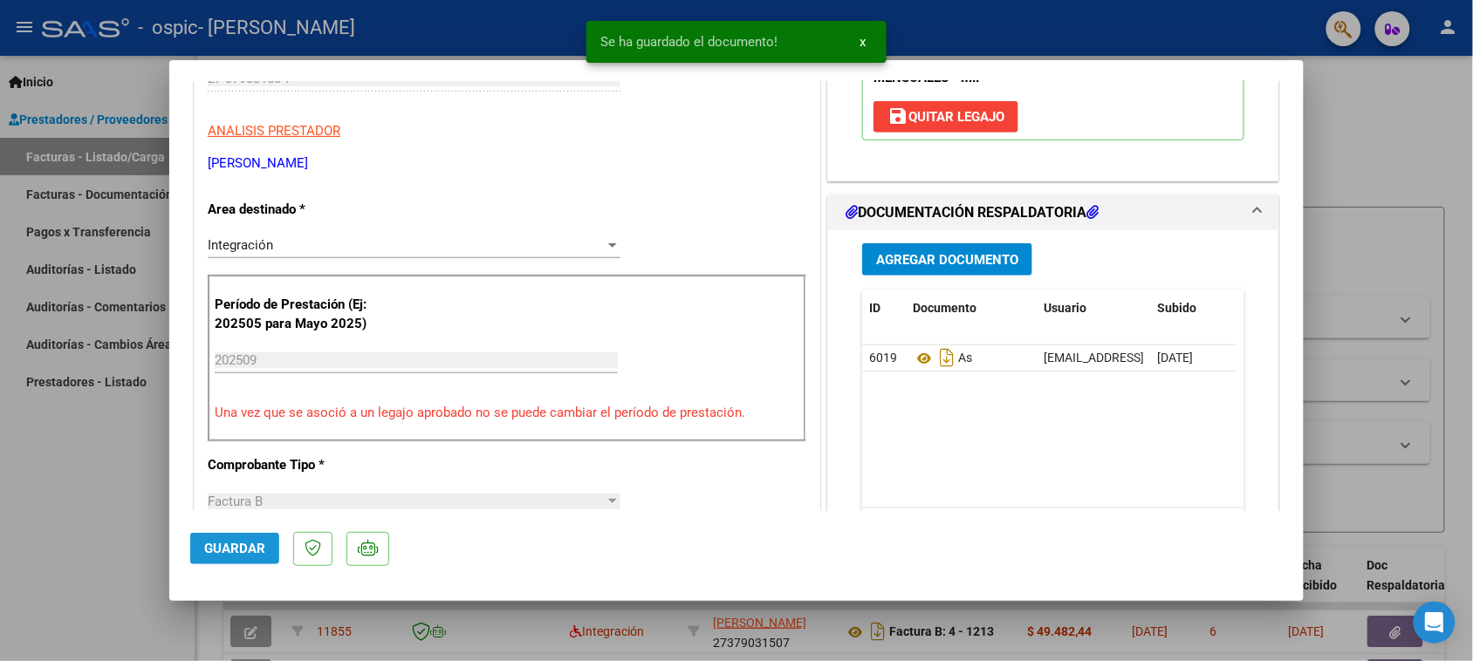
click at [203, 537] on button "Guardar" at bounding box center [234, 548] width 89 height 31
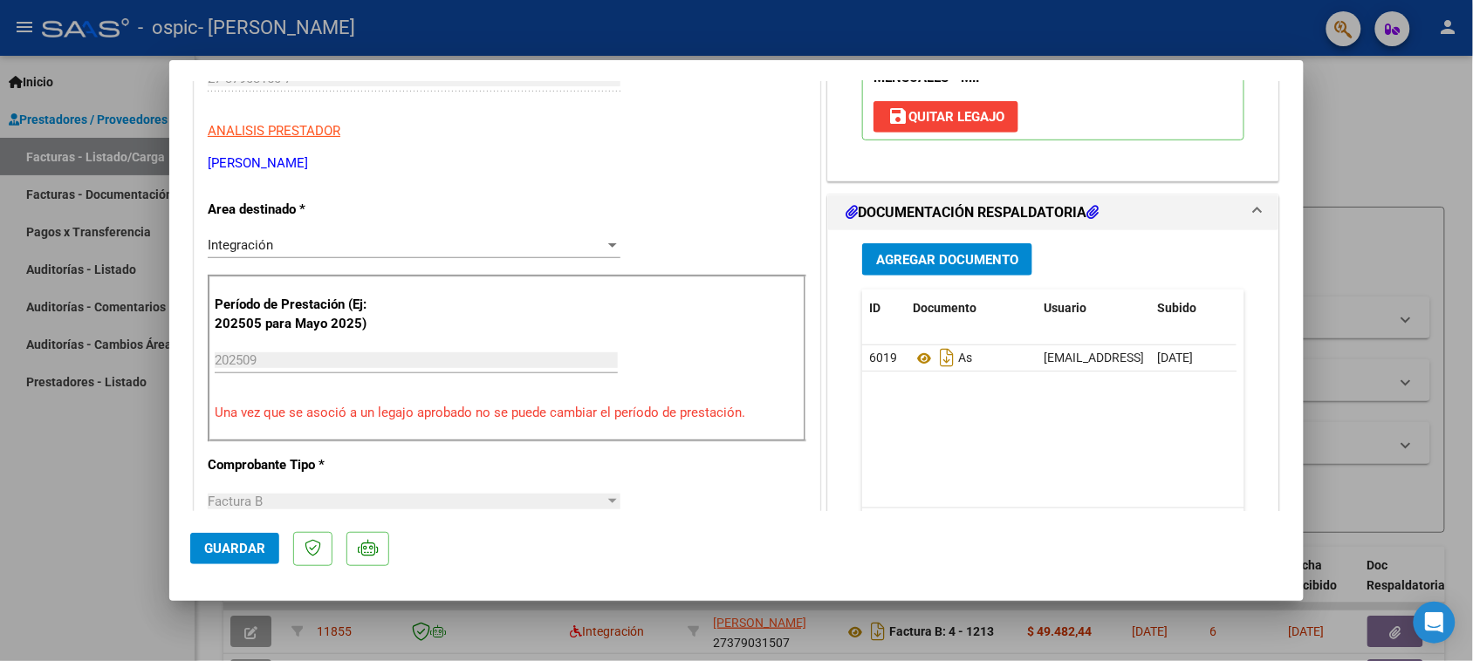
click at [221, 555] on span "Guardar" at bounding box center [234, 549] width 61 height 16
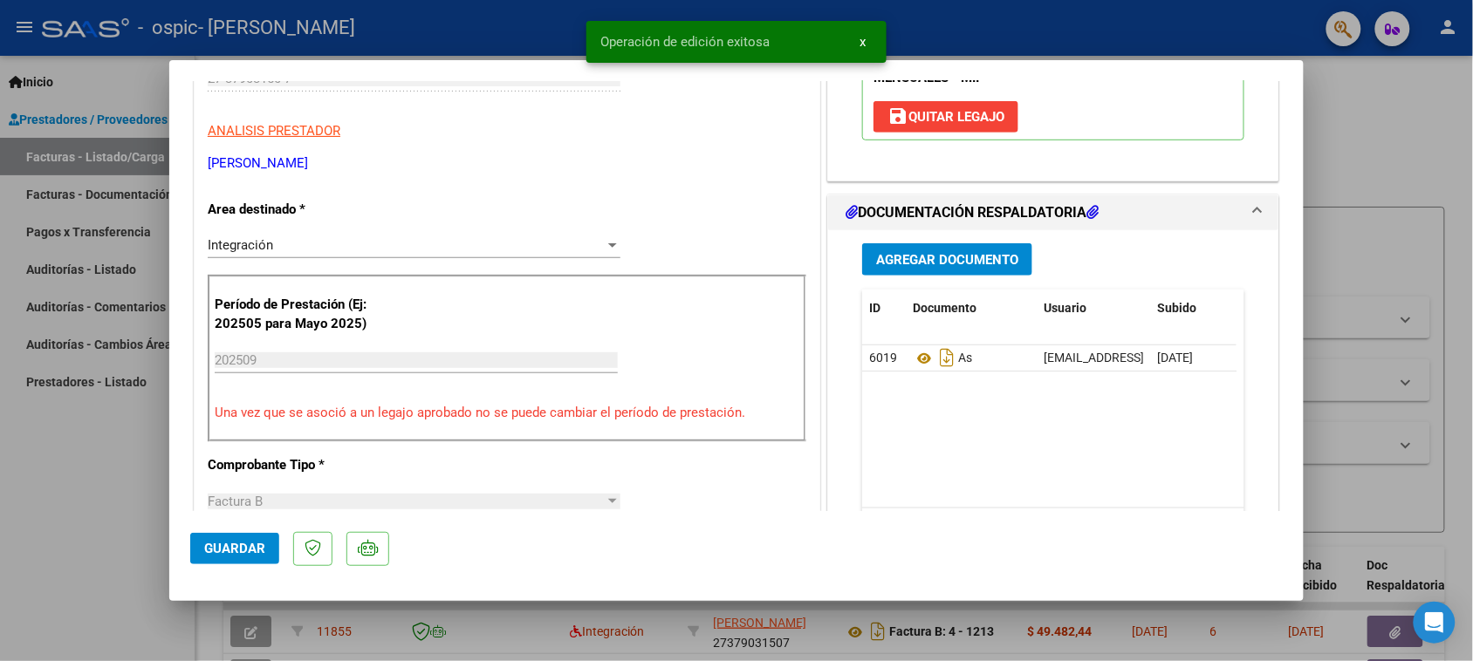
drag, startPoint x: 36, startPoint y: 471, endPoint x: 13, endPoint y: 461, distance: 25.0
click at [23, 461] on div at bounding box center [736, 330] width 1473 height 661
type input "$ 0,00"
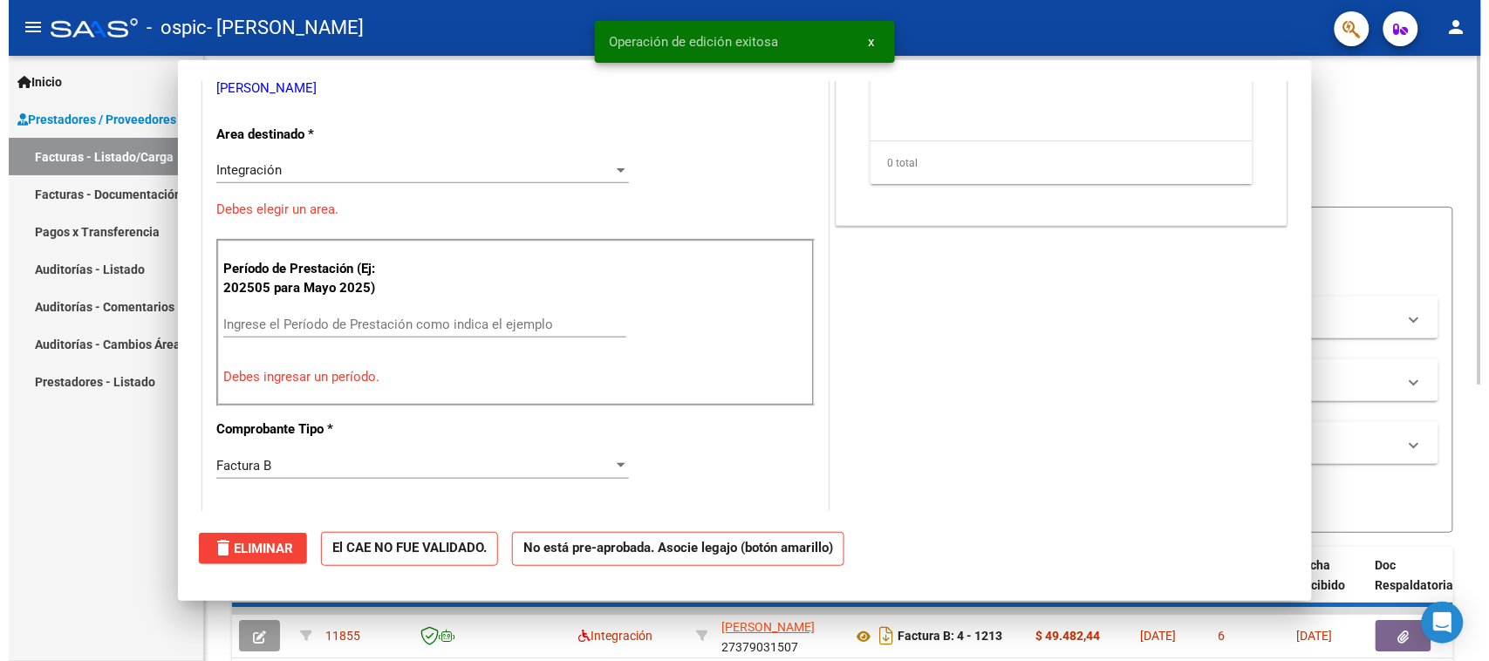
scroll to position [273, 0]
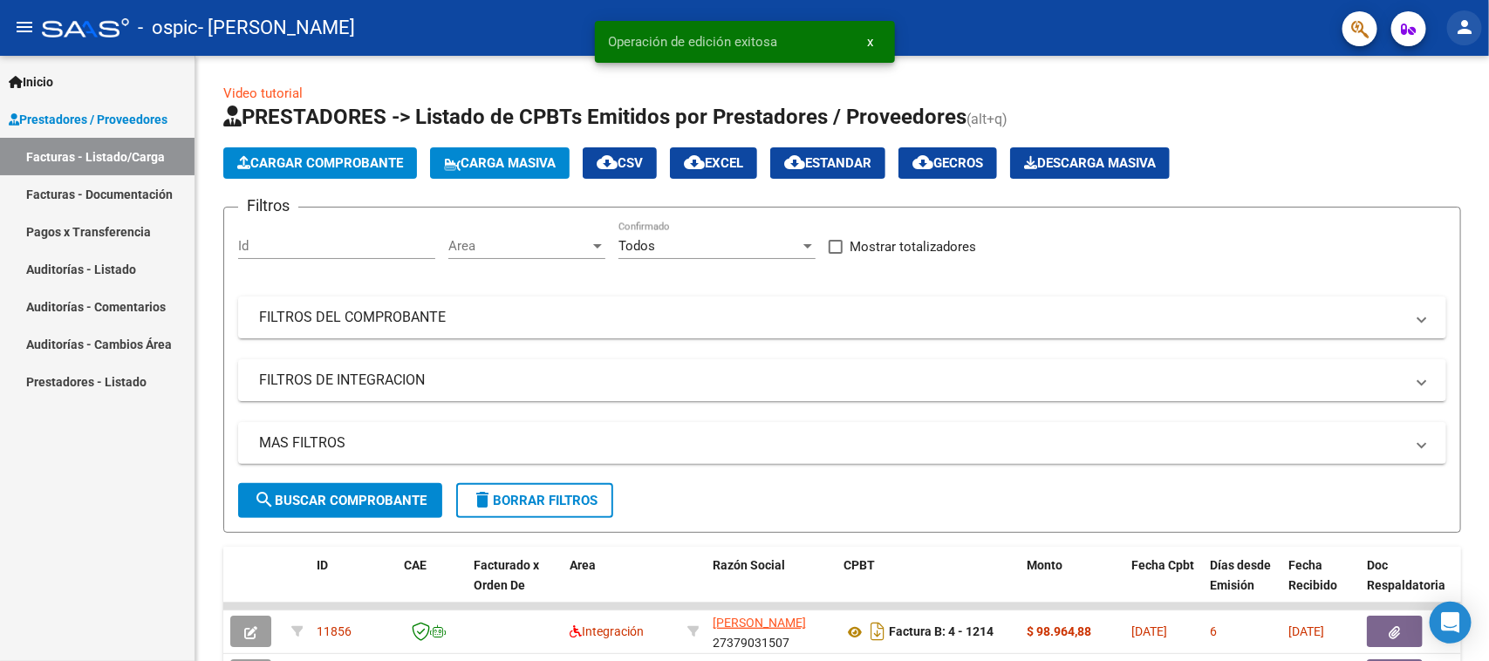
click at [1450, 31] on button "person" at bounding box center [1464, 27] width 35 height 35
click at [1439, 106] on button "exit_to_app Salir" at bounding box center [1430, 115] width 106 height 42
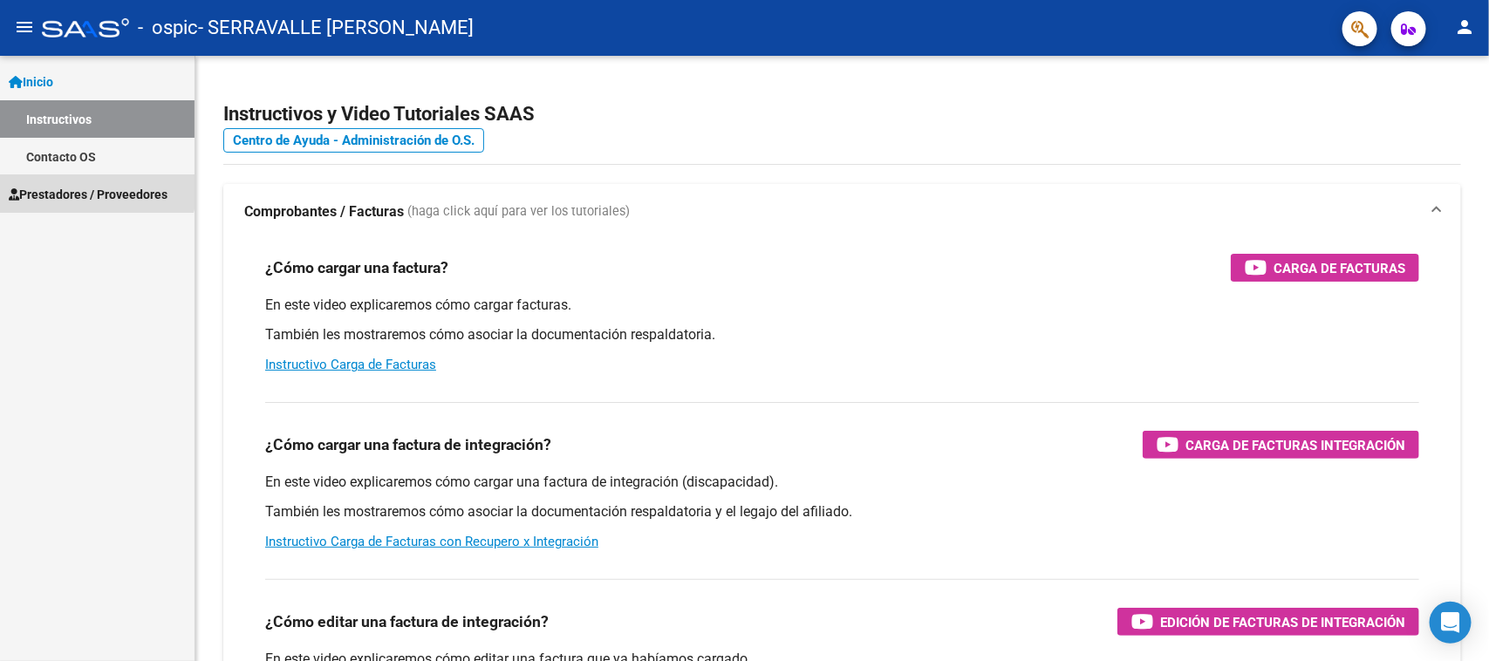
click at [61, 185] on span "Prestadores / Proveedores" at bounding box center [88, 194] width 159 height 19
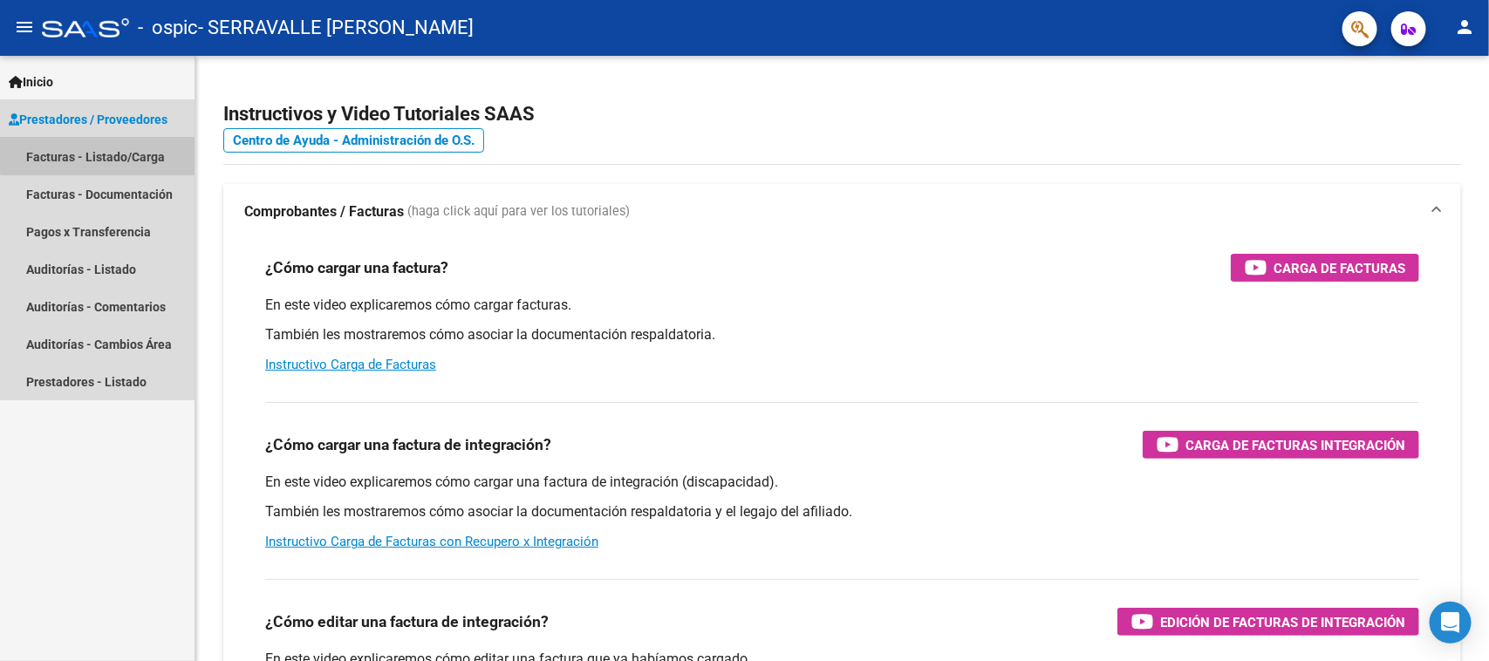
click at [107, 140] on link "Facturas - Listado/Carga" at bounding box center [97, 157] width 195 height 38
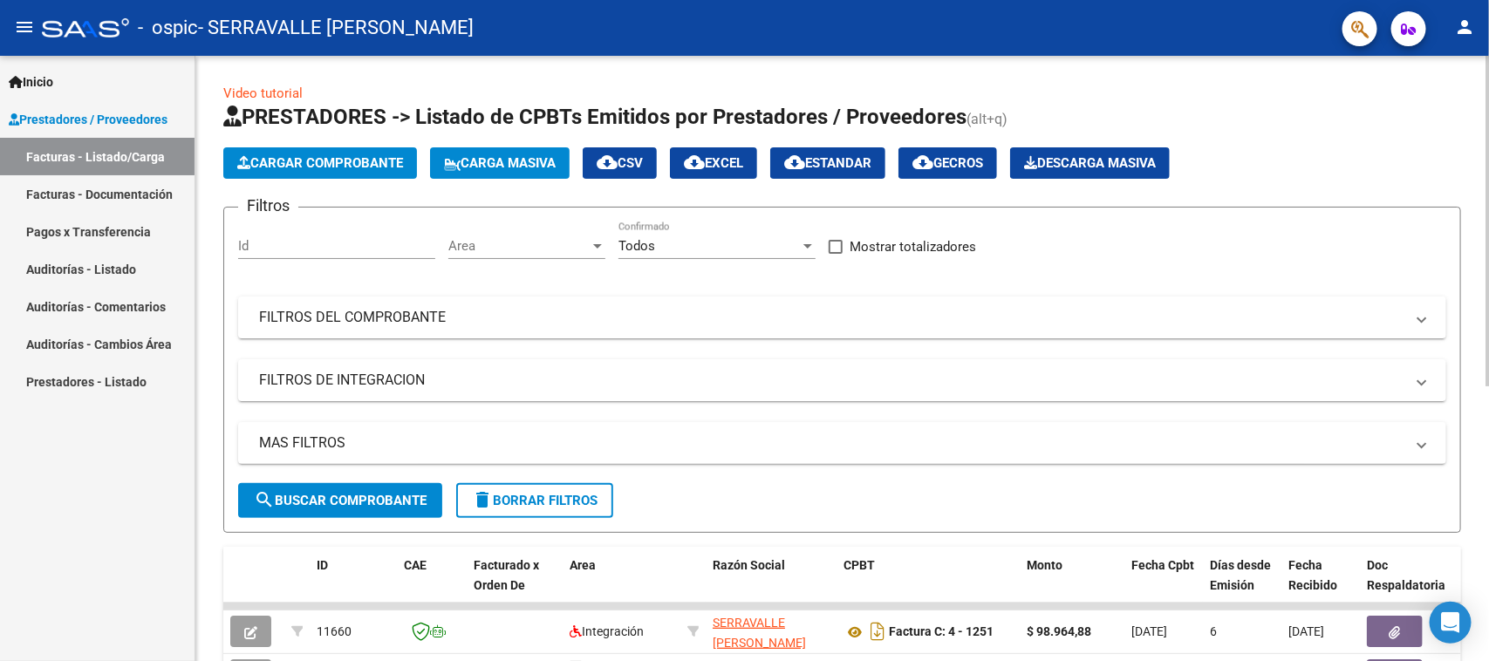
click at [317, 179] on app-list-header "PRESTADORES -> Listado de CPBTs Emitidos por Prestadores / Proveedores (alt+q) …" at bounding box center [842, 318] width 1238 height 430
click at [332, 168] on span "Cargar Comprobante" at bounding box center [320, 163] width 166 height 16
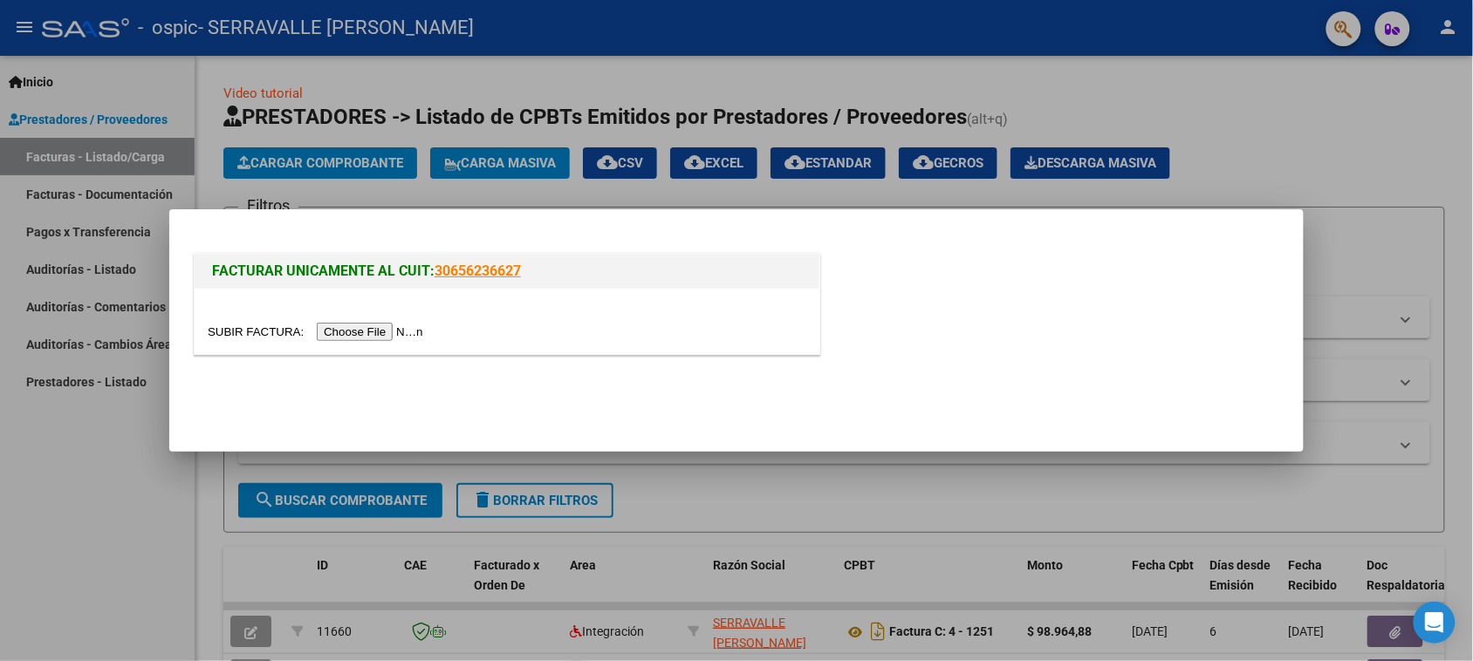
click at [343, 333] on input "file" at bounding box center [318, 332] width 221 height 18
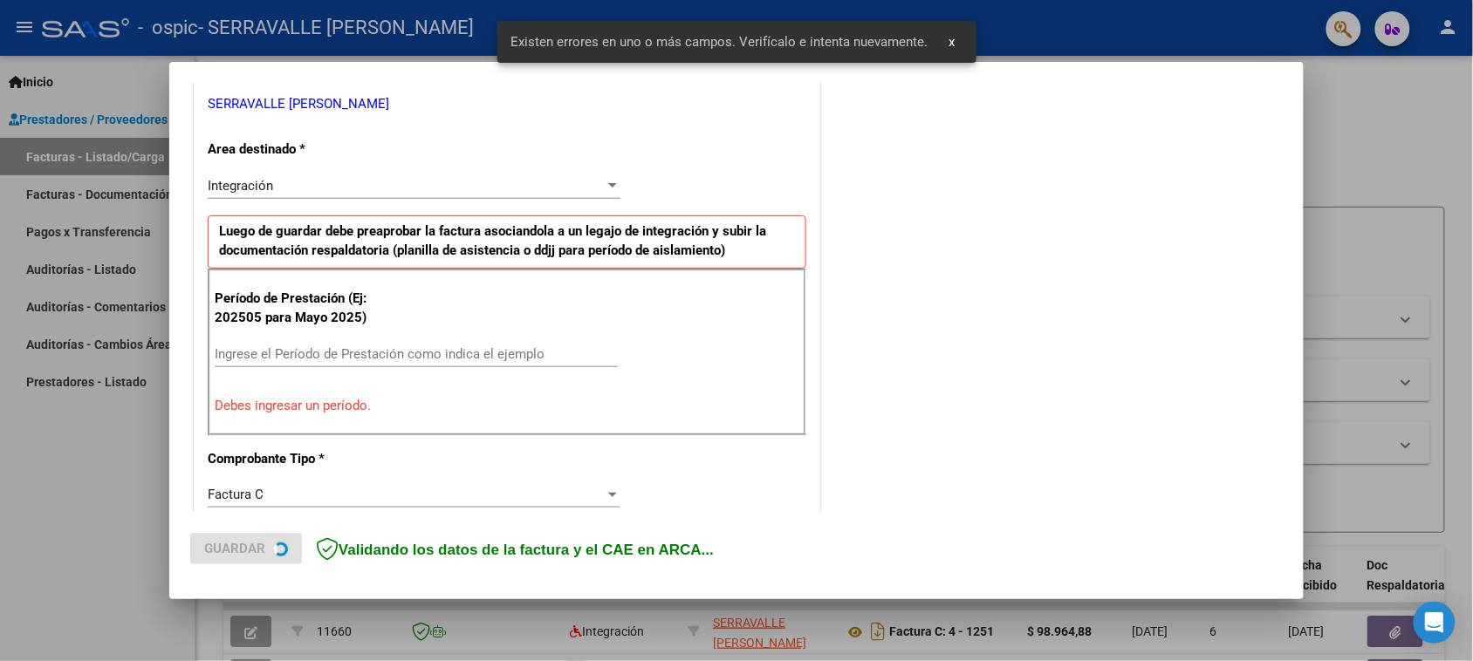
scroll to position [508, 0]
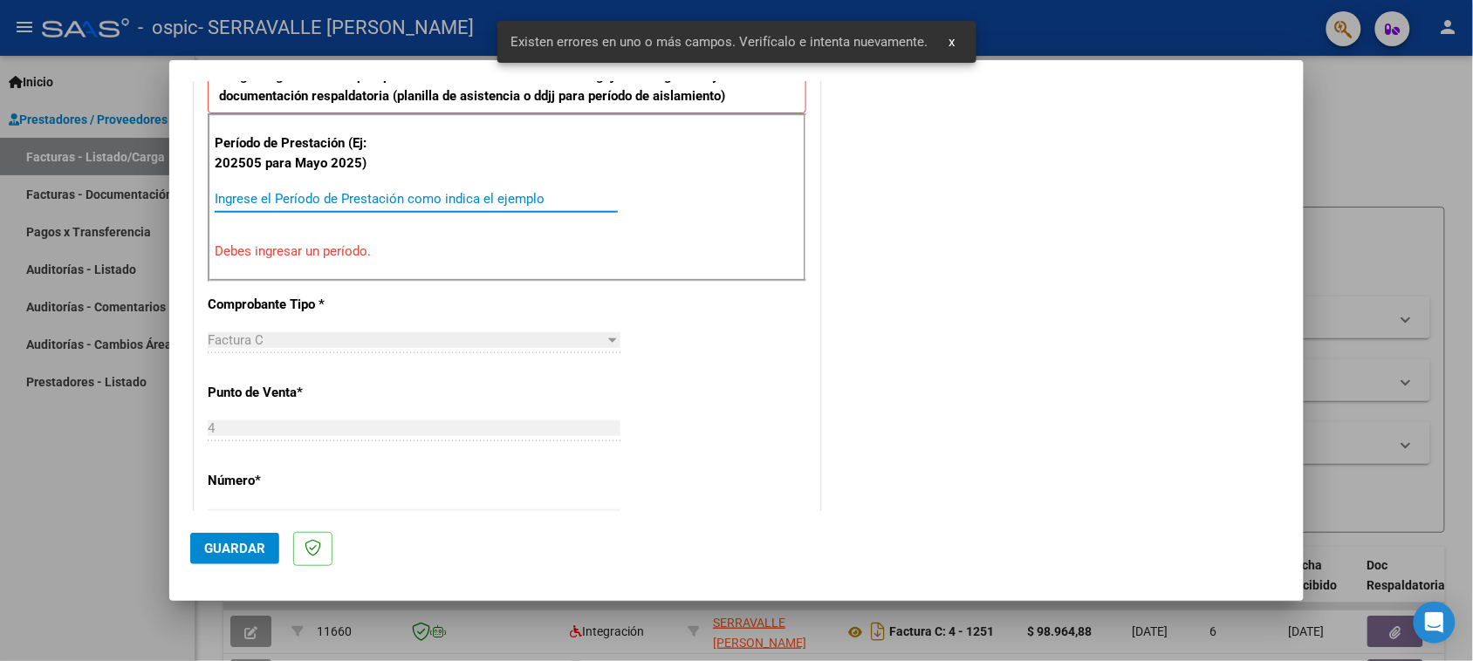
click at [317, 197] on input "Ingrese el Período de Prestación como indica el ejemplo" at bounding box center [416, 199] width 403 height 16
paste input "202509"
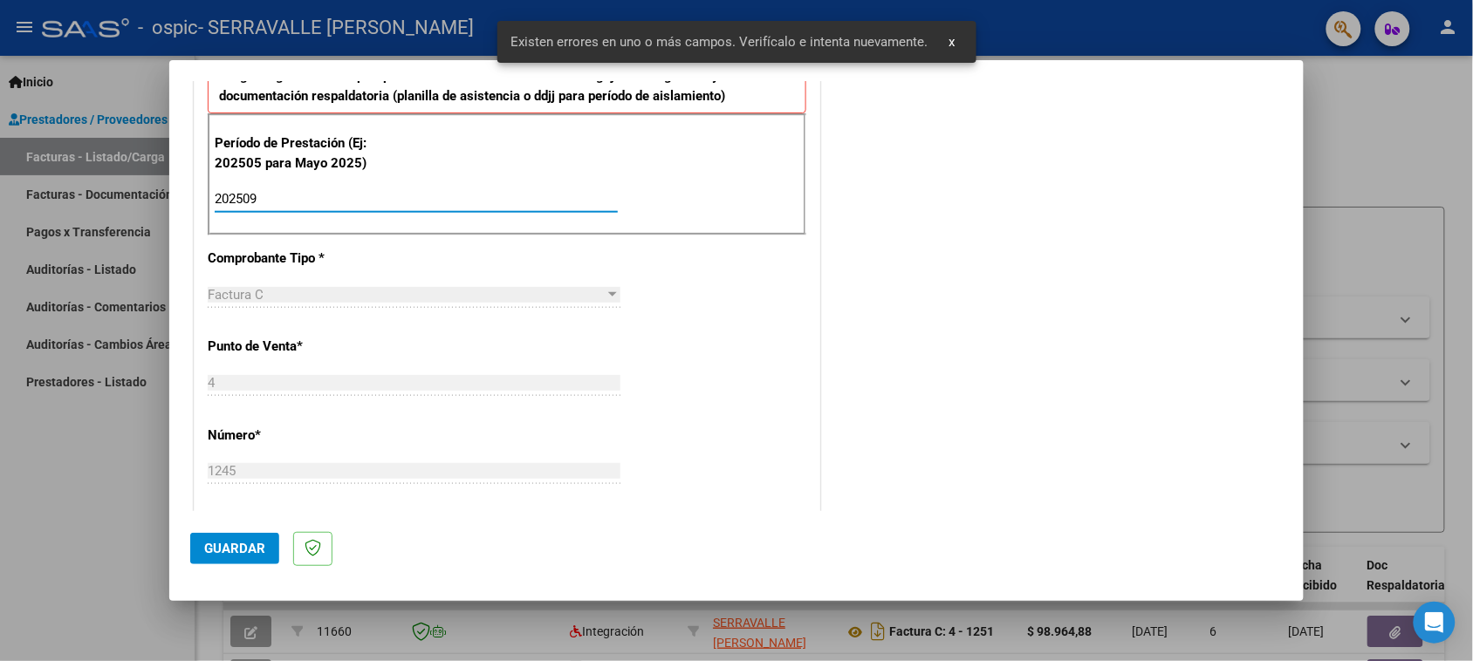
type input "202509"
click at [254, 548] on span "Guardar" at bounding box center [234, 549] width 61 height 16
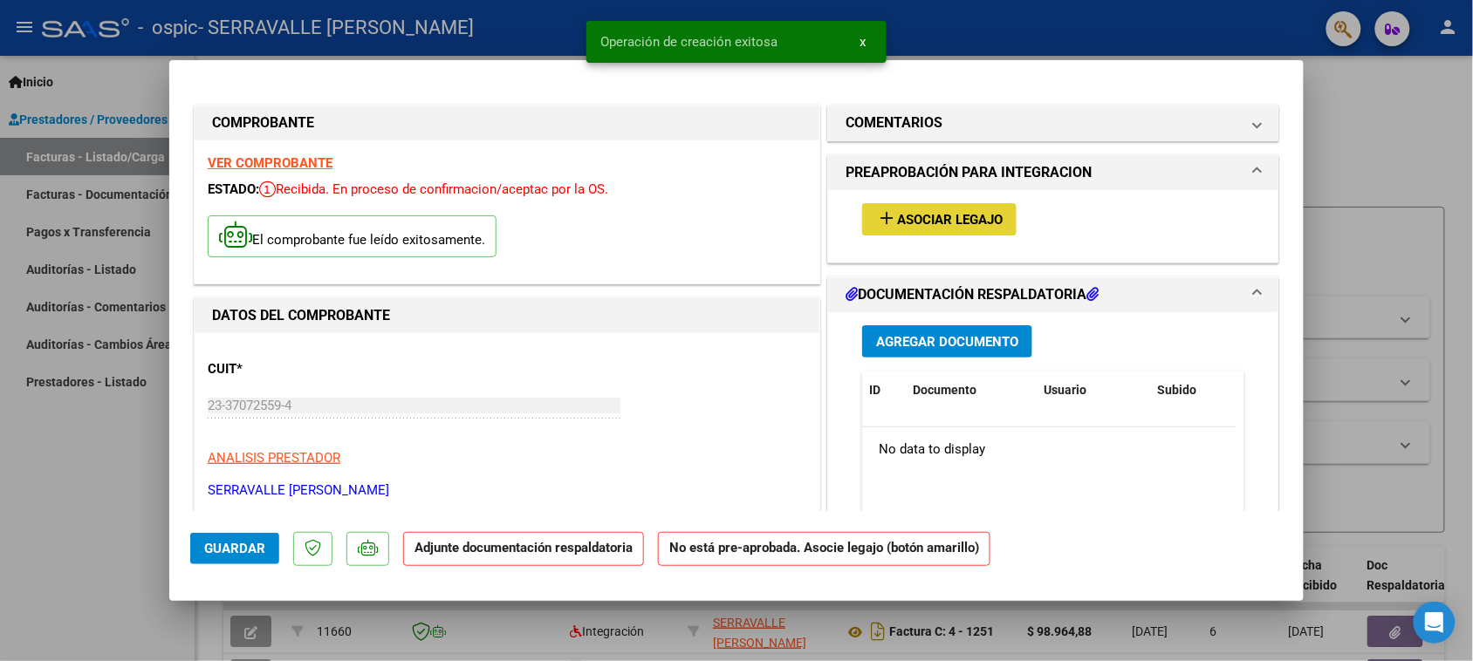
click at [919, 223] on span "Asociar Legajo" at bounding box center [950, 220] width 106 height 16
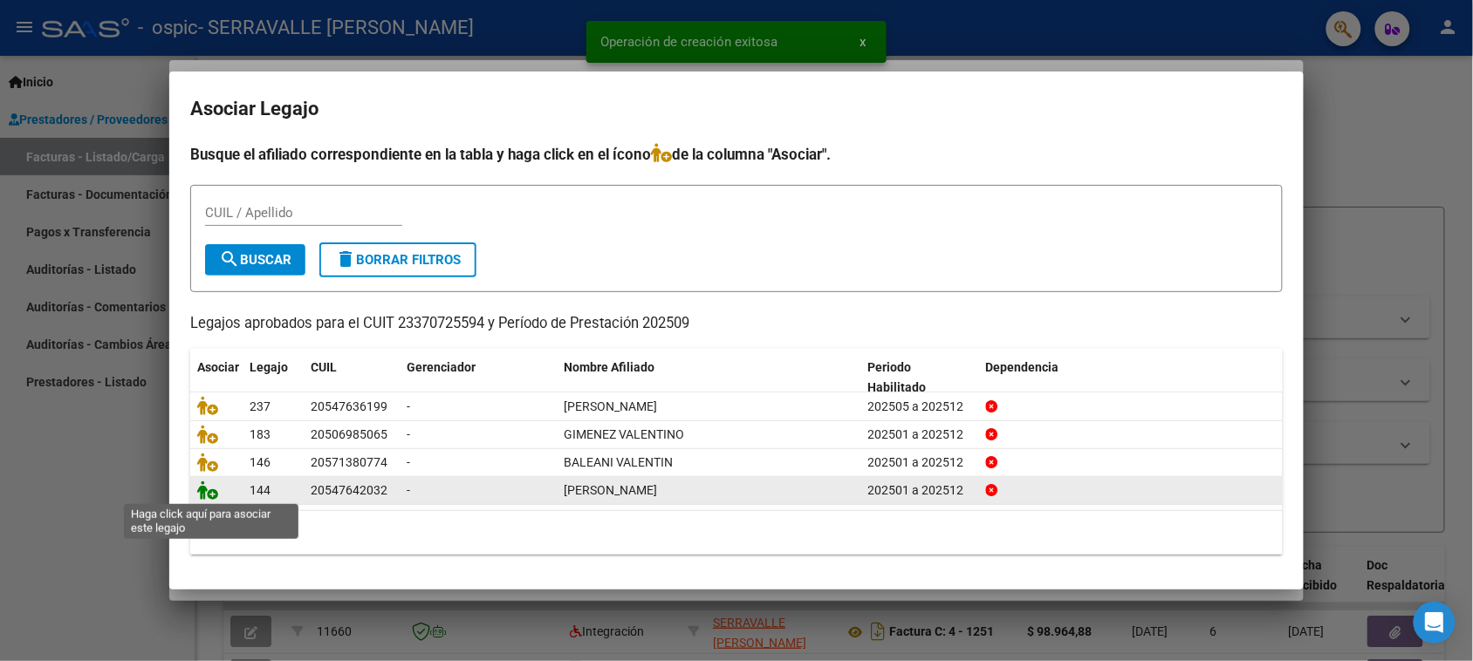
click at [206, 490] on icon at bounding box center [207, 490] width 21 height 19
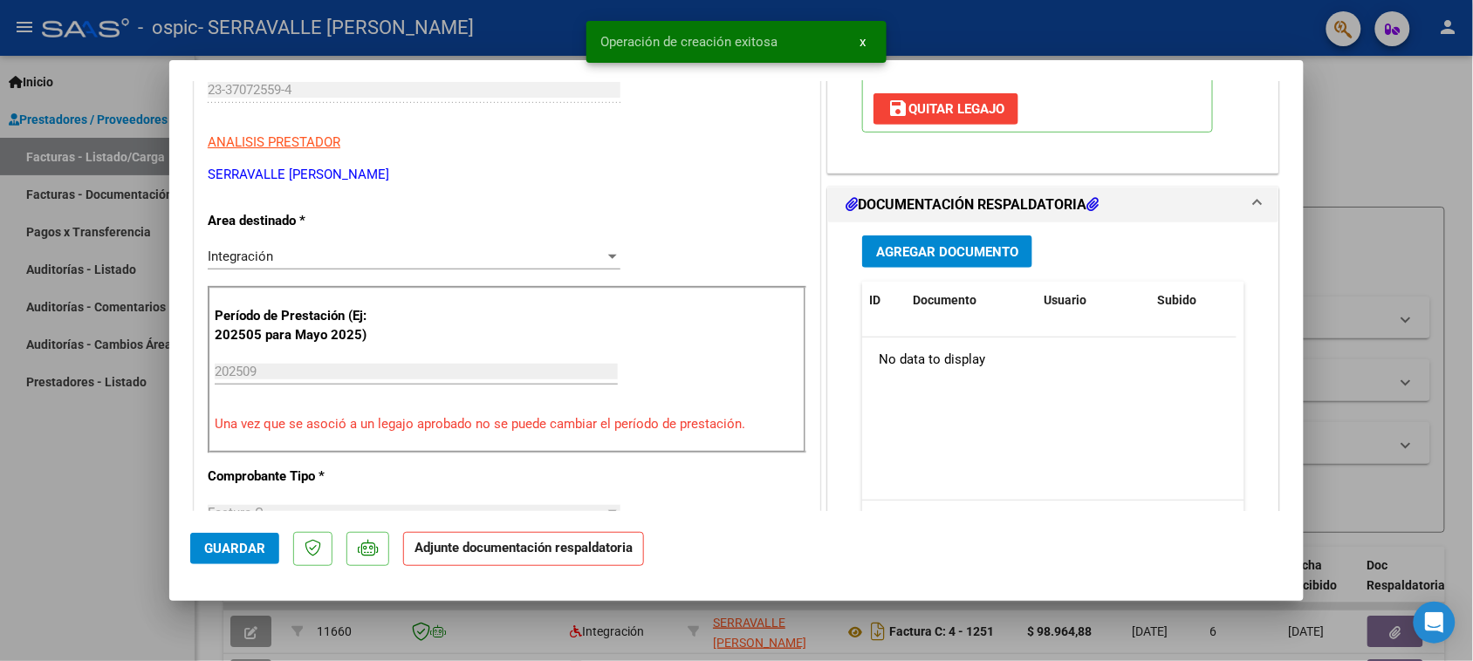
scroll to position [327, 0]
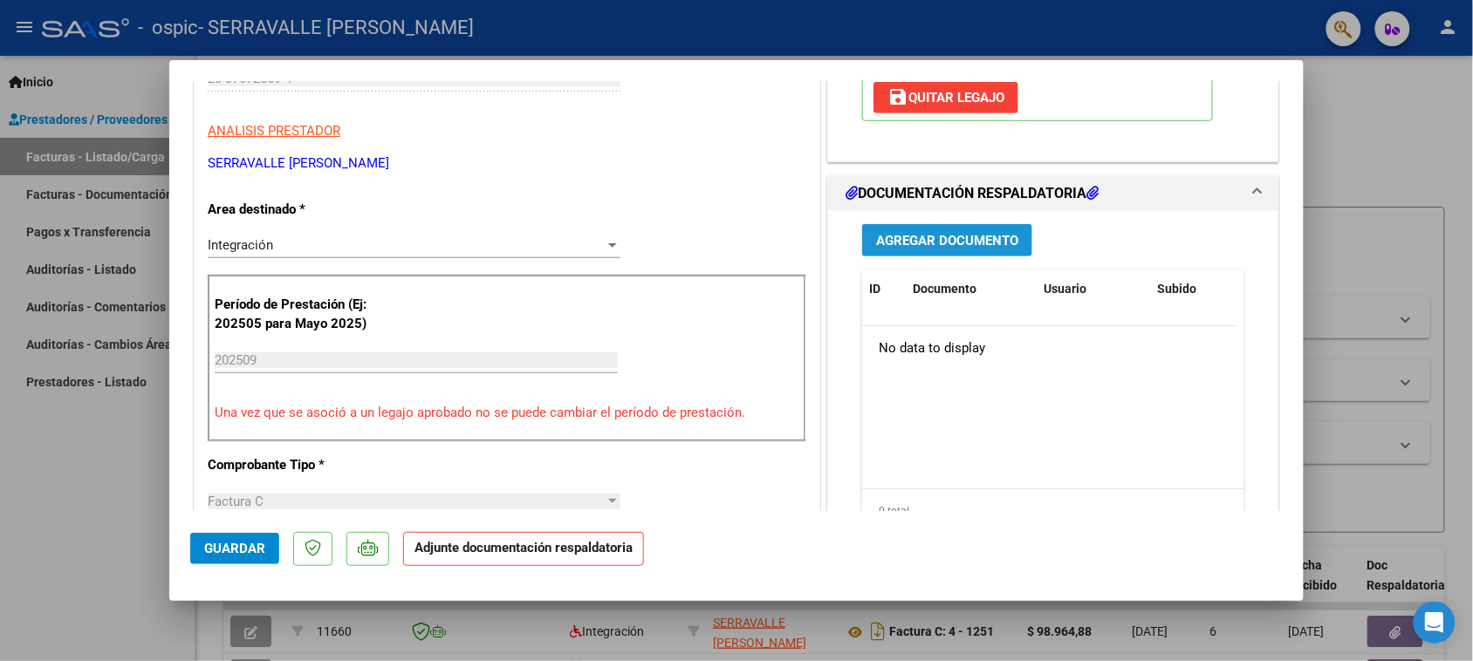
click at [904, 241] on span "Agregar Documento" at bounding box center [947, 241] width 142 height 16
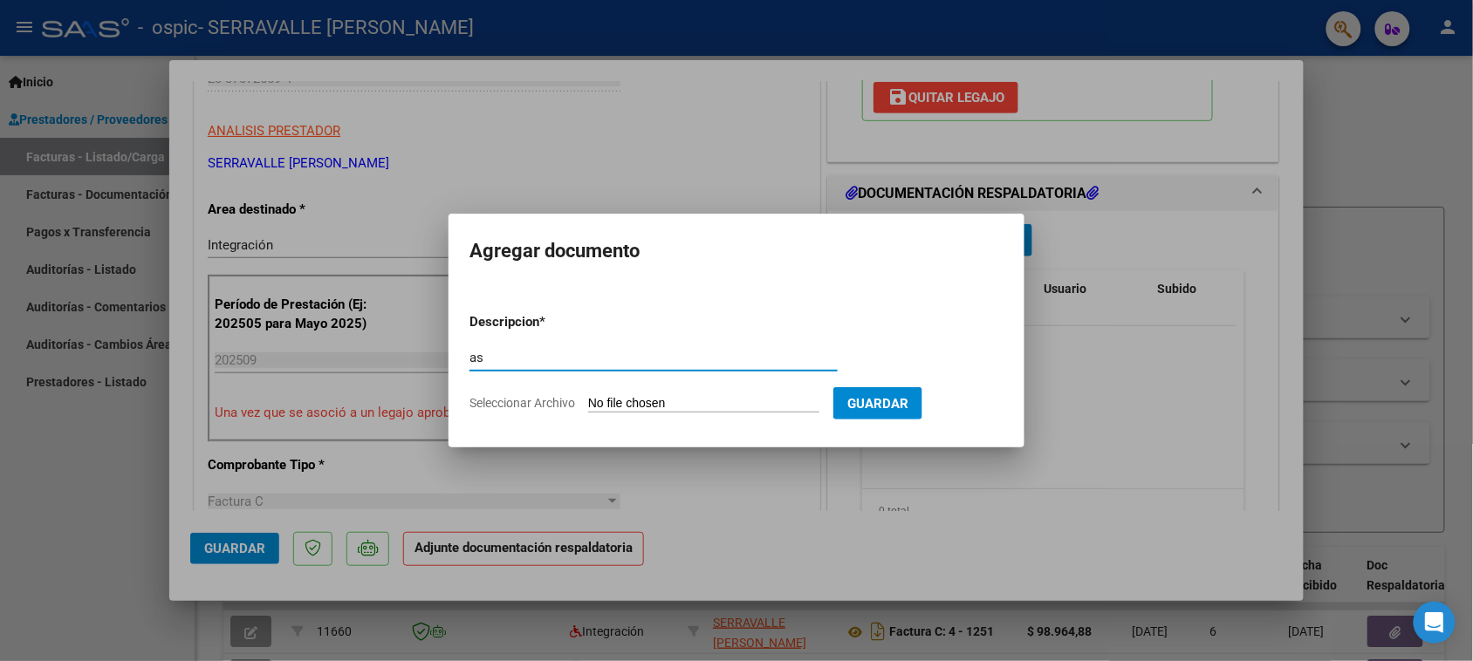
type input "as"
click at [650, 407] on input "Seleccionar Archivo" at bounding box center [703, 404] width 231 height 17
type input "C:\fakepath\IMG_2025_9_25_18_57_17_28068.jpeg"
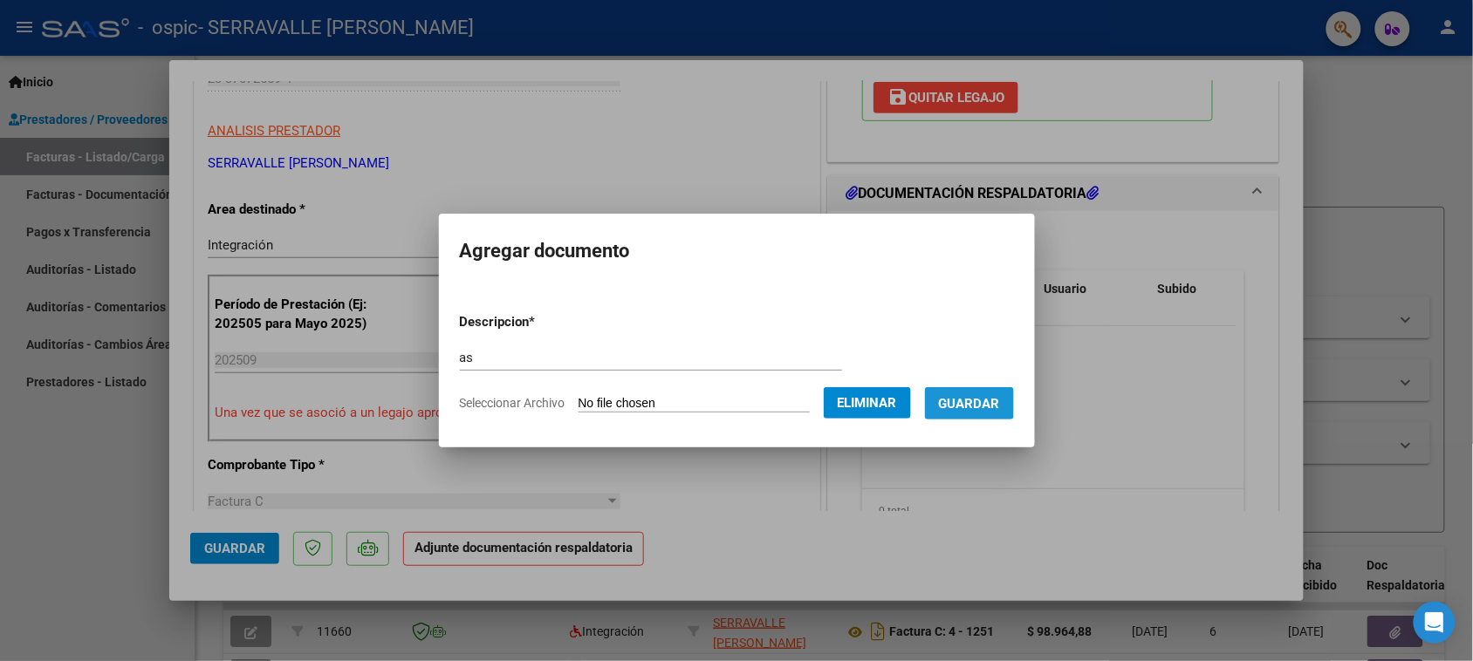
click at [960, 403] on span "Guardar" at bounding box center [969, 404] width 61 height 16
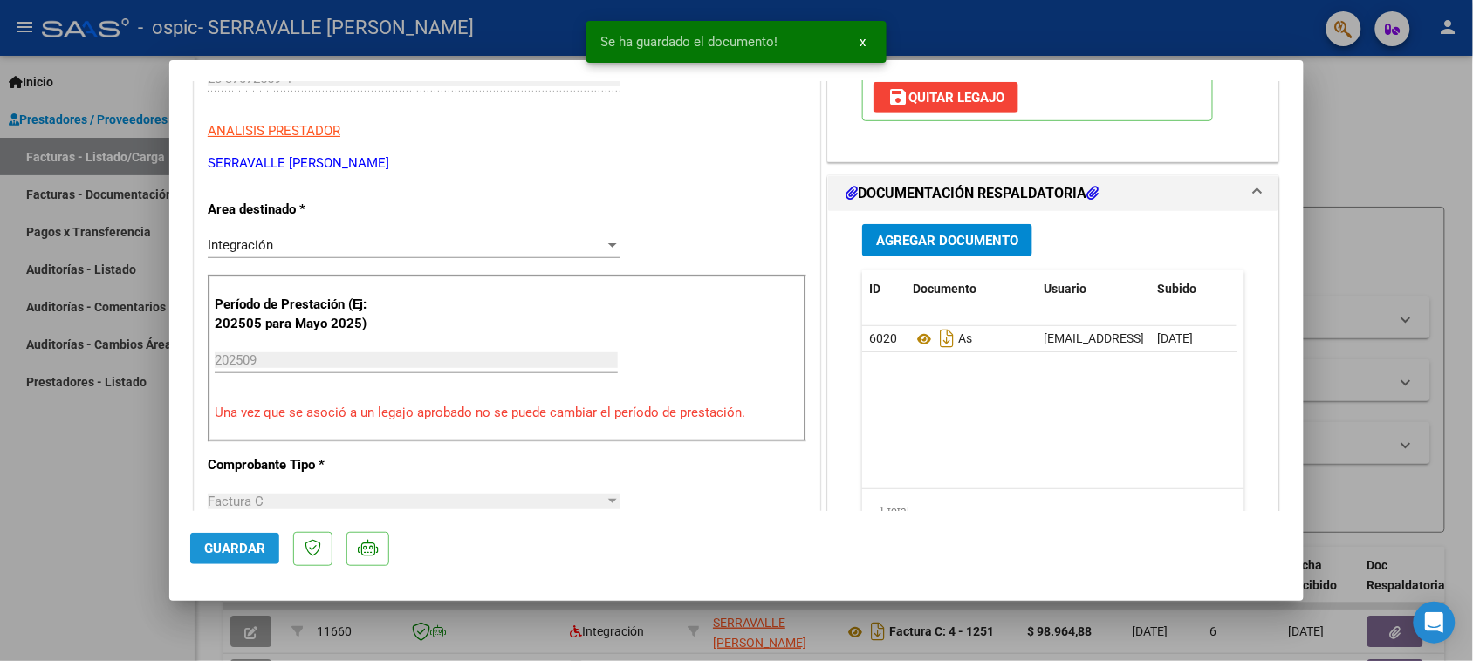
click at [250, 556] on button "Guardar" at bounding box center [234, 548] width 89 height 31
click at [110, 522] on div at bounding box center [736, 330] width 1473 height 661
type input "$ 0,00"
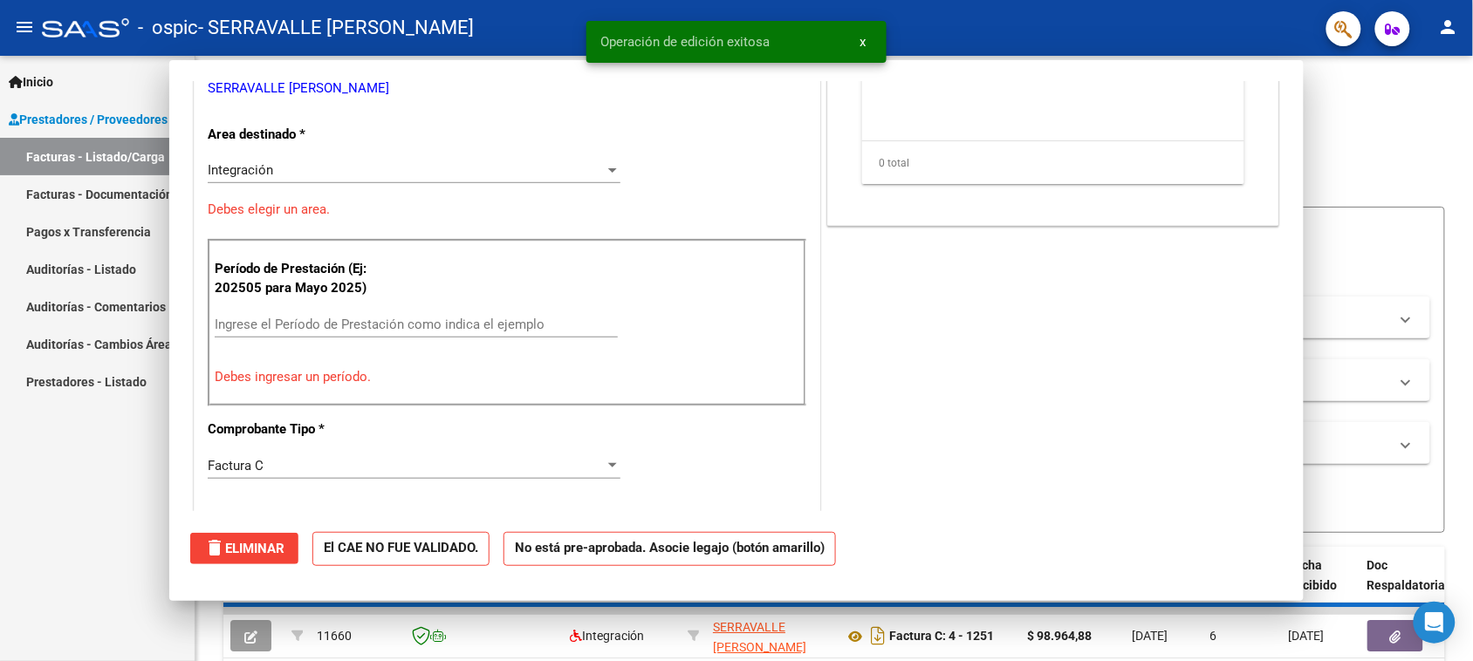
scroll to position [273, 0]
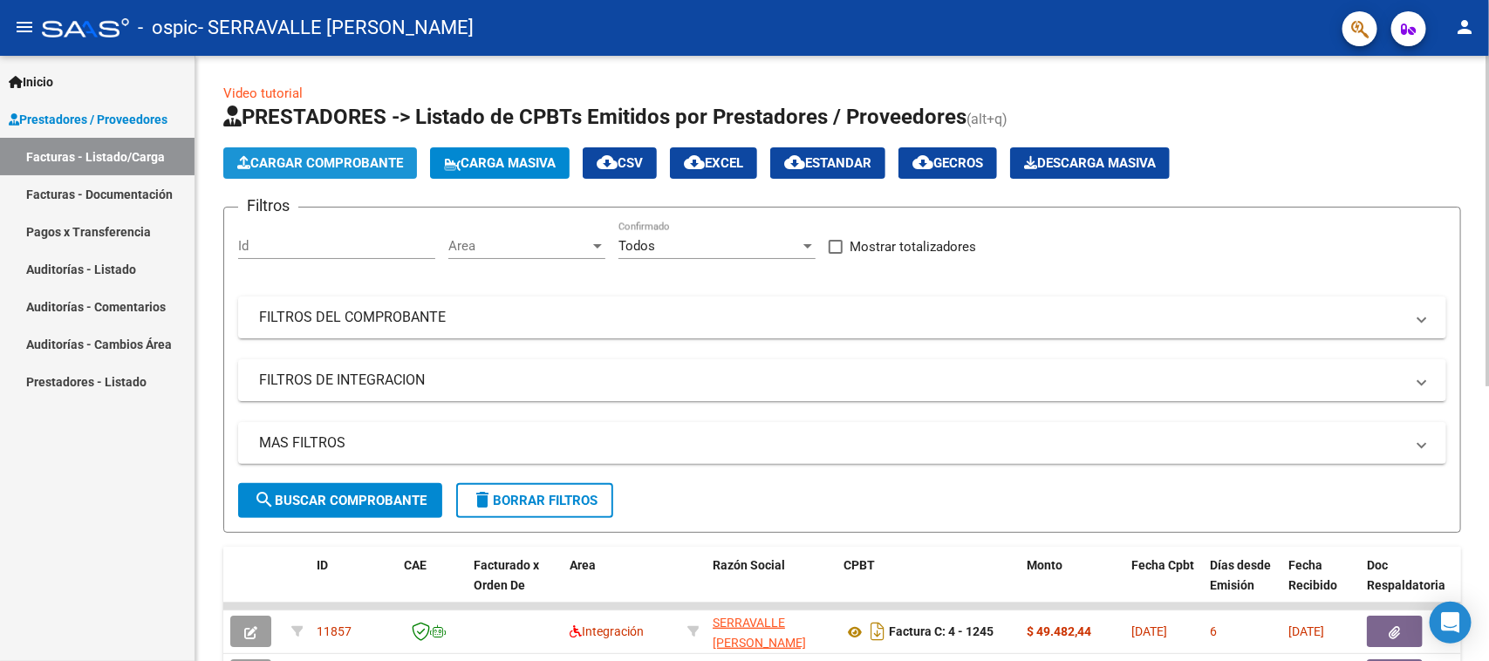
click at [338, 154] on button "Cargar Comprobante" at bounding box center [320, 162] width 194 height 31
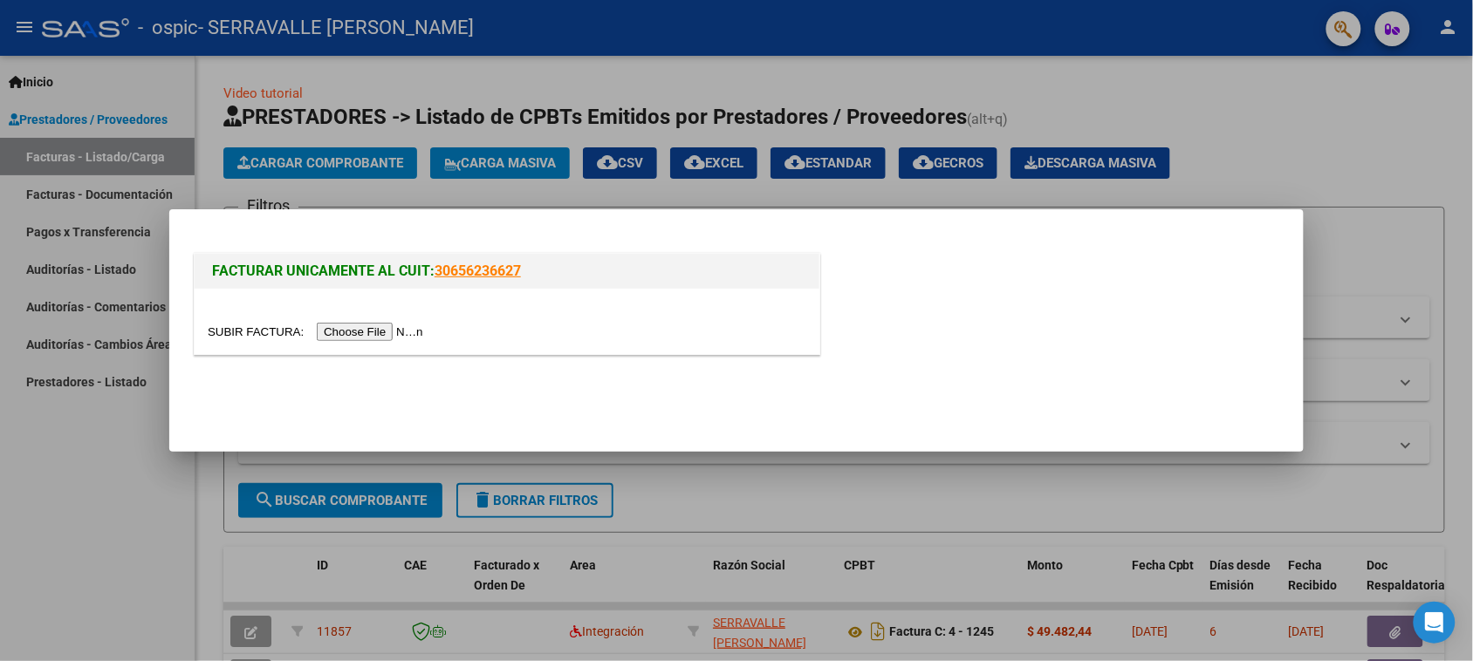
click at [393, 333] on input "file" at bounding box center [318, 332] width 221 height 18
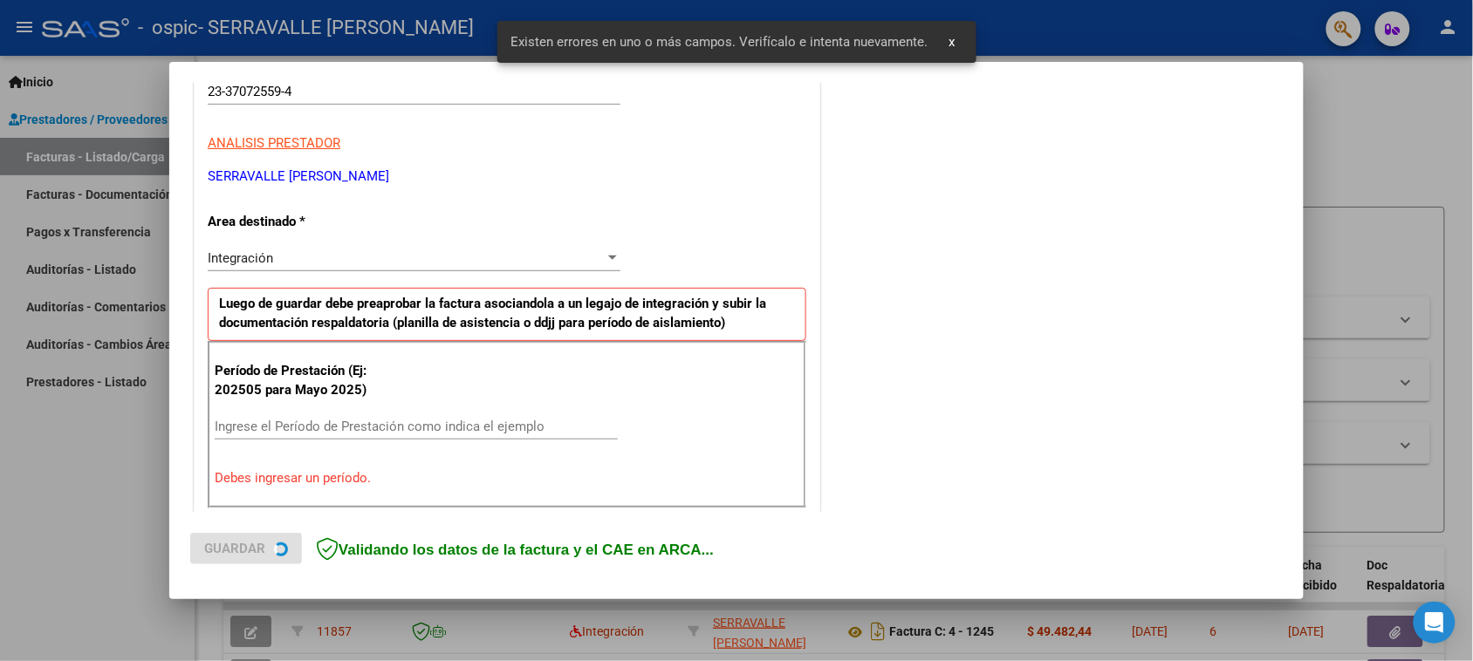
scroll to position [394, 0]
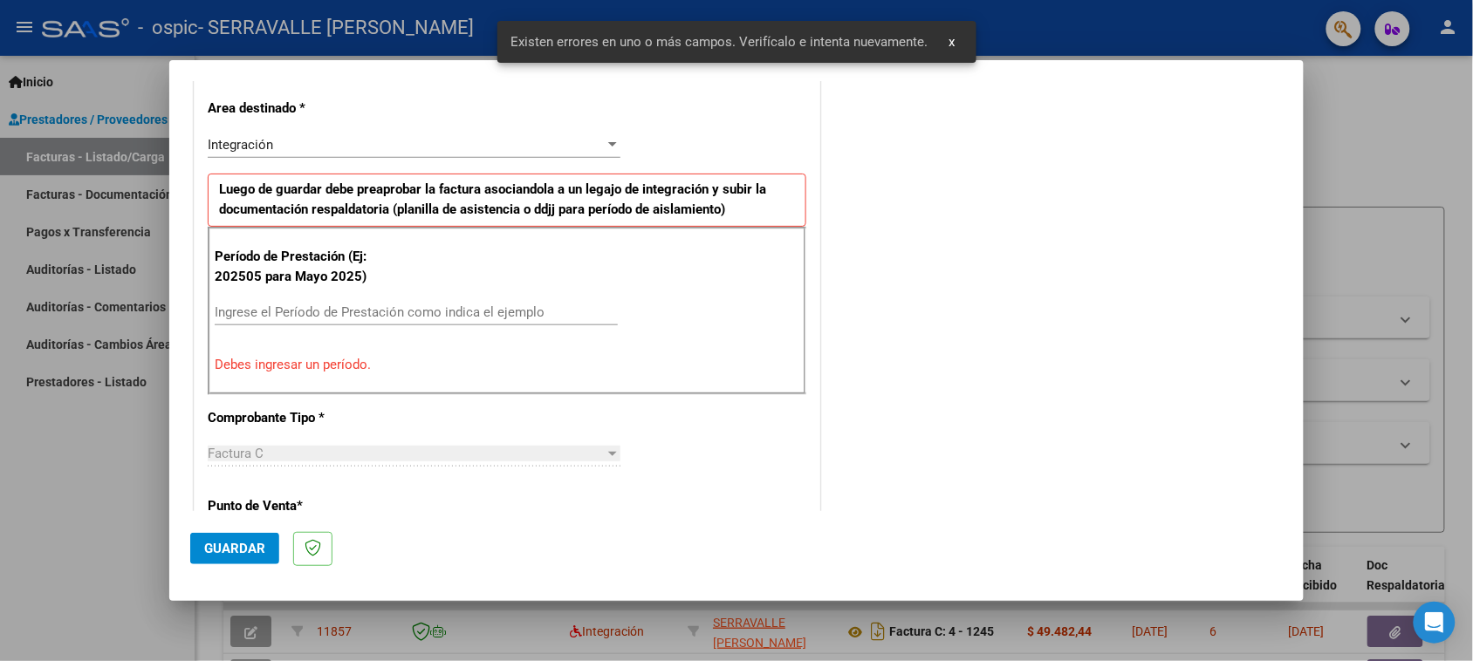
click at [277, 303] on div "Ingrese el Período de Prestación como indica el ejemplo" at bounding box center [416, 312] width 403 height 26
paste input "202509"
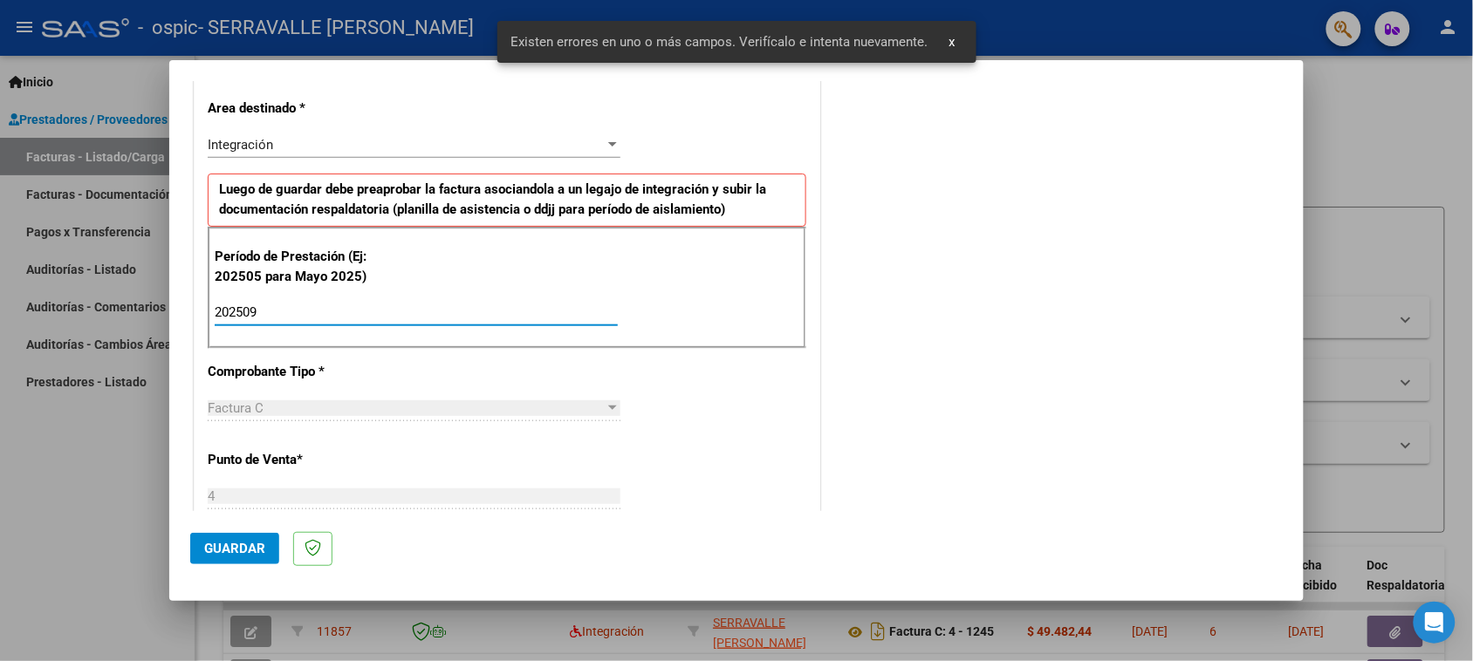
type input "202509"
click at [238, 550] on span "Guardar" at bounding box center [234, 549] width 61 height 16
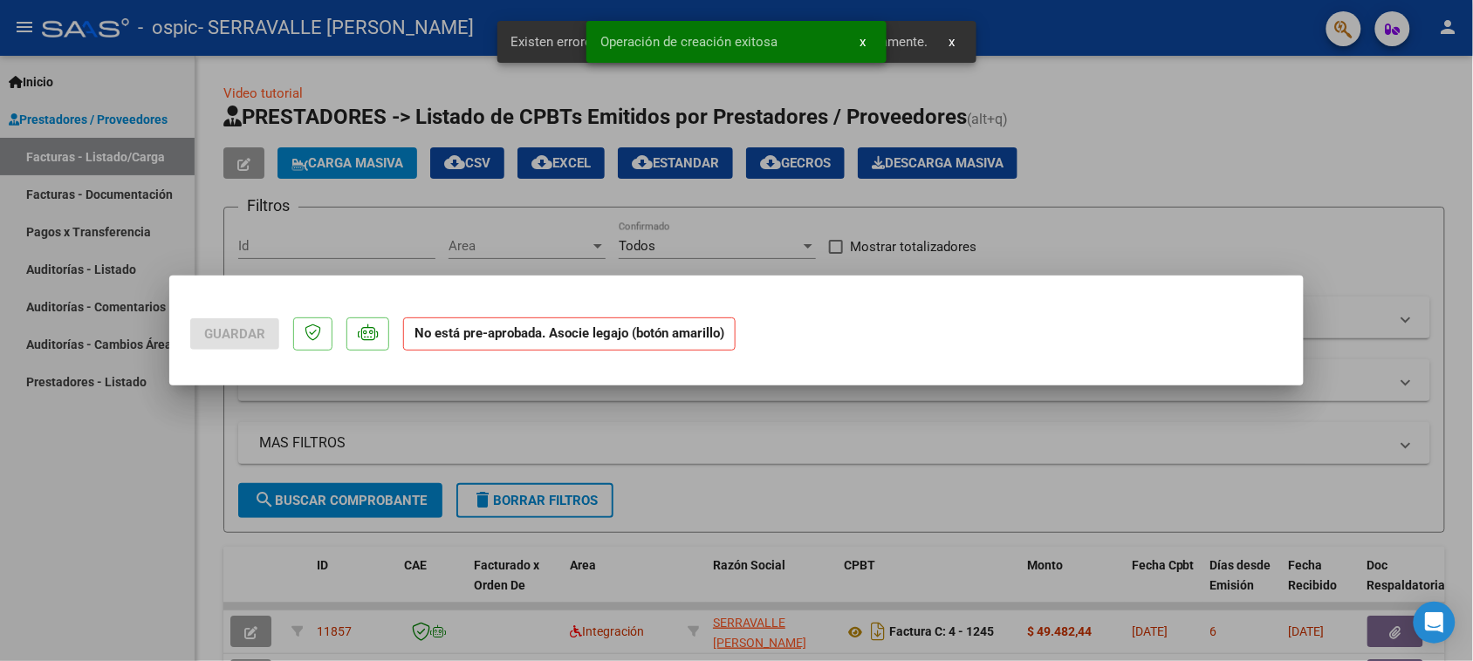
scroll to position [0, 0]
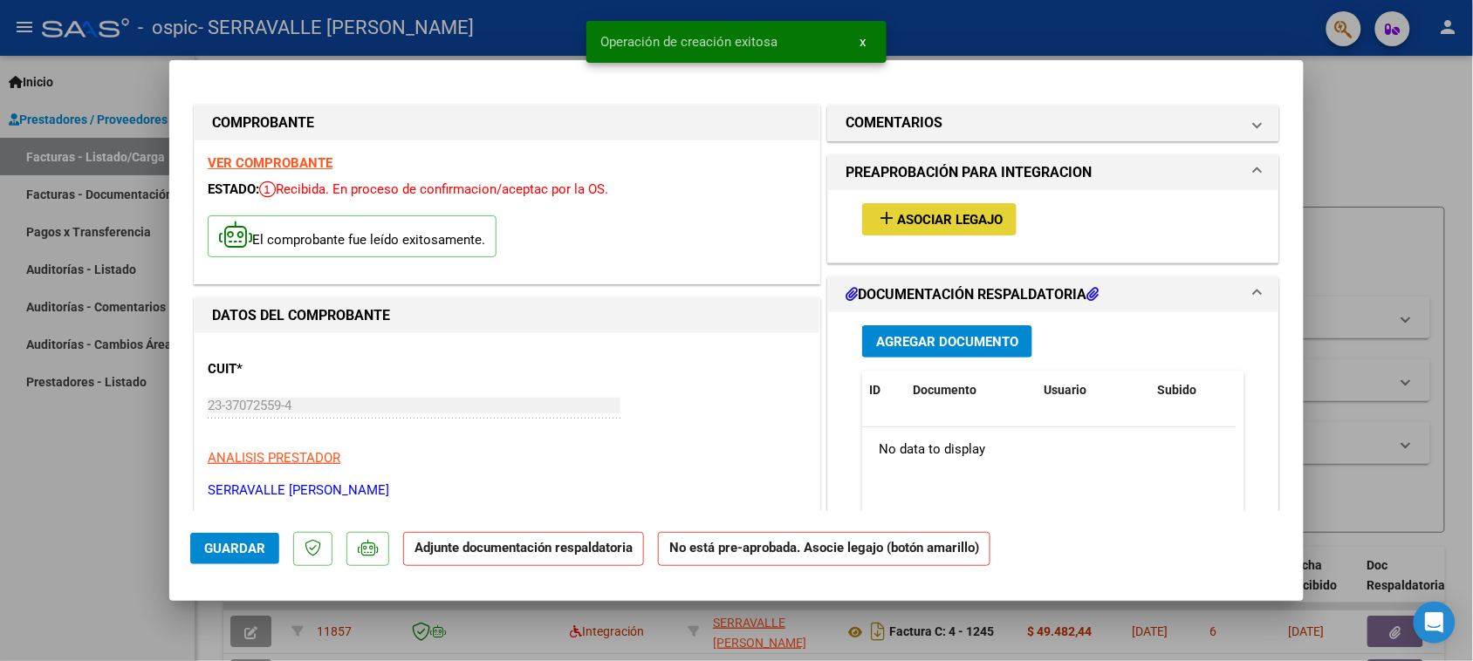
click at [900, 221] on span "Asociar Legajo" at bounding box center [950, 220] width 106 height 16
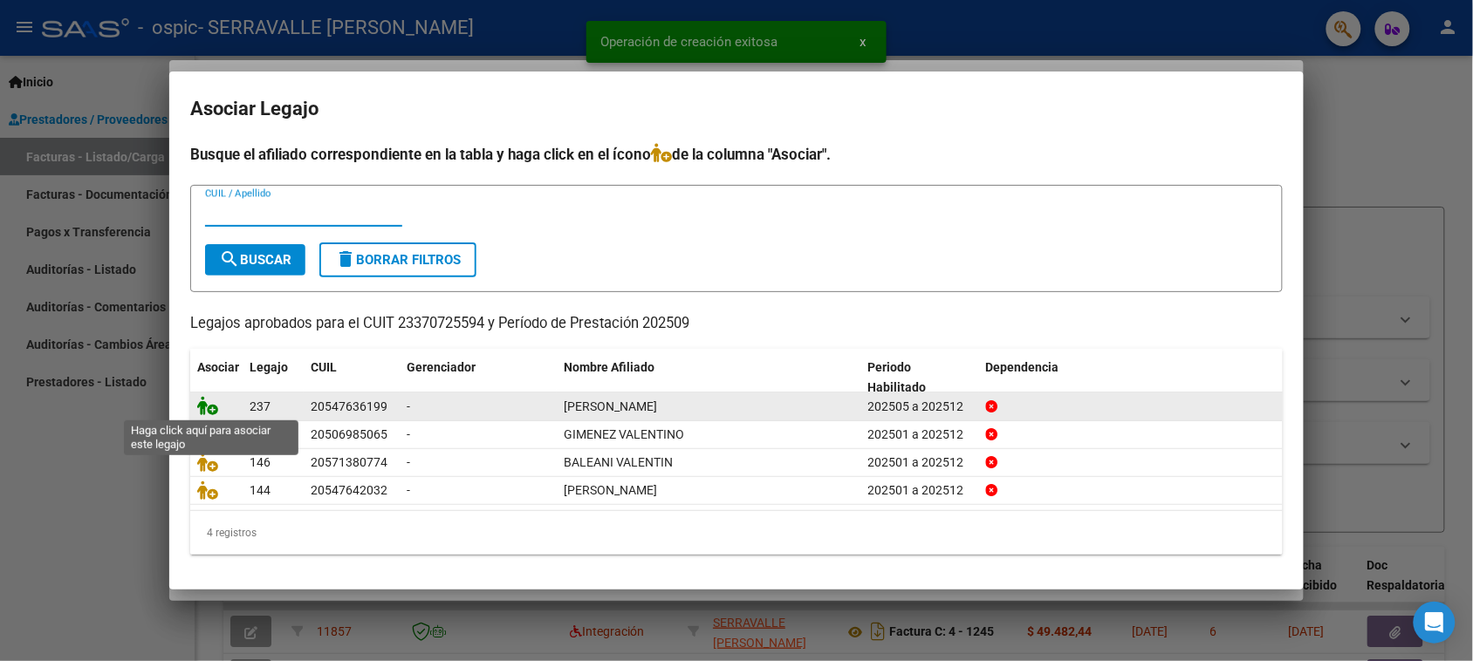
click at [212, 407] on icon at bounding box center [207, 405] width 21 height 19
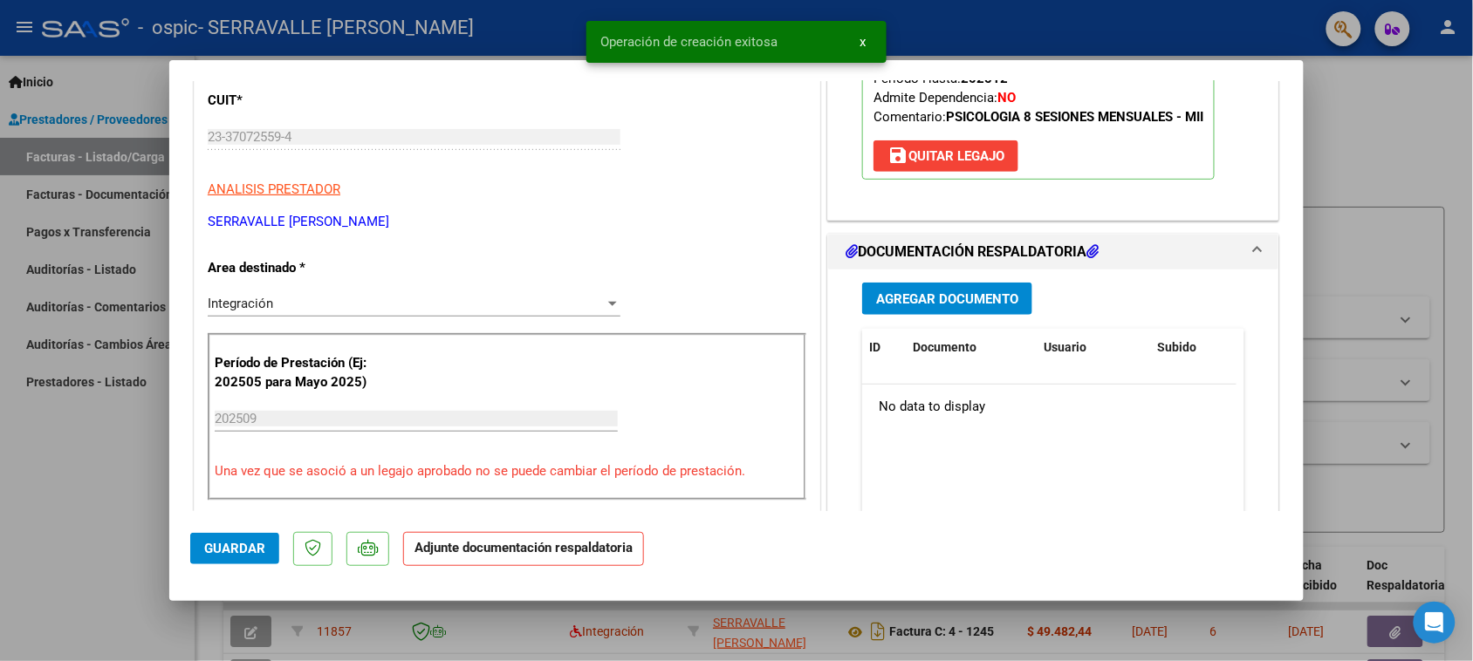
scroll to position [327, 0]
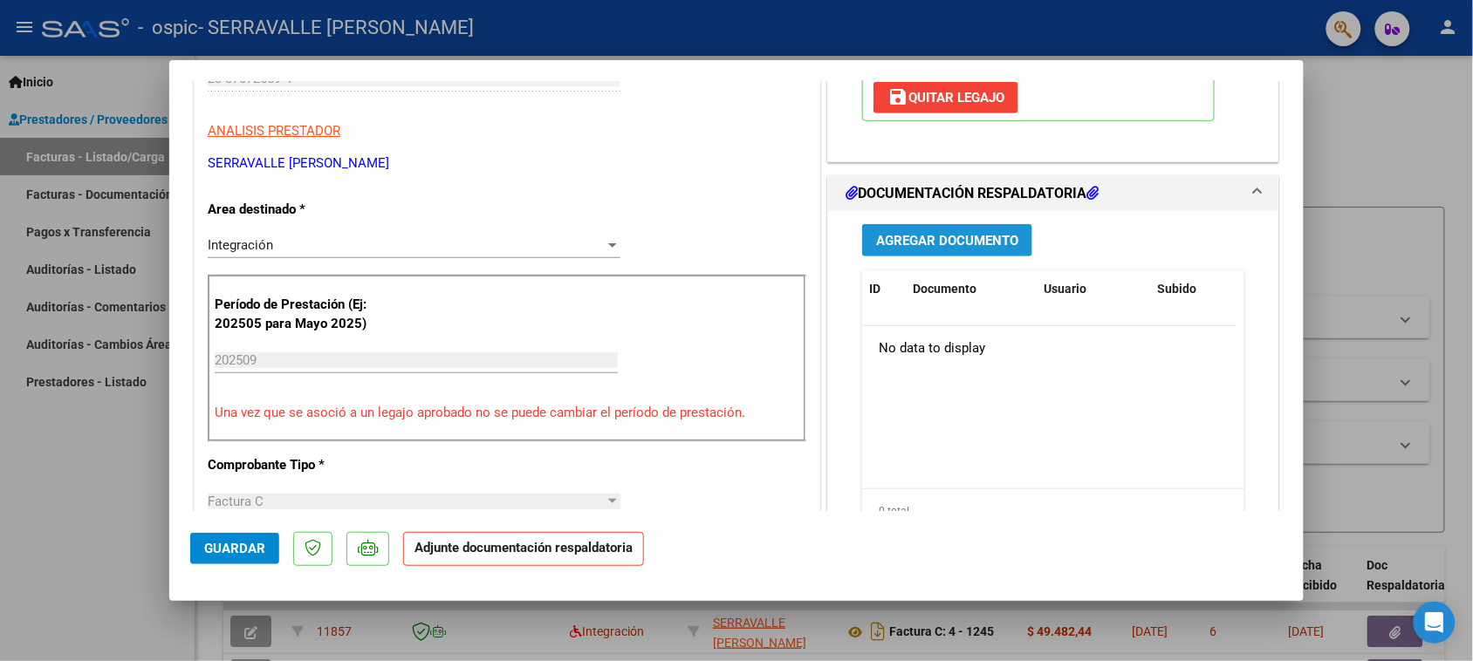
click at [1013, 240] on button "Agregar Documento" at bounding box center [947, 240] width 170 height 32
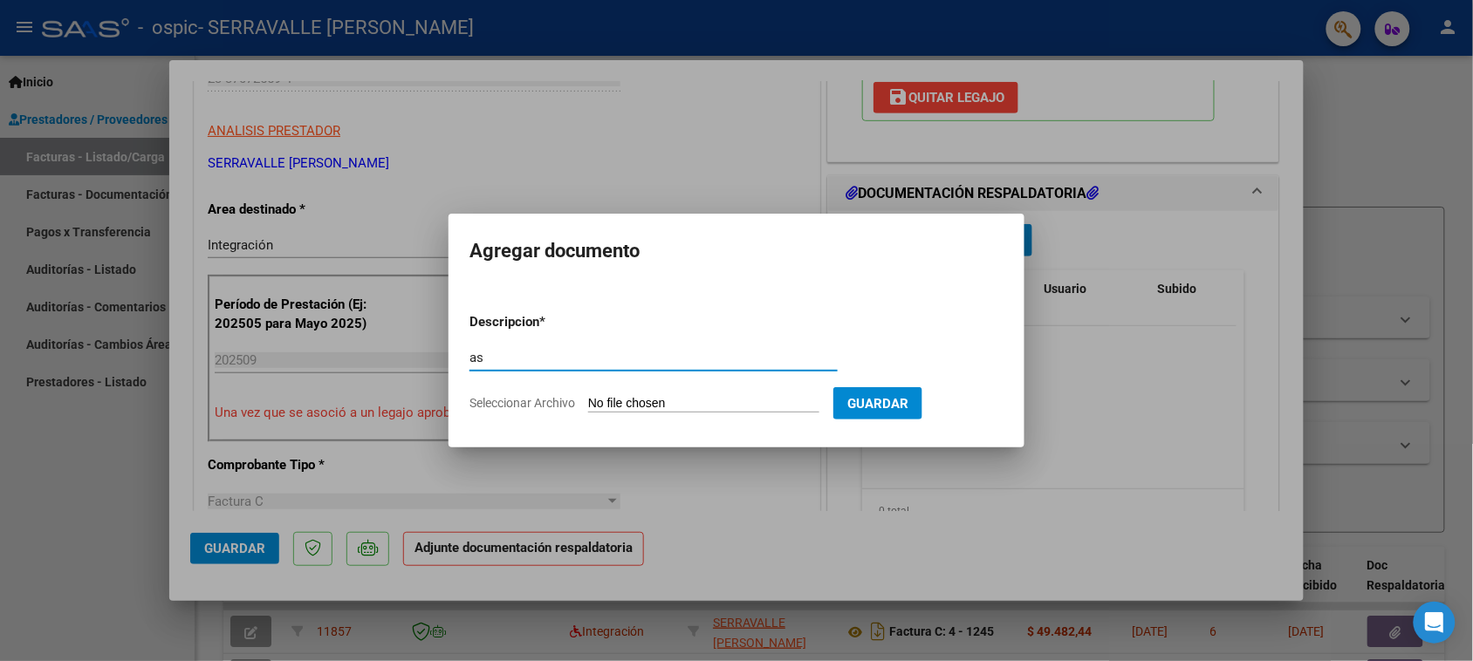
type input "as"
click at [655, 399] on input "Seleccionar Archivo" at bounding box center [703, 404] width 231 height 17
type input "C:\fakepath\IMG_2025_9_23_16_46_18_85437.jpeg"
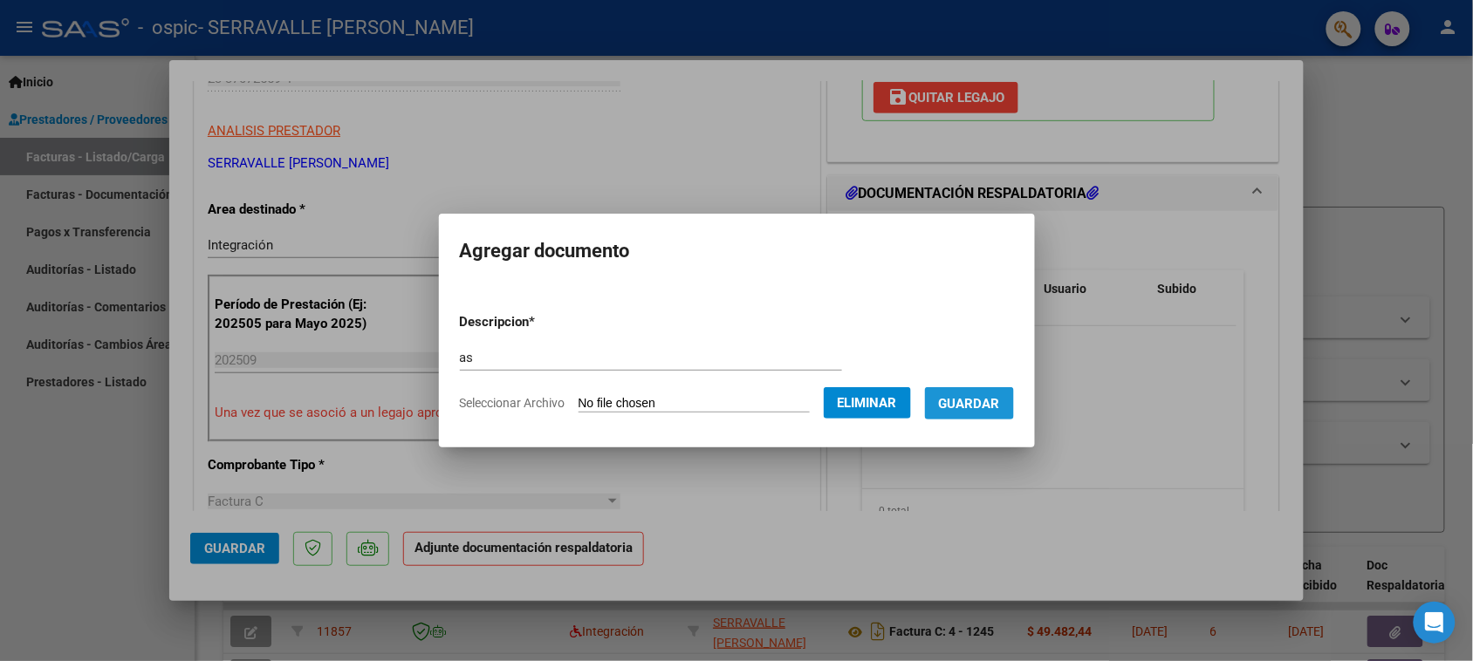
click at [983, 416] on button "Guardar" at bounding box center [969, 403] width 89 height 32
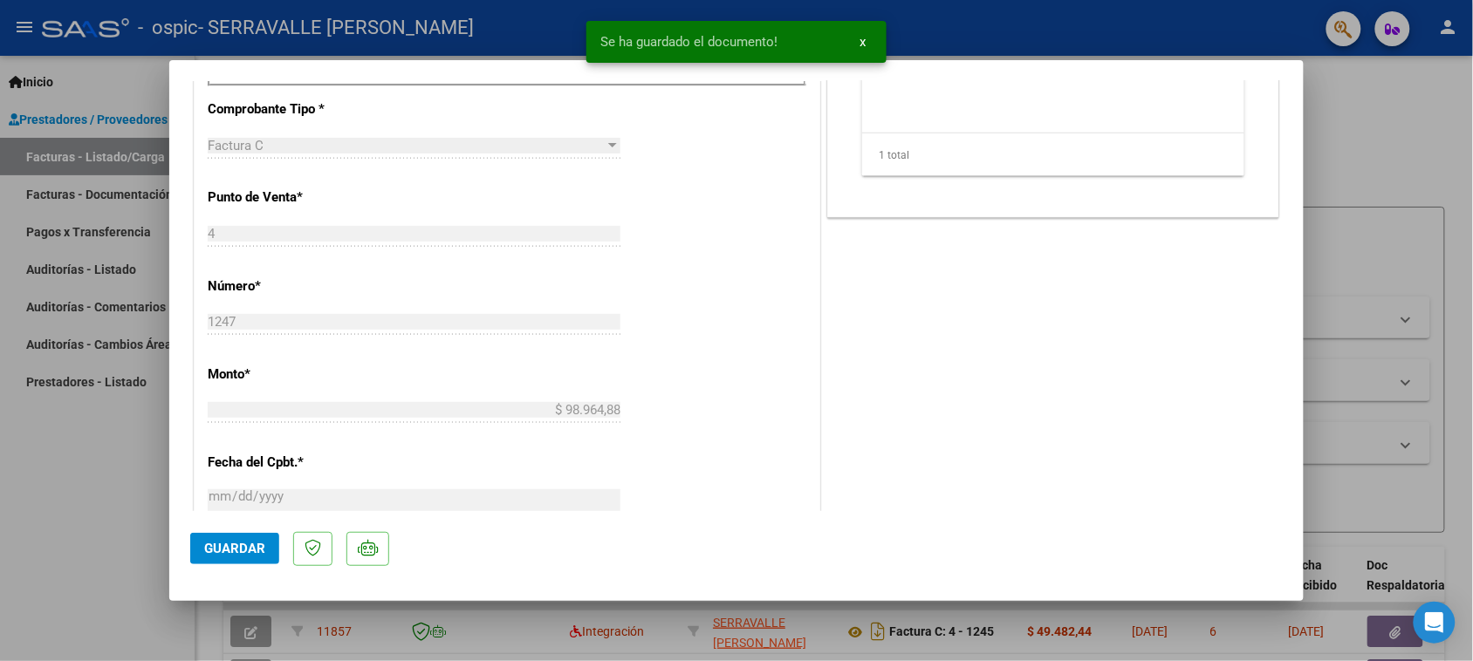
scroll to position [872, 0]
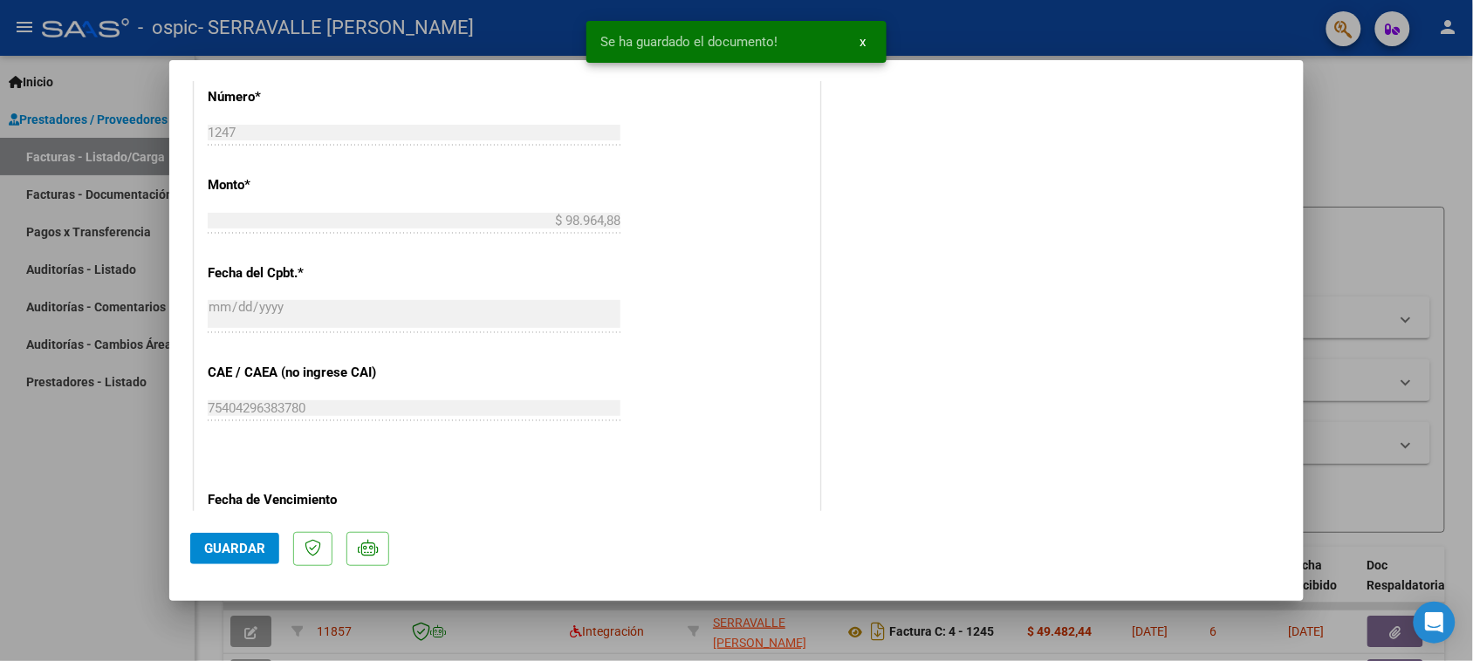
drag, startPoint x: 225, startPoint y: 545, endPoint x: 214, endPoint y: 541, distance: 12.2
click at [224, 545] on span "Guardar" at bounding box center [234, 549] width 61 height 16
click at [154, 582] on div at bounding box center [736, 330] width 1473 height 661
type input "$ 0,00"
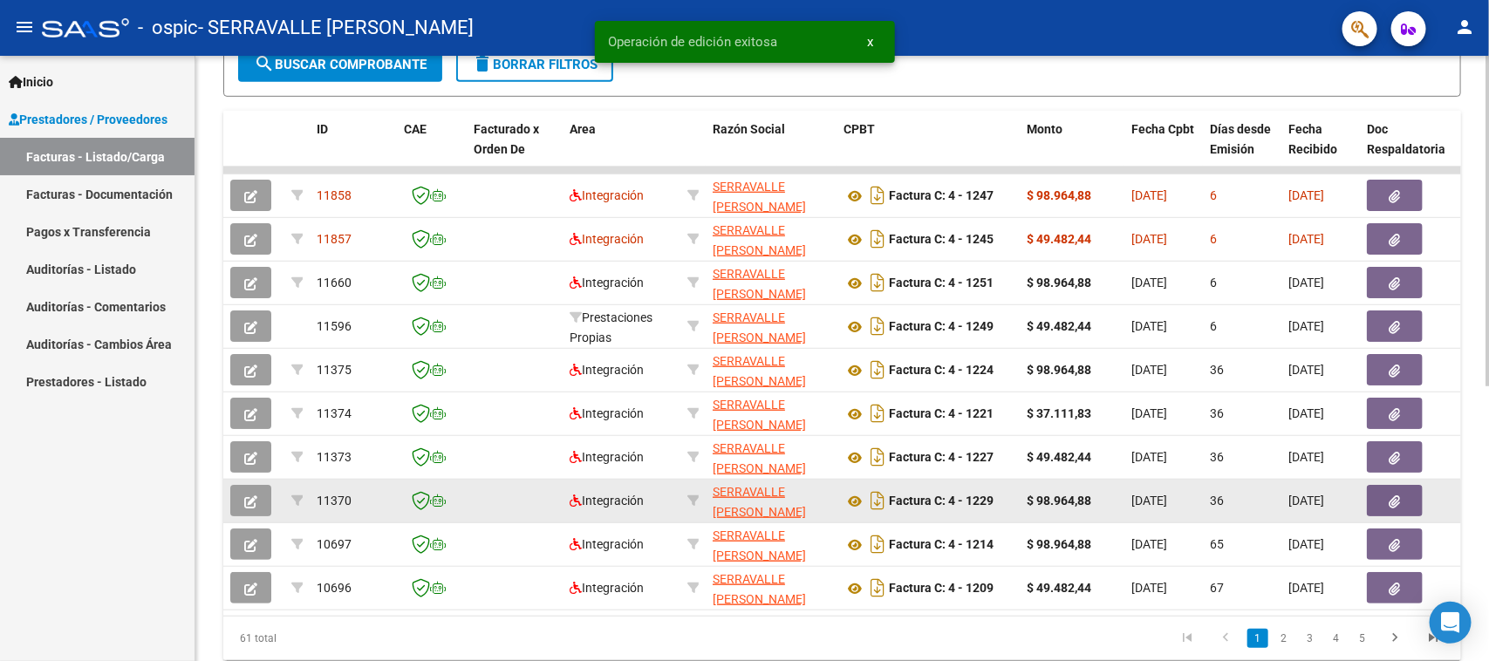
scroll to position [0, 0]
